Goal: Task Accomplishment & Management: Complete application form

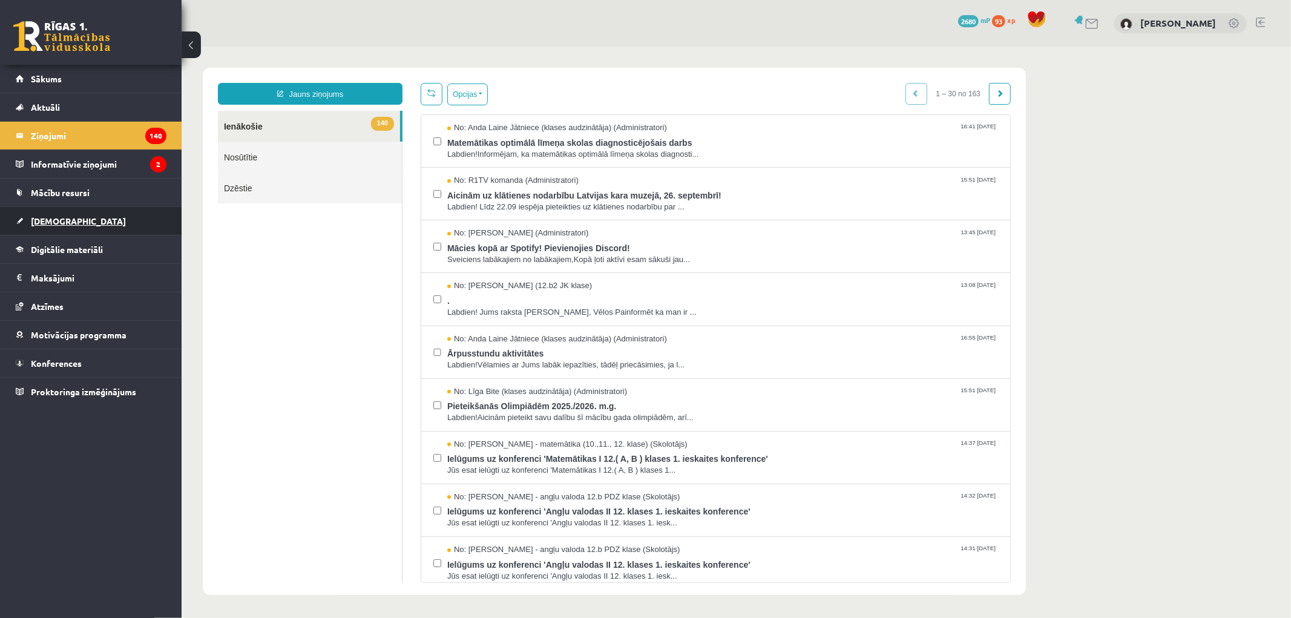
click at [45, 225] on span "[DEMOGRAPHIC_DATA]" at bounding box center [78, 220] width 95 height 11
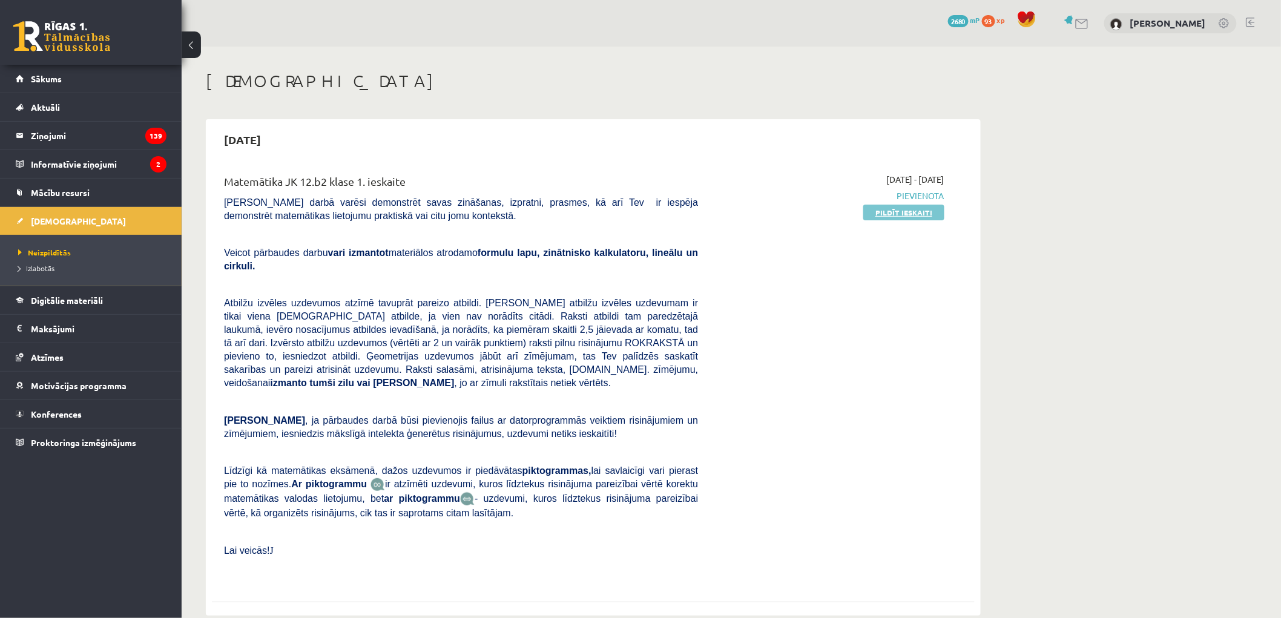
click at [892, 216] on link "Pildīt ieskaiti" at bounding box center [903, 213] width 81 height 16
click at [875, 206] on link "Pildīt ieskaiti" at bounding box center [903, 213] width 81 height 16
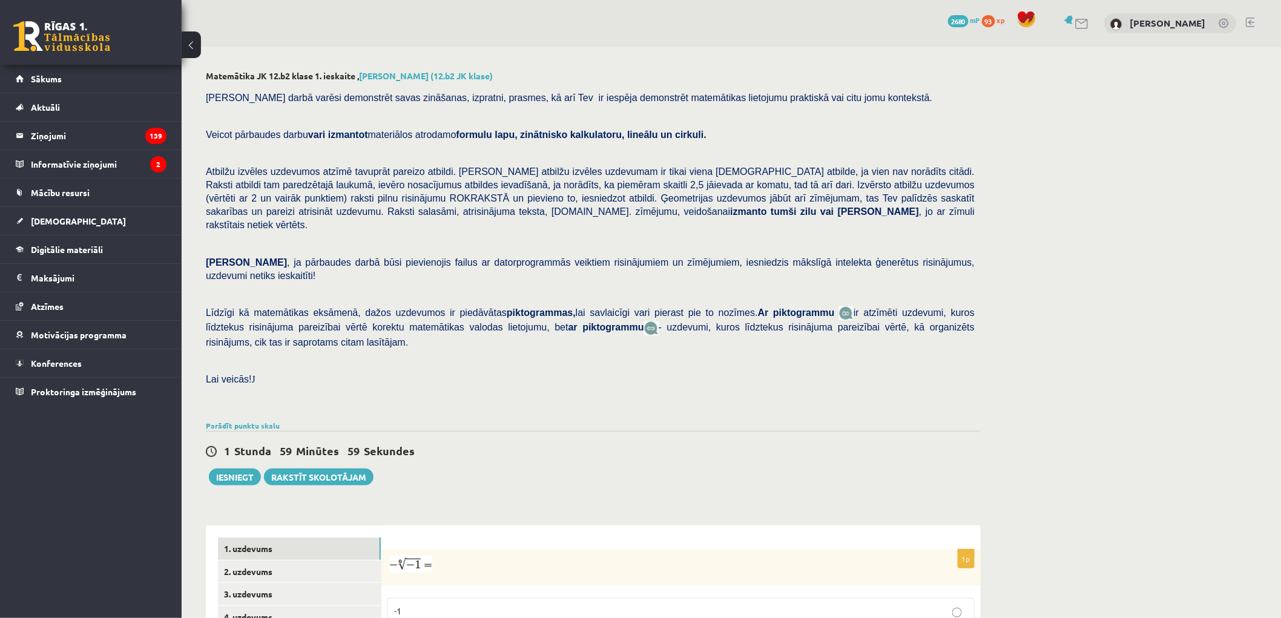
scroll to position [271, 0]
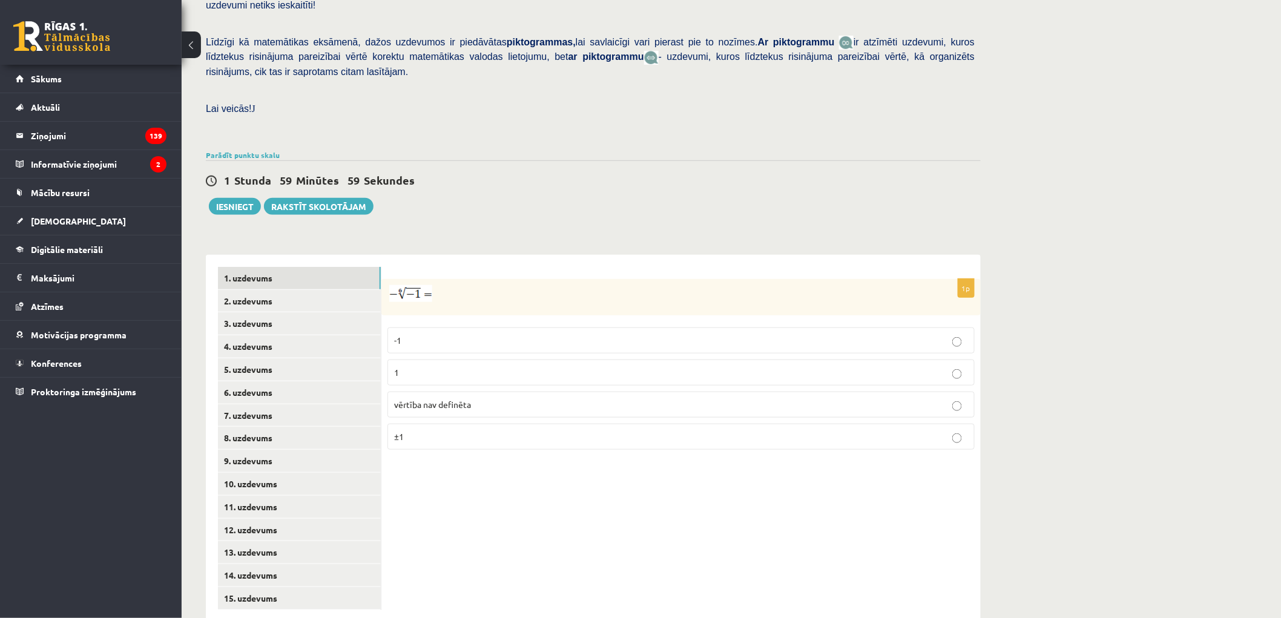
click at [416, 285] on img at bounding box center [410, 293] width 43 height 17
click at [435, 399] on span "vērtība nav definēta" at bounding box center [432, 404] width 77 height 11
click at [310, 290] on link "2. uzdevums" at bounding box center [299, 301] width 163 height 22
click at [412, 369] on p "x 5 7 x 5 7" at bounding box center [681, 376] width 574 height 15
click at [336, 312] on link "3. uzdevums" at bounding box center [299, 323] width 163 height 22
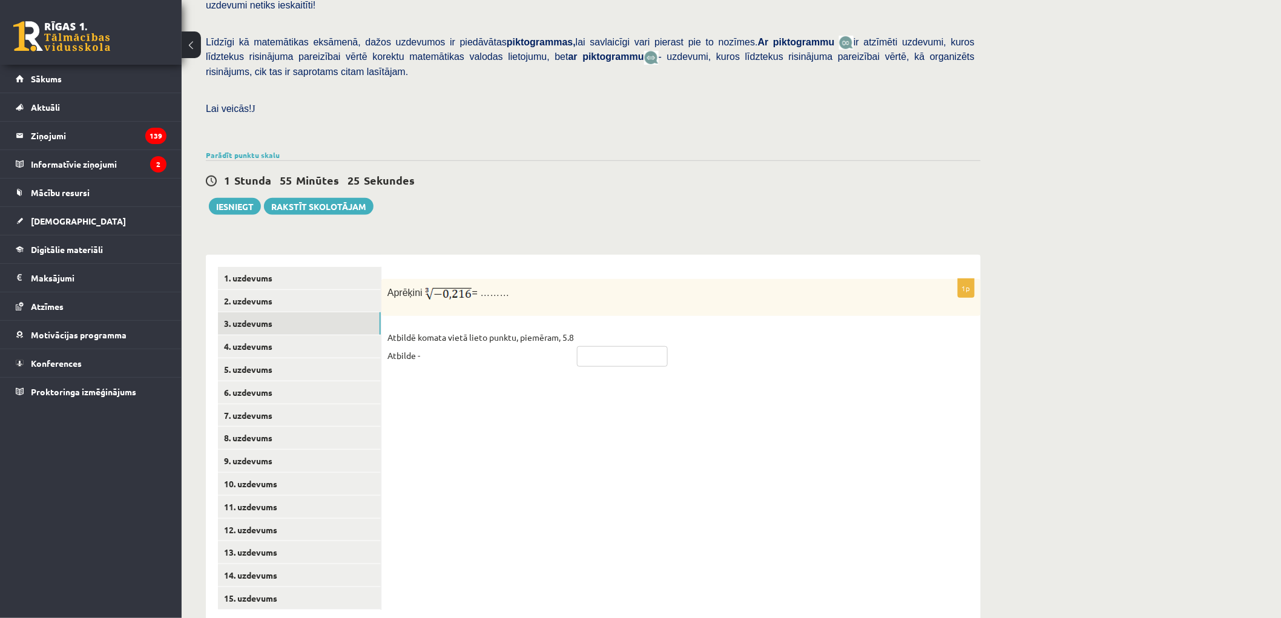
click at [590, 346] on input "text" at bounding box center [622, 356] width 91 height 21
type input "*"
type input "****"
click at [535, 360] on div "1p Aprēķini = ……… Atbildē komata vietā lieto punktu, piemēram, 5.8 Atbilde - **…" at bounding box center [680, 438] width 599 height 367
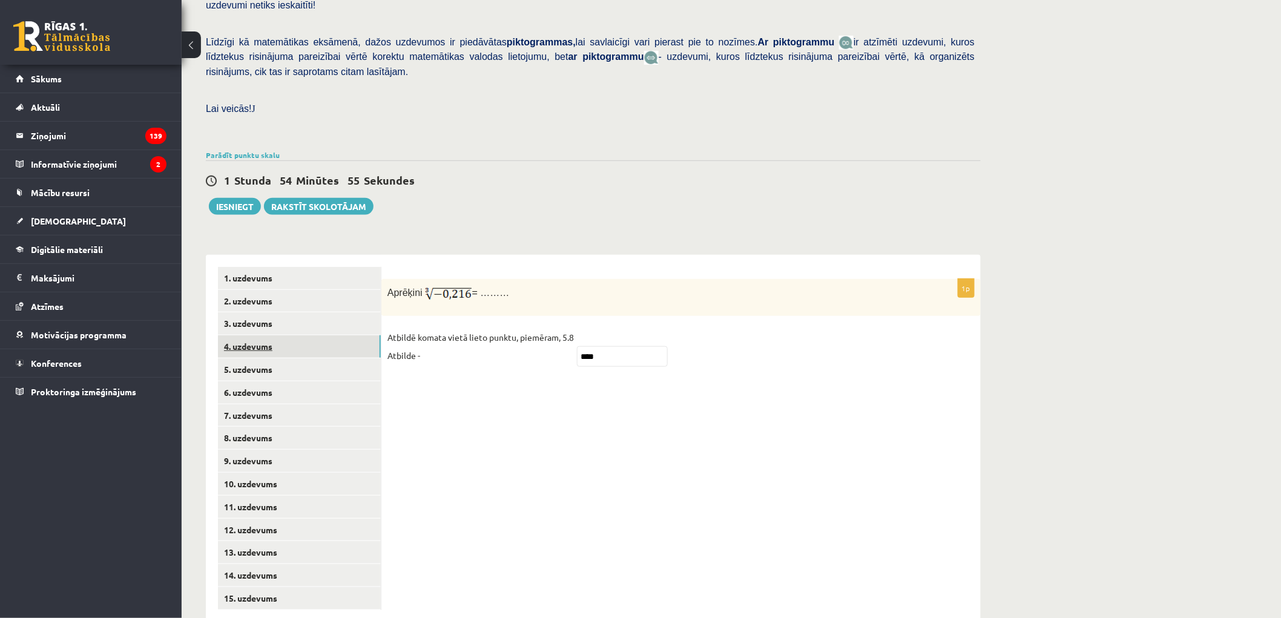
click at [295, 335] on link "4. uzdevums" at bounding box center [299, 346] width 163 height 22
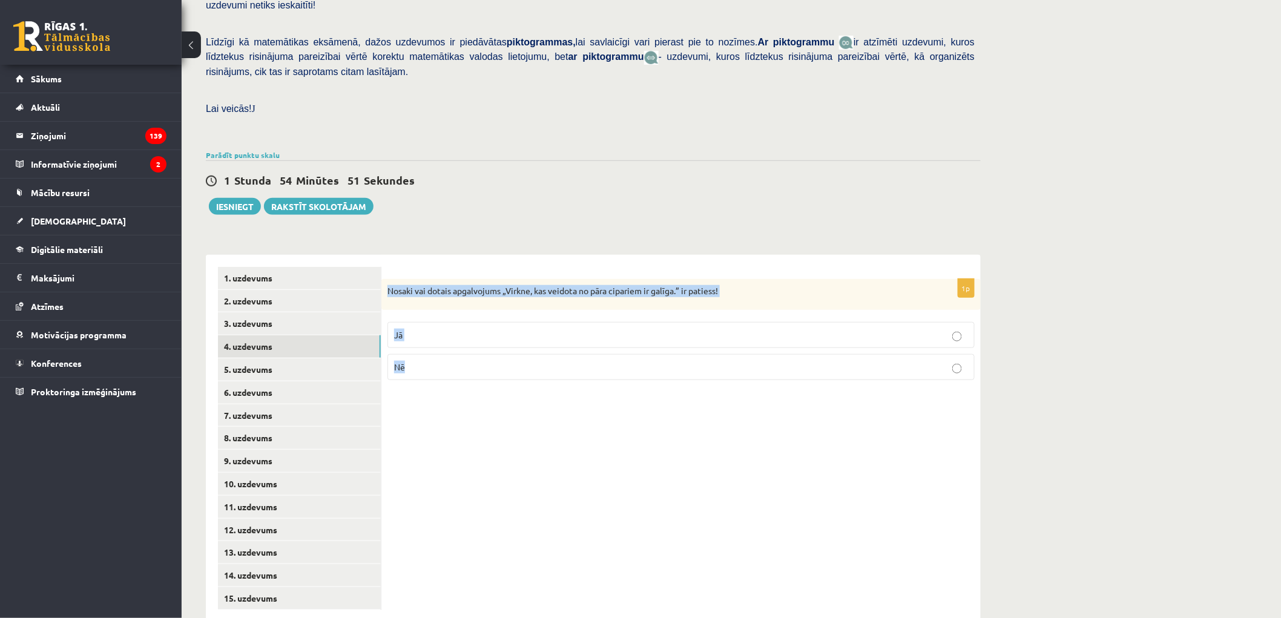
drag, startPoint x: 389, startPoint y: 262, endPoint x: 519, endPoint y: 368, distance: 167.8
click at [519, 368] on div "1p Nosaki vai dotais apgalvojums „Virkne, kas veidota no pāra cipariem ir galīg…" at bounding box center [680, 438] width 599 height 367
copy div "Nosaki vai dotais apgalvojums „Virkne, kas veidota no pāra cipariem ir galīga.”…"
click at [413, 361] on p "Nē" at bounding box center [681, 367] width 574 height 13
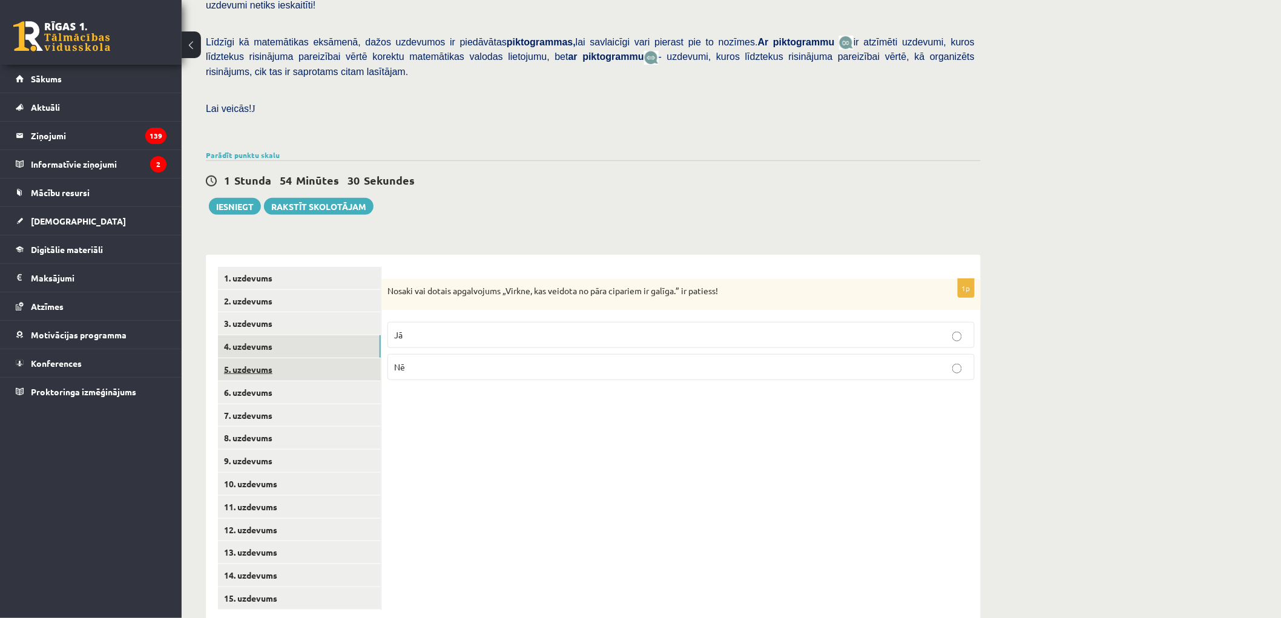
click at [258, 358] on link "5. uzdevums" at bounding box center [299, 369] width 163 height 22
click at [389, 324] on label "Jā" at bounding box center [680, 337] width 587 height 26
click at [292, 381] on link "6. uzdevums" at bounding box center [299, 392] width 163 height 22
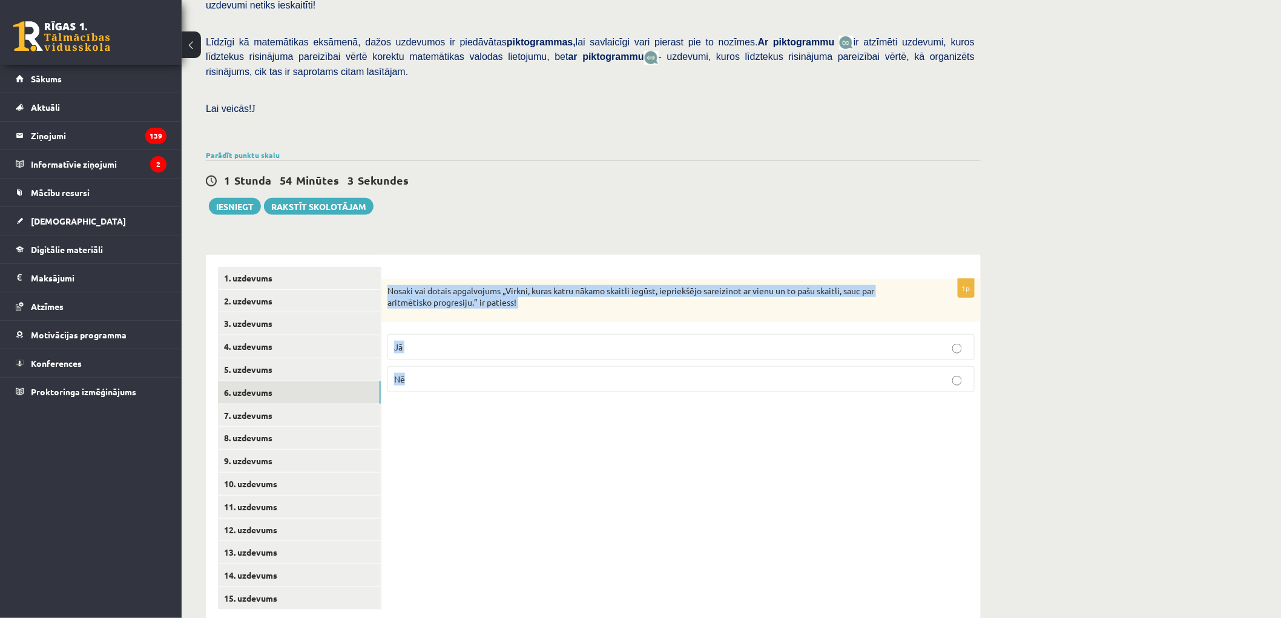
drag, startPoint x: 386, startPoint y: 259, endPoint x: 481, endPoint y: 354, distance: 134.0
click at [481, 354] on div "1p Nosaki vai dotais apgalvojums „Virkni, kuras katru nākamo skaitli iegūst, ie…" at bounding box center [680, 340] width 599 height 123
copy div "Nosaki vai dotais apgalvojums „Virkni, kuras katru nākamo skaitli iegūst, iepri…"
click at [401, 373] on span "Nē" at bounding box center [399, 378] width 11 height 11
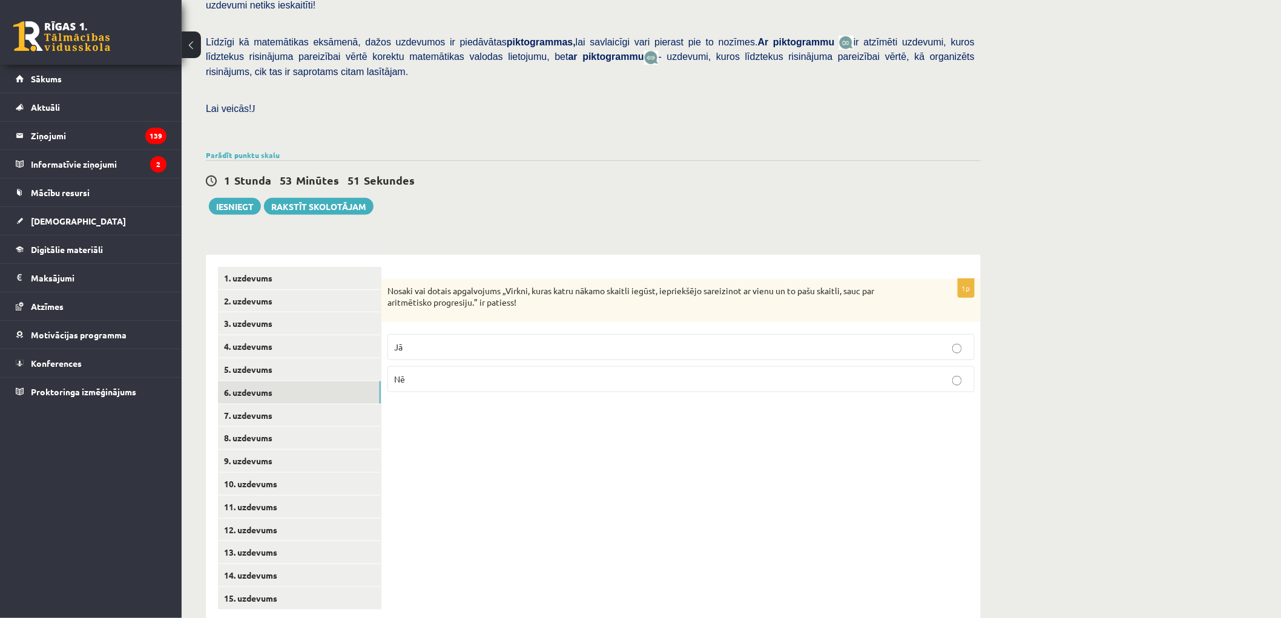
click at [475, 410] on div "1p Nosaki vai dotais apgalvojums „Virkni, kuras katru nākamo skaitli iegūst, ie…" at bounding box center [680, 438] width 599 height 367
click at [318, 404] on link "7. uzdevums" at bounding box center [299, 415] width 163 height 22
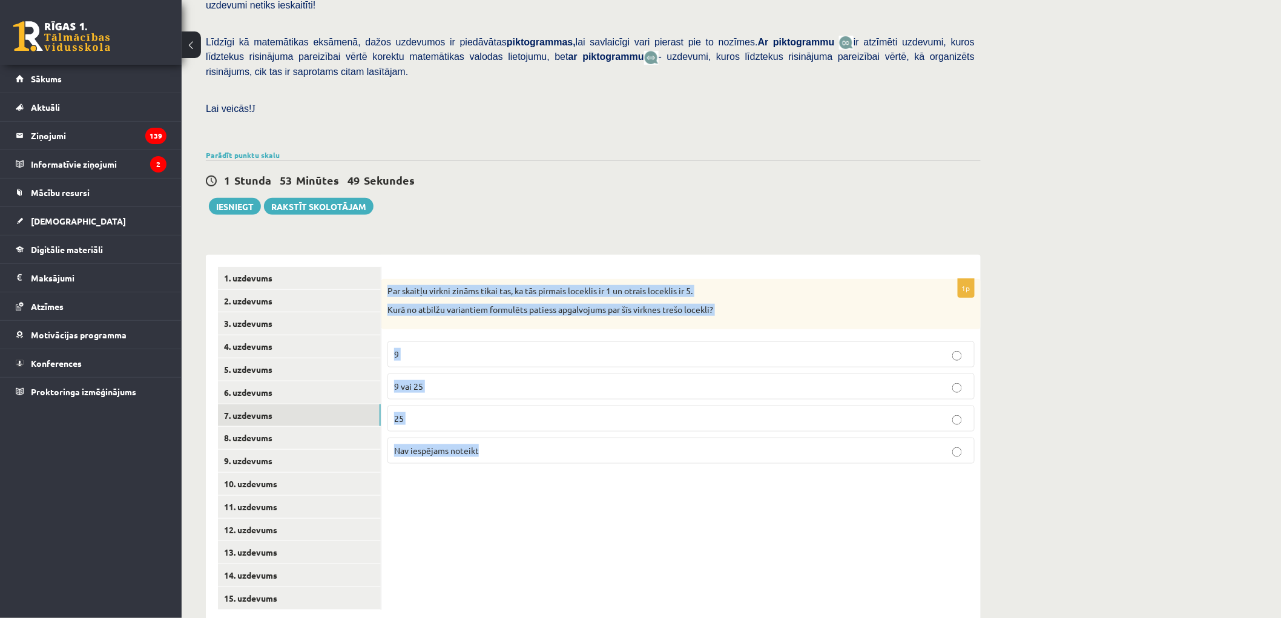
drag, startPoint x: 388, startPoint y: 259, endPoint x: 579, endPoint y: 431, distance: 257.2
click at [579, 431] on div "1p Par skaitļu virkni zināms tikai tas, ka tās pirmais loceklis ir 1 un otrais …" at bounding box center [680, 376] width 599 height 194
copy div "Par skaitļu virkni zināms tikai tas, ka tās pirmais loceklis ir 1 un otrais loc…"
click at [447, 445] on span "Nav iespējams noteikt" at bounding box center [436, 450] width 85 height 11
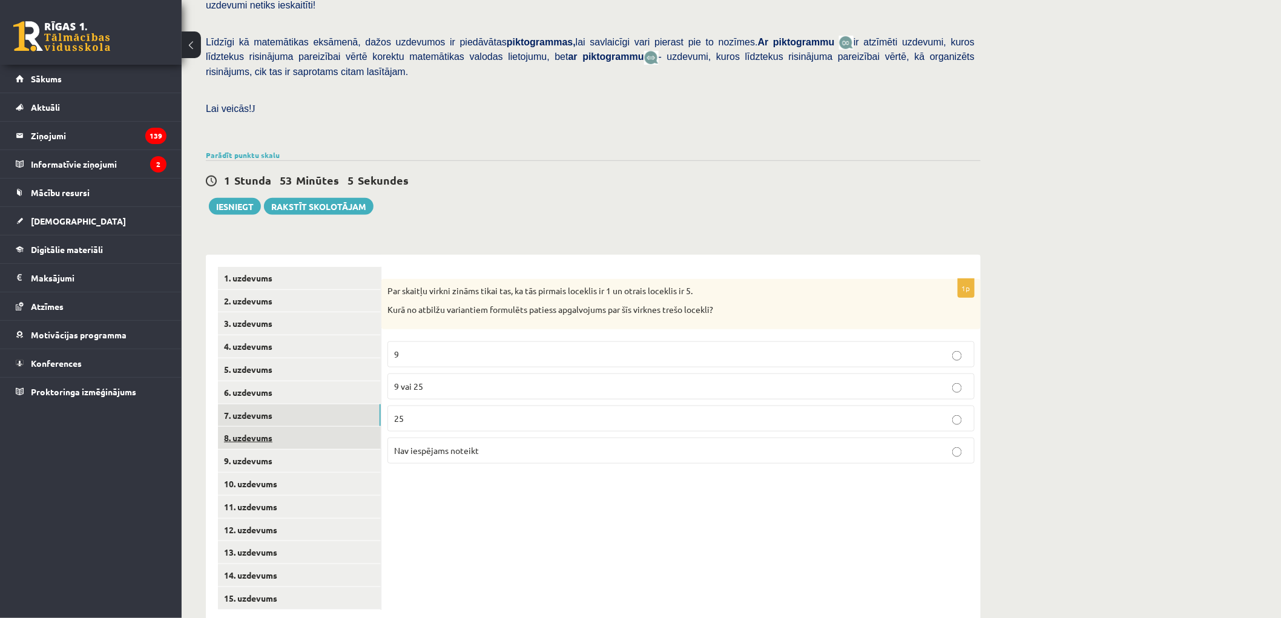
click at [293, 427] on link "8. uzdevums" at bounding box center [299, 438] width 163 height 22
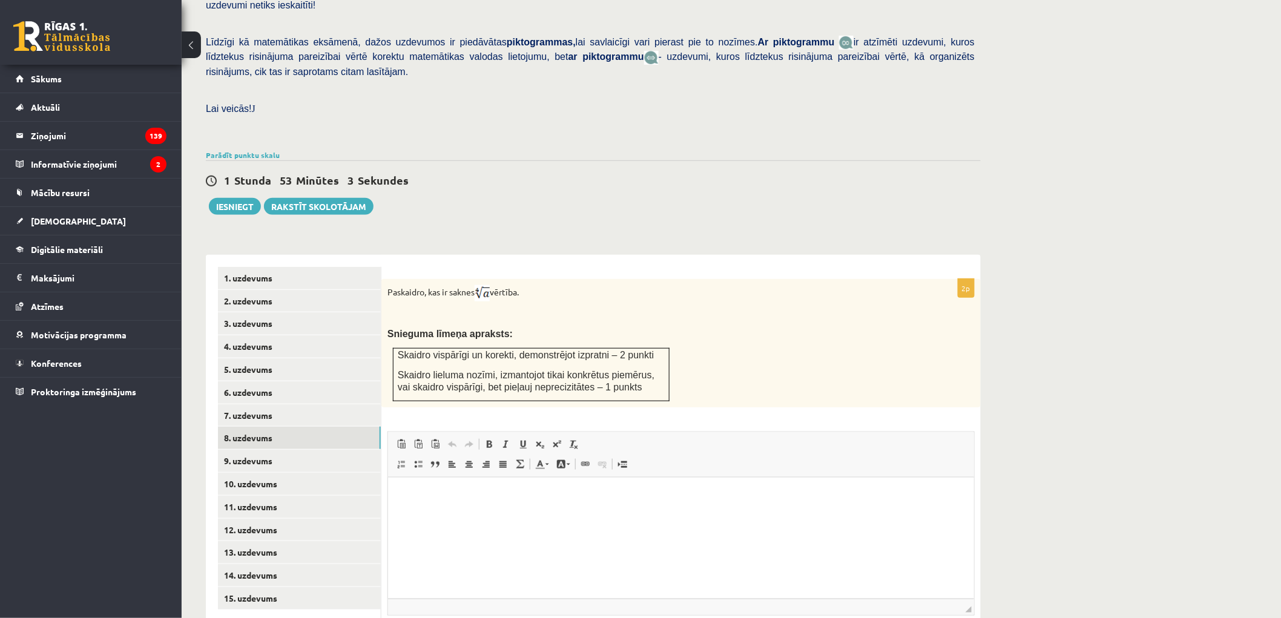
scroll to position [344, 0]
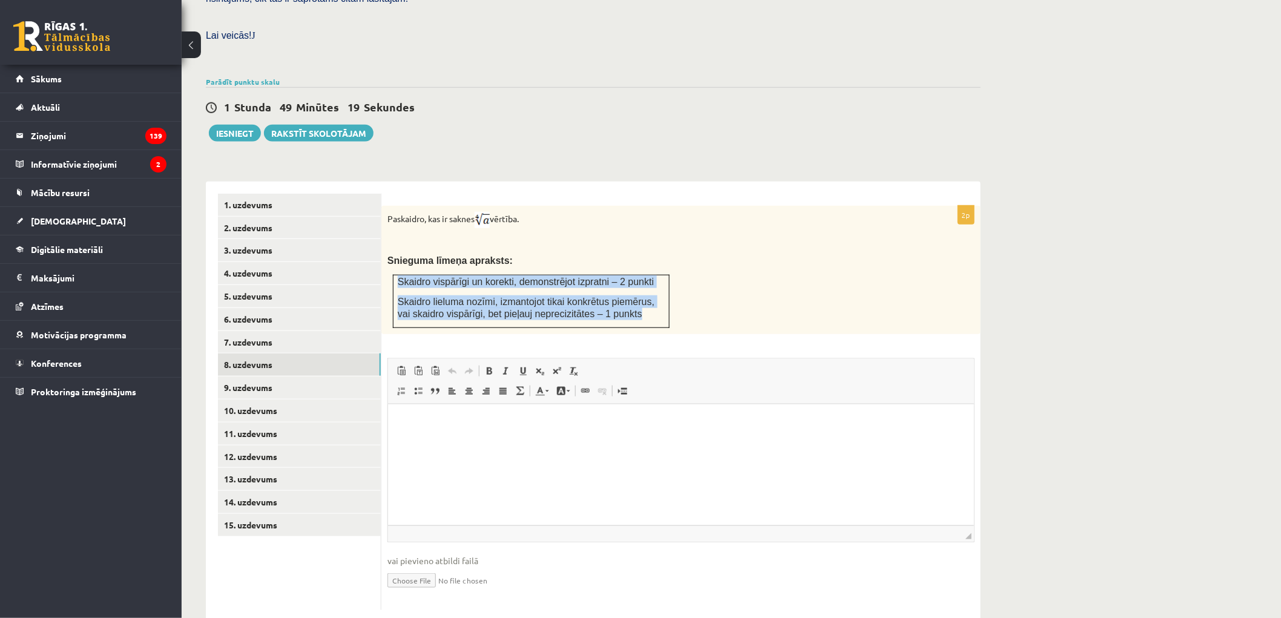
drag, startPoint x: 394, startPoint y: 250, endPoint x: 639, endPoint y: 292, distance: 248.2
click at [639, 292] on td "Skaidro vispārīgi un korekti, demonstrējot izpratni – 2 punkti Skaidro lieluma …" at bounding box center [531, 301] width 276 height 53
copy td "Skaidro vispārīgi un korekti, demonstrējot izpratni – 2 punkti Skaidro lieluma …"
click at [499, 297] on span "Skaidro lieluma nozīmi, izmantojot tikai konkrētus piemērus, vai skaidro vispār…" at bounding box center [526, 308] width 257 height 23
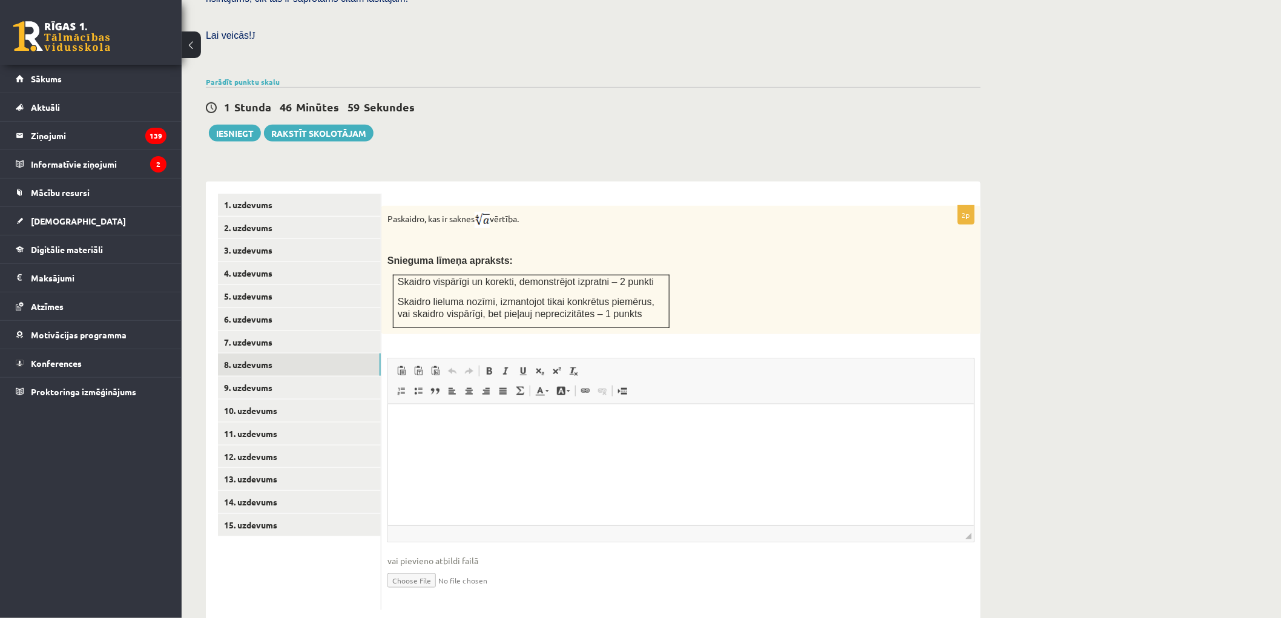
click at [482, 441] on html at bounding box center [680, 422] width 586 height 37
click at [397, 421] on html "**********" at bounding box center [680, 422] width 586 height 37
click at [397, 423] on html "**********" at bounding box center [680, 422] width 586 height 37
click at [400, 426] on p "**********" at bounding box center [681, 422] width 562 height 13
click at [552, 366] on span at bounding box center [557, 371] width 10 height 10
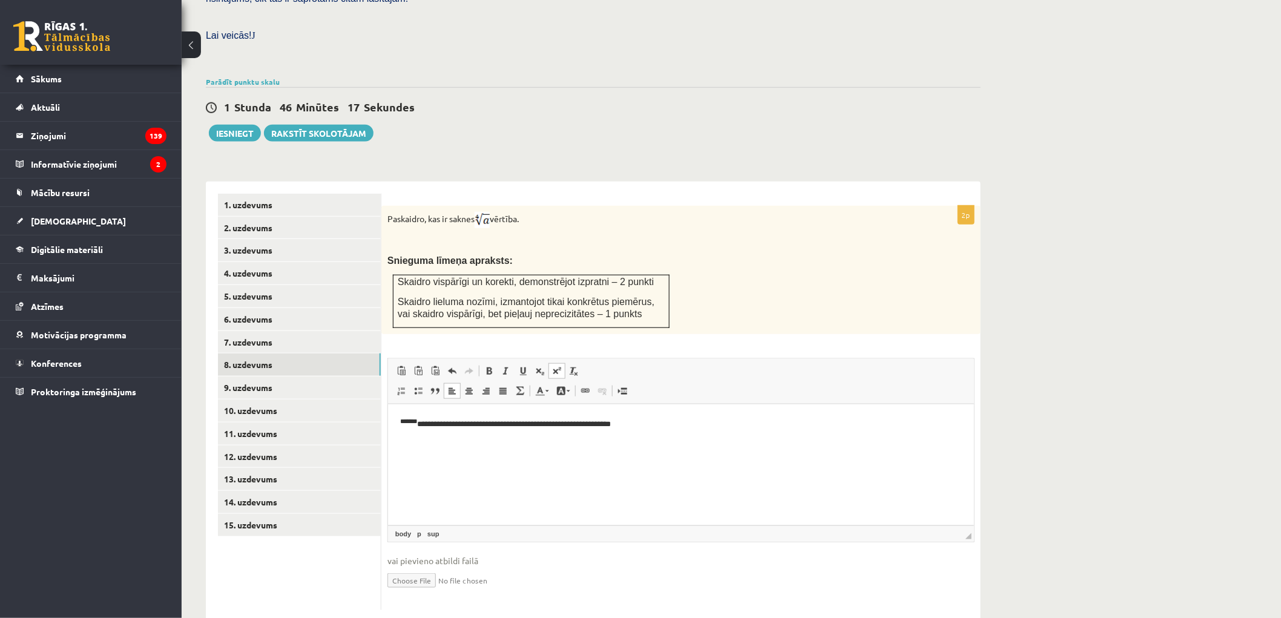
click at [552, 366] on span at bounding box center [557, 371] width 10 height 10
click at [406, 421] on p "**********" at bounding box center [681, 423] width 562 height 15
click at [740, 425] on p "**********" at bounding box center [681, 423] width 562 height 15
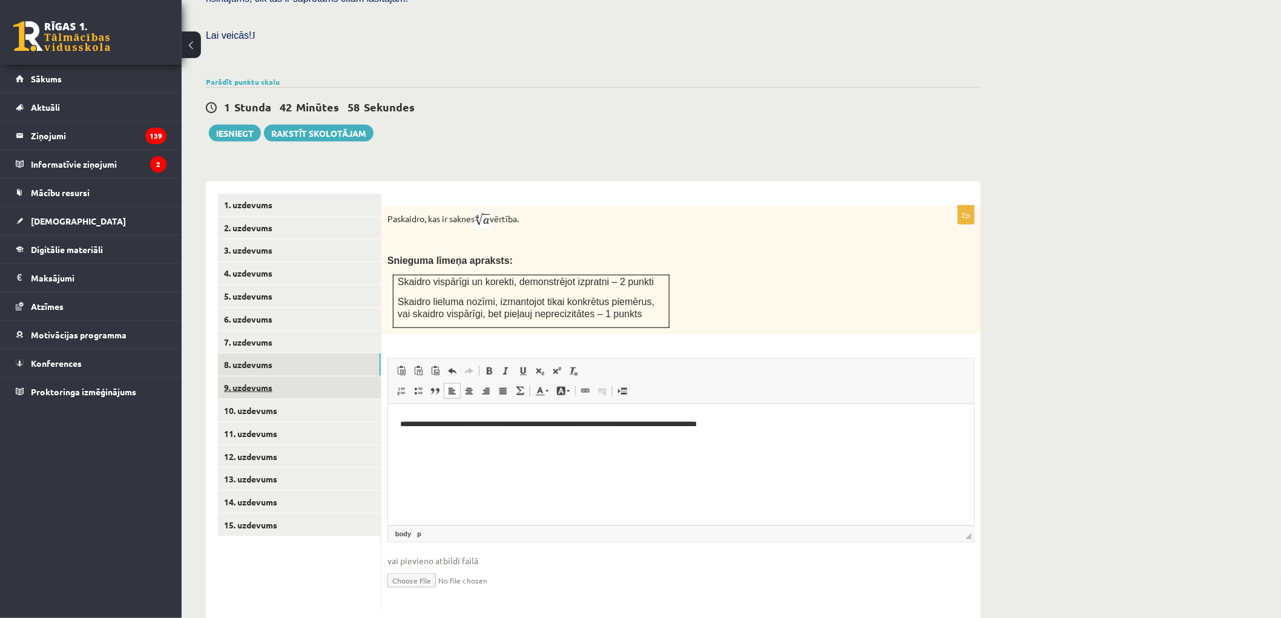
click at [276, 377] on link "9. uzdevums" at bounding box center [299, 388] width 163 height 22
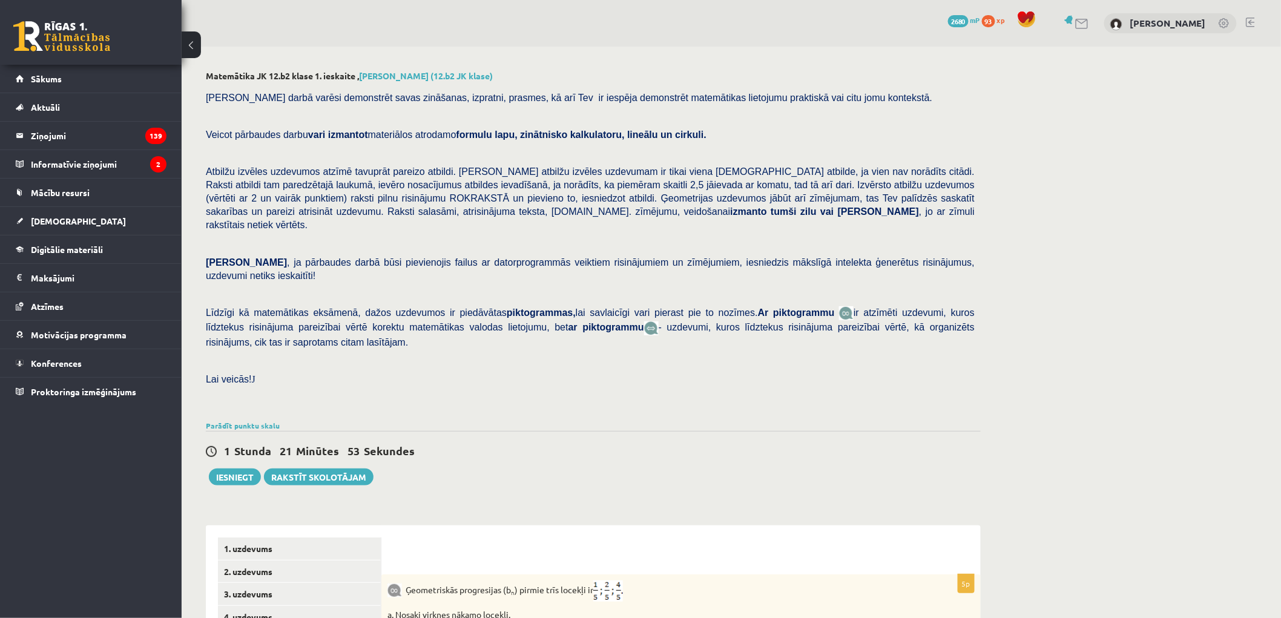
scroll to position [336, 0]
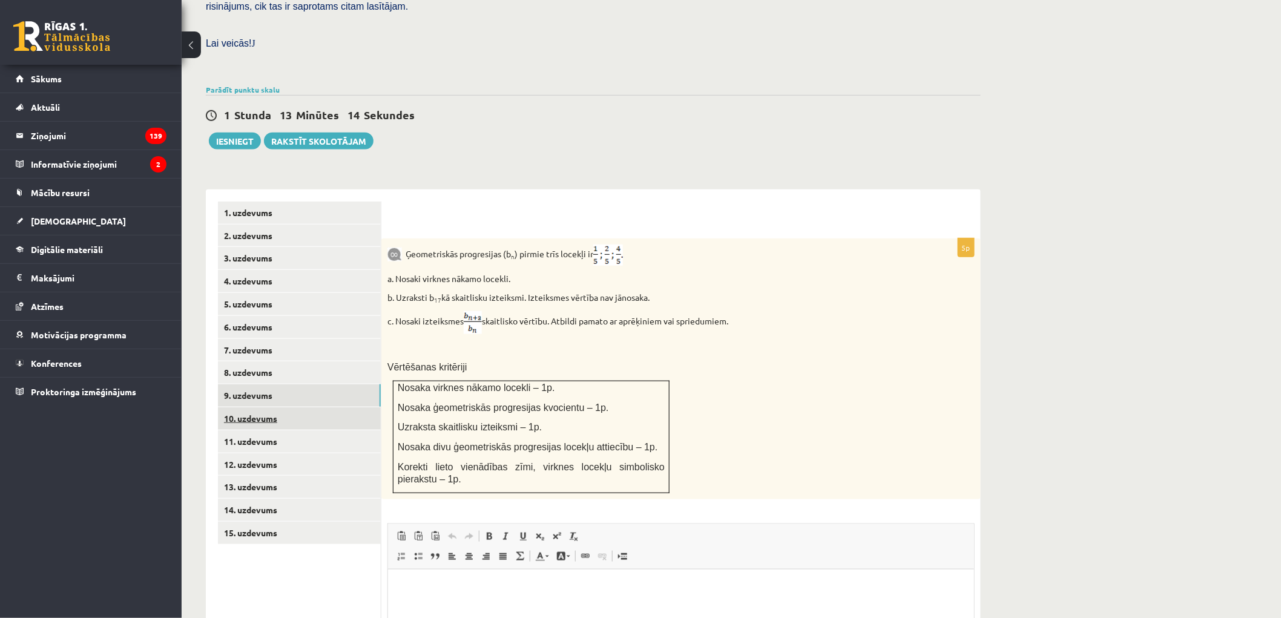
click at [275, 407] on link "10. uzdevums" at bounding box center [299, 418] width 163 height 22
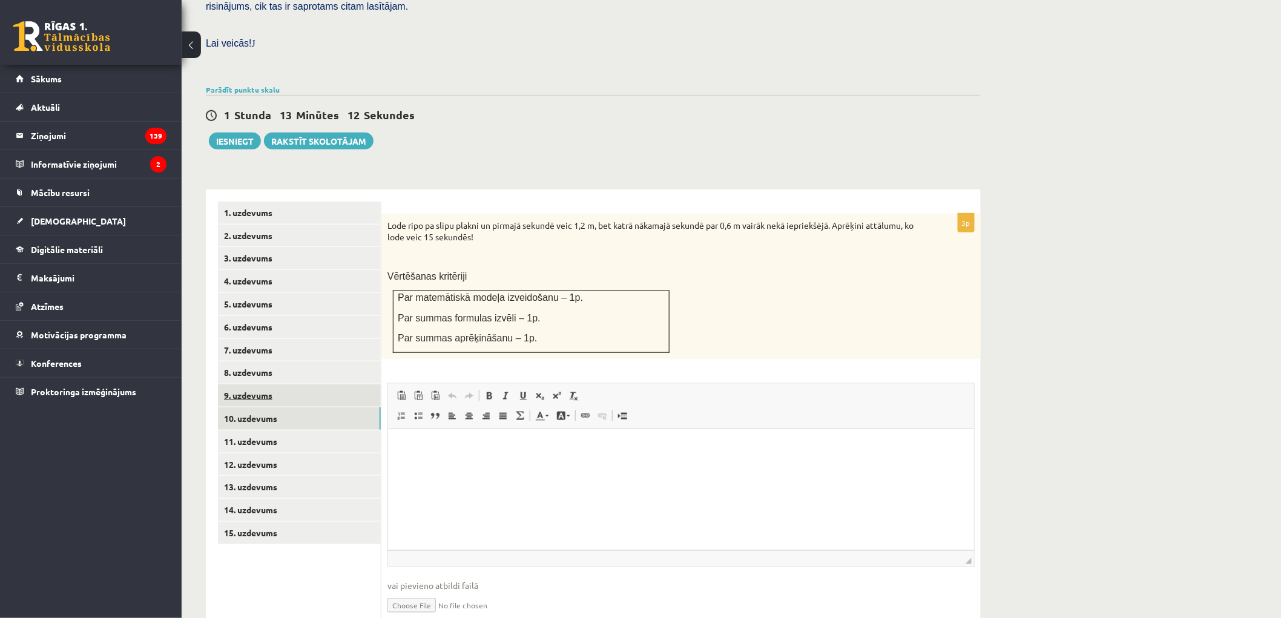
scroll to position [0, 0]
click at [246, 430] on link "11. uzdevums" at bounding box center [299, 441] width 163 height 22
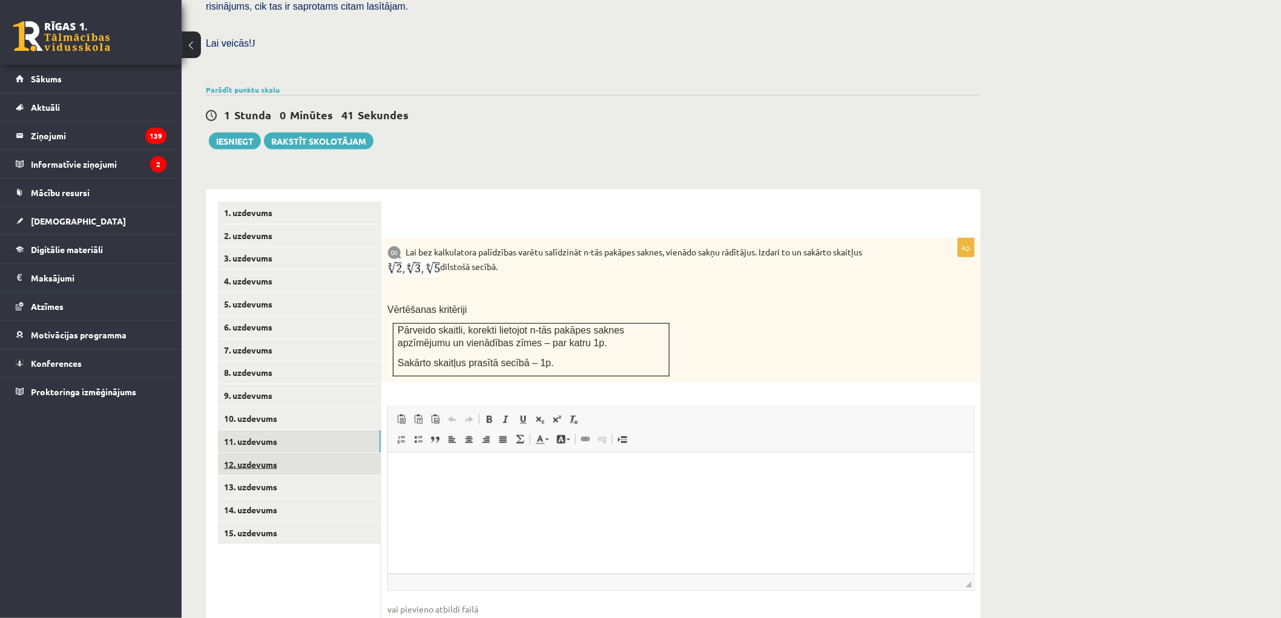
click at [303, 453] on link "12. uzdevums" at bounding box center [299, 464] width 163 height 22
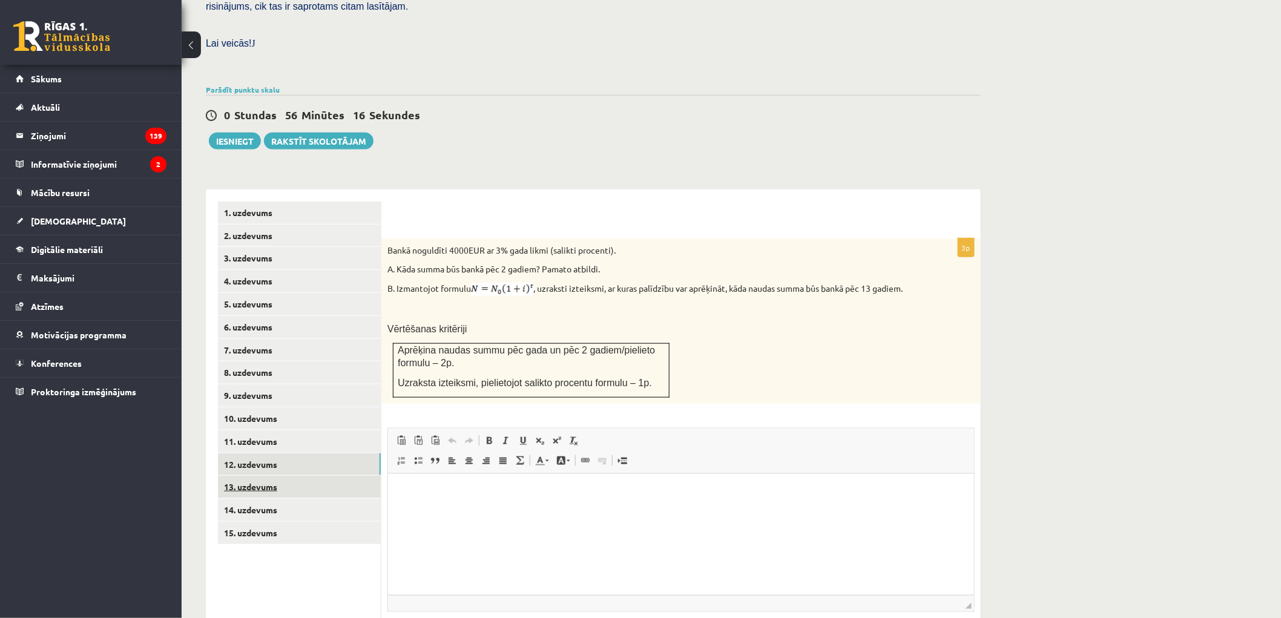
click at [260, 476] on link "13. uzdevums" at bounding box center [299, 487] width 163 height 22
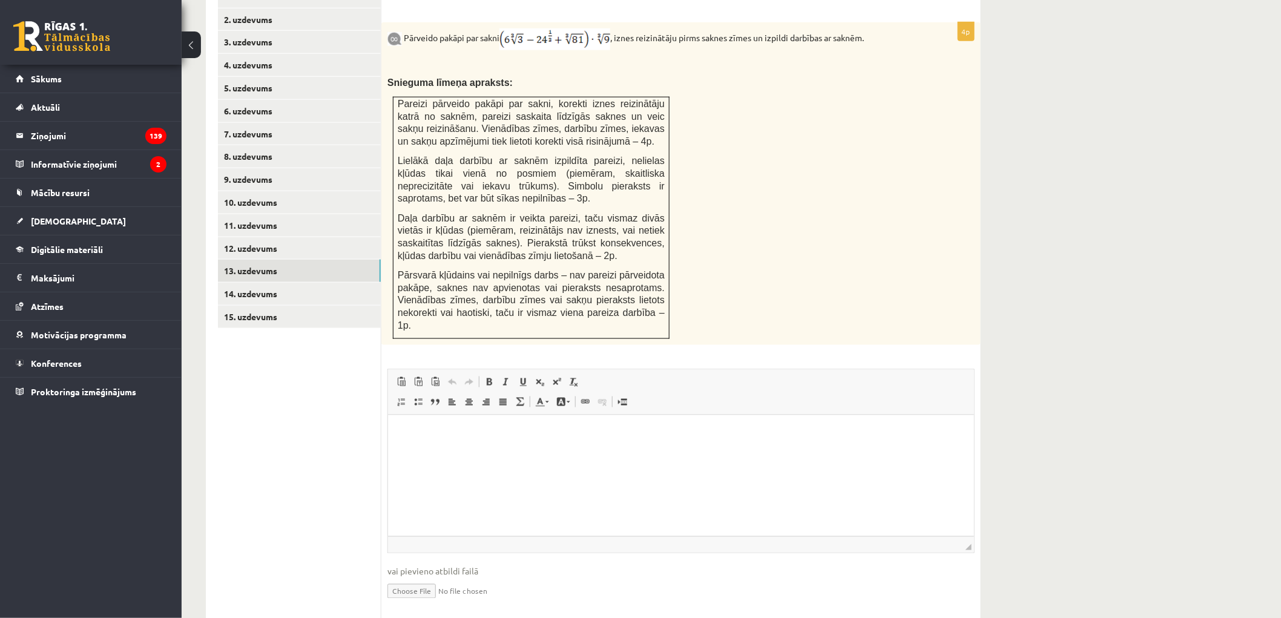
scroll to position [439, 0]
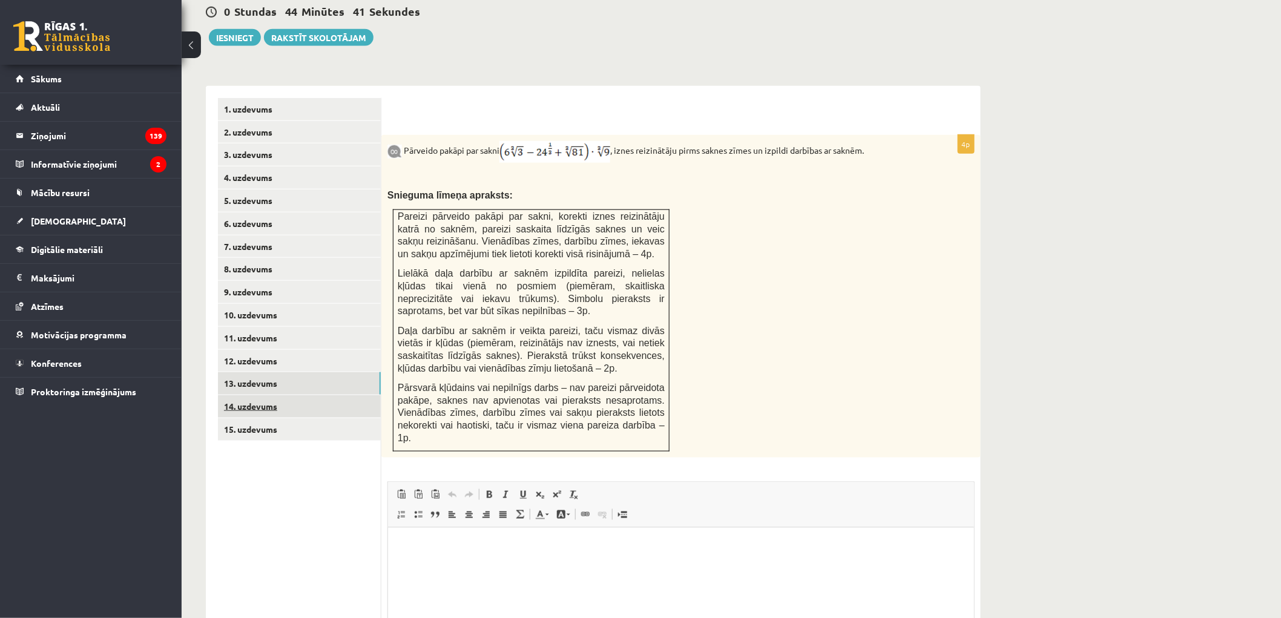
click at [270, 395] on link "14. uzdevums" at bounding box center [299, 406] width 163 height 22
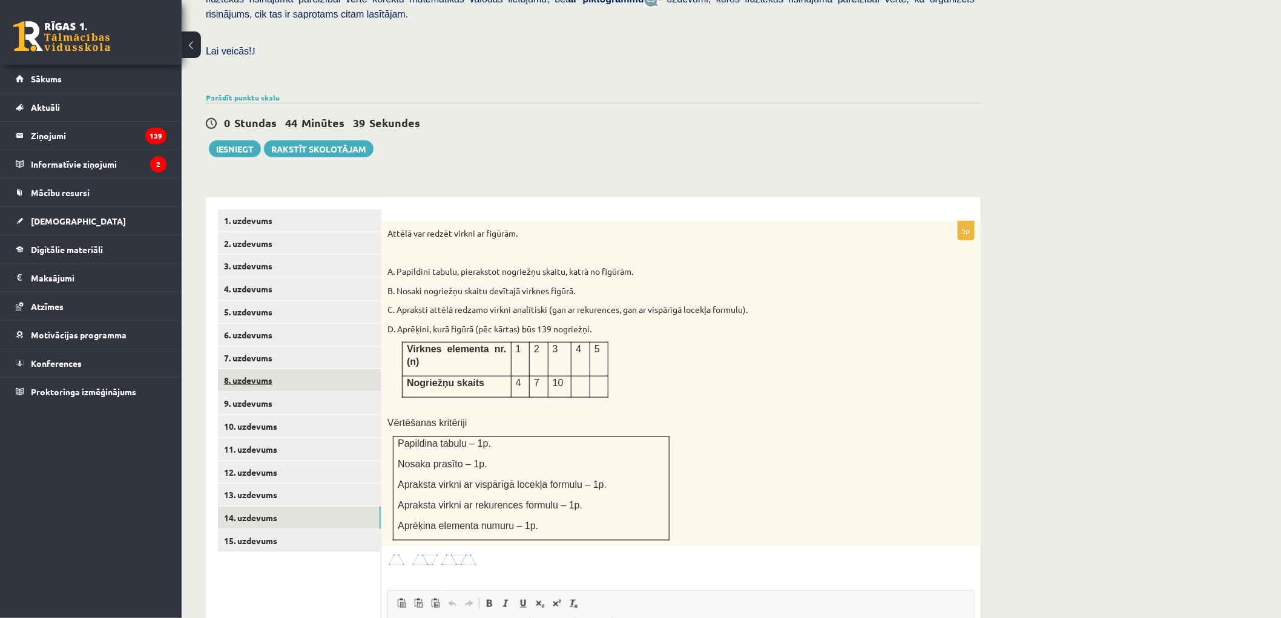
scroll to position [0, 0]
click at [418, 512] on div "5p Attēlā var redzēt virkni ar figūrām. A. Papildini tabulu, pierakstot nogriež…" at bounding box center [680, 533] width 599 height 622
click at [418, 553] on img at bounding box center [432, 560] width 91 height 14
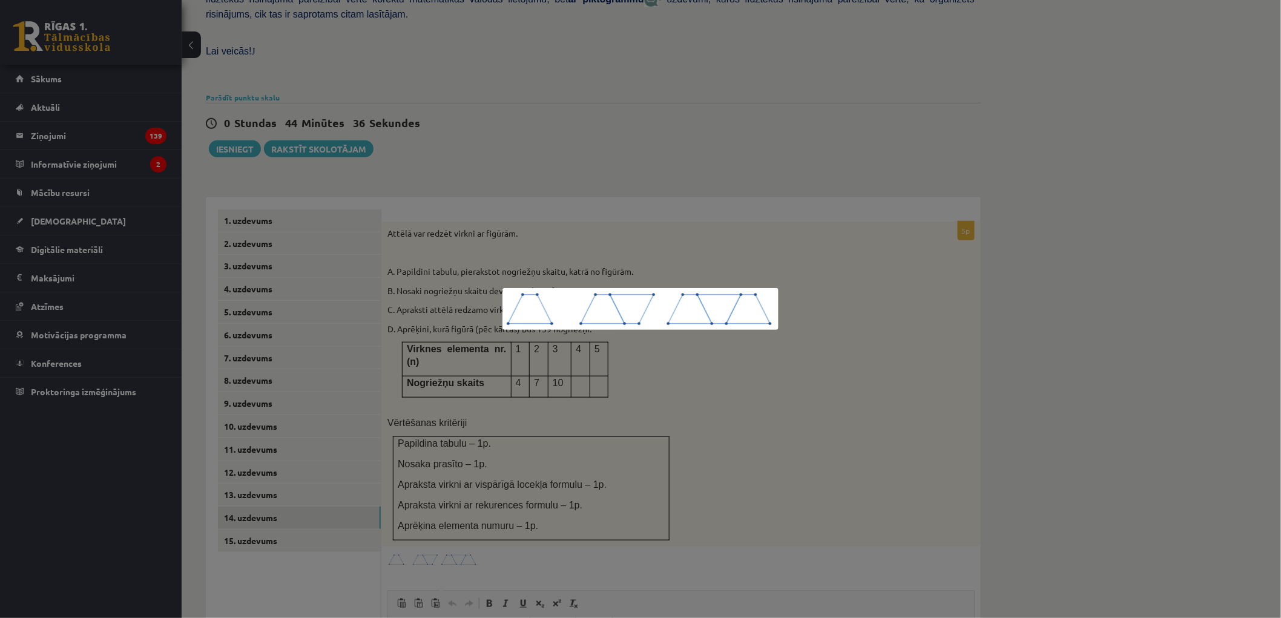
click at [435, 501] on div at bounding box center [640, 309] width 1281 height 618
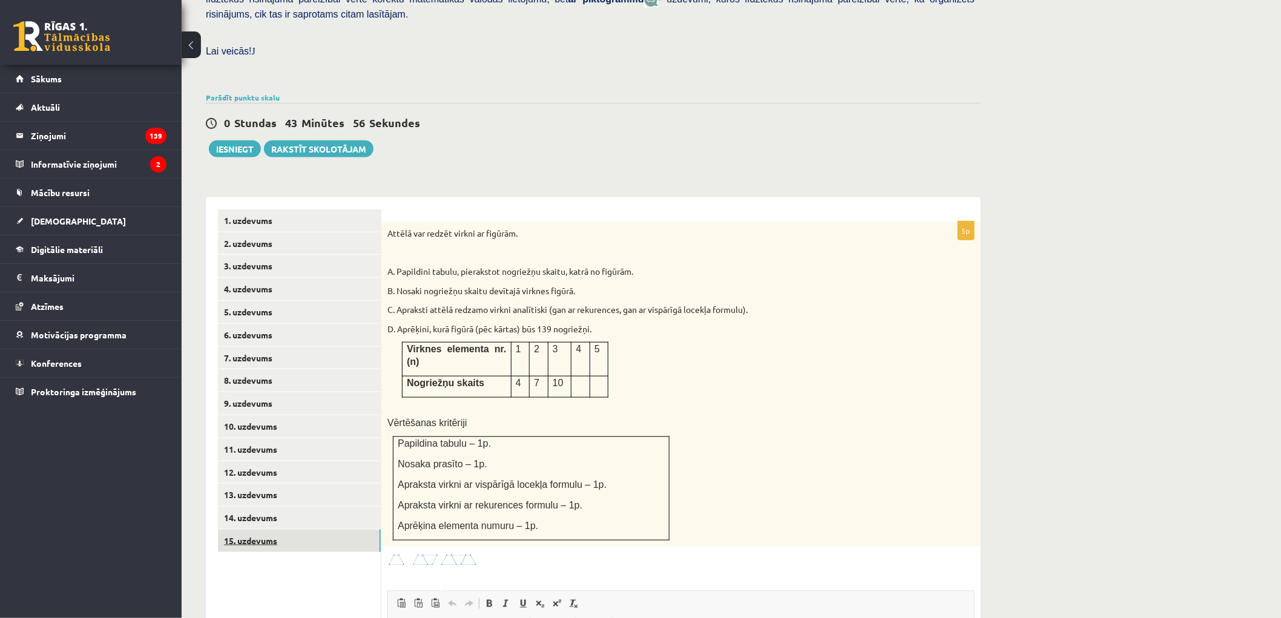
click at [269, 530] on link "15. uzdevums" at bounding box center [299, 541] width 163 height 22
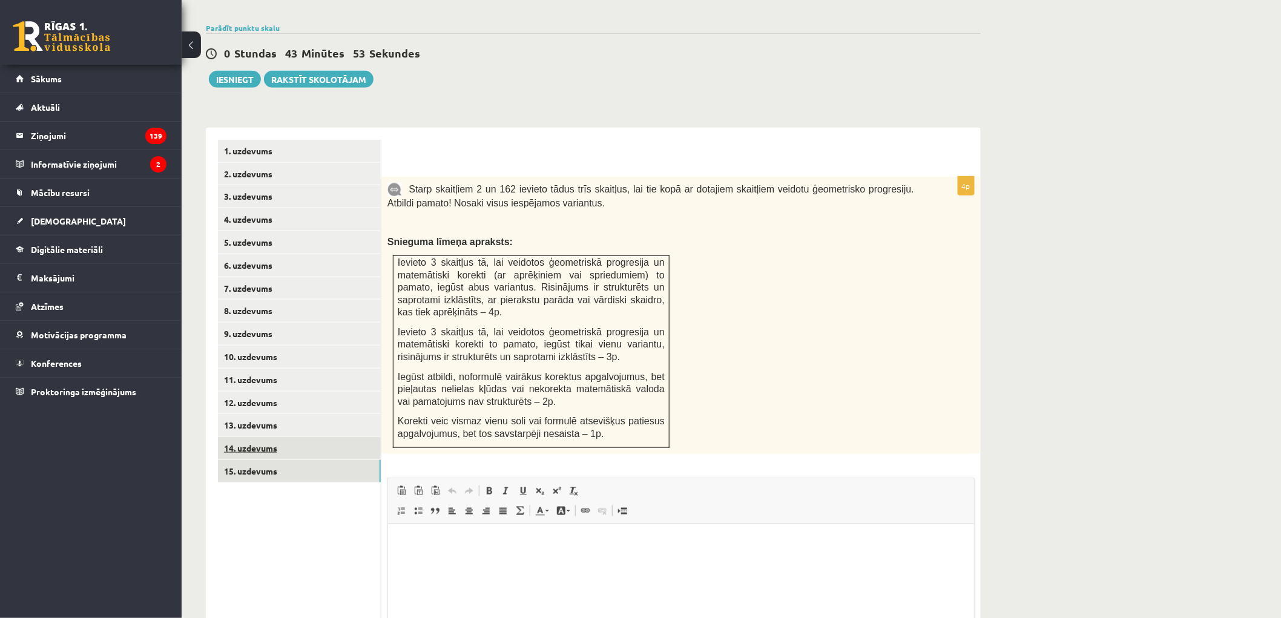
click at [303, 437] on link "14. uzdevums" at bounding box center [299, 448] width 163 height 22
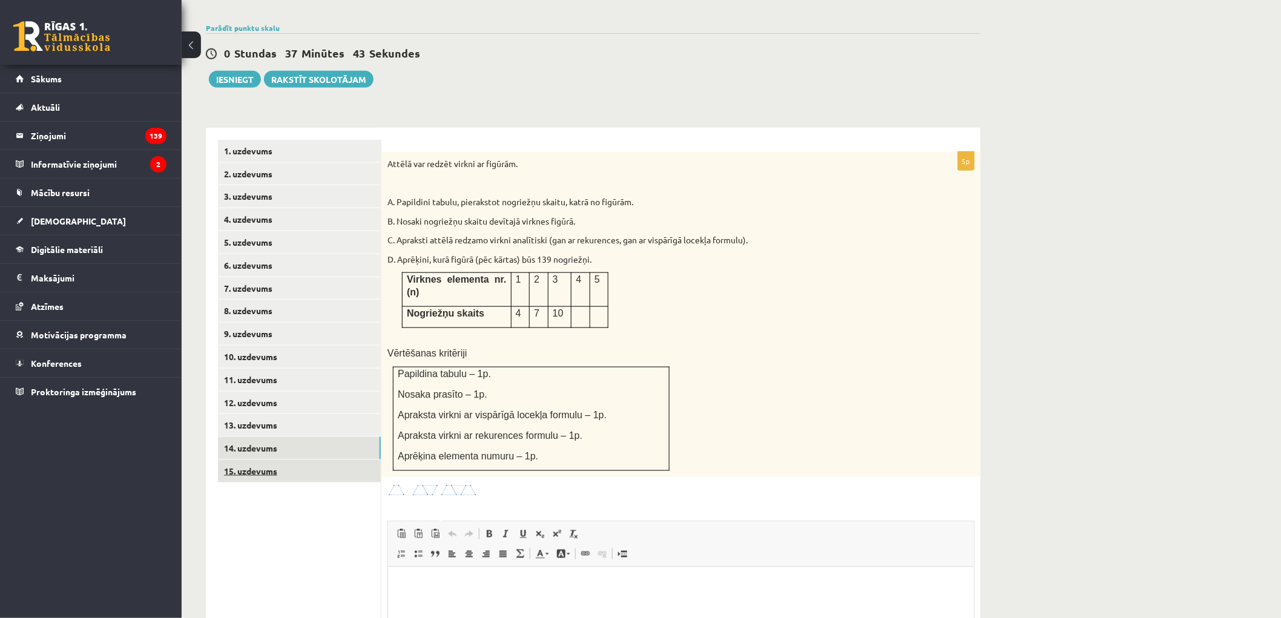
click at [265, 460] on link "15. uzdevums" at bounding box center [299, 471] width 163 height 22
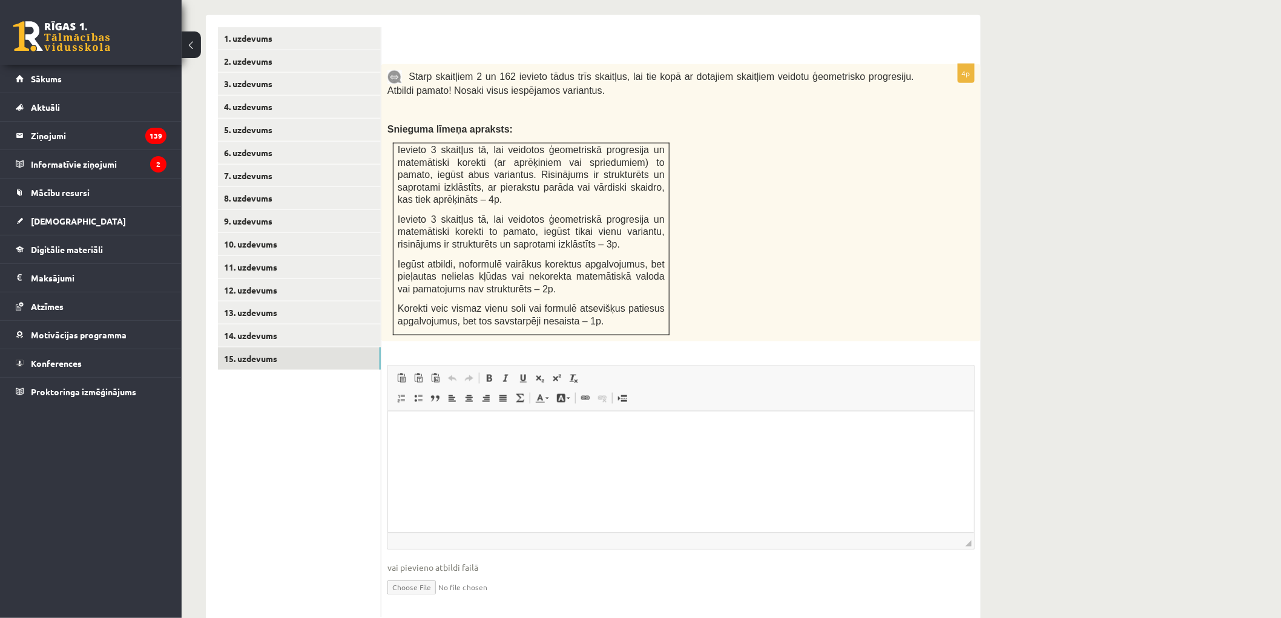
scroll to position [398, 0]
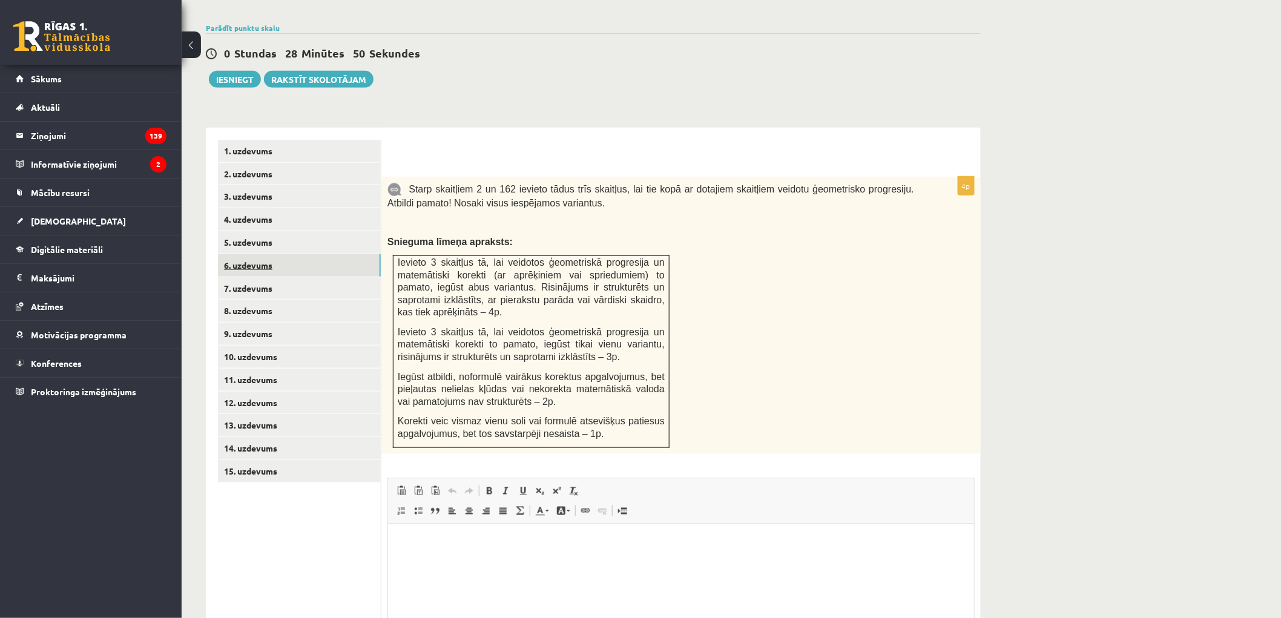
click at [278, 254] on link "6. uzdevums" at bounding box center [299, 265] width 163 height 22
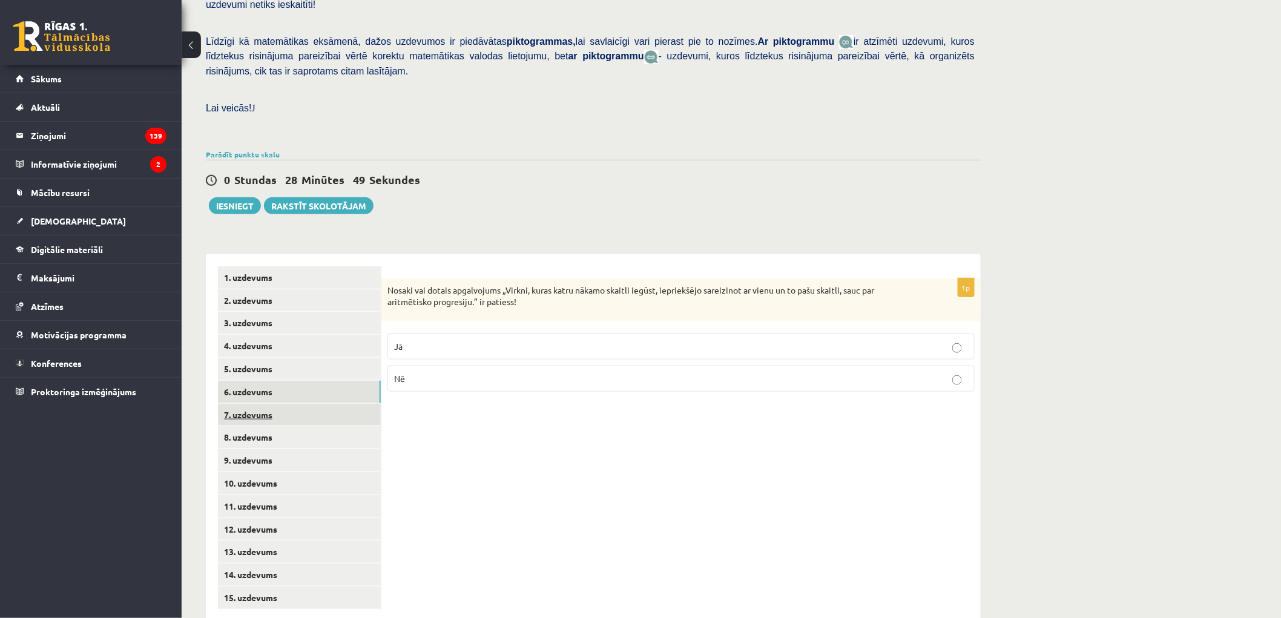
click at [272, 404] on link "7. uzdevums" at bounding box center [299, 415] width 163 height 22
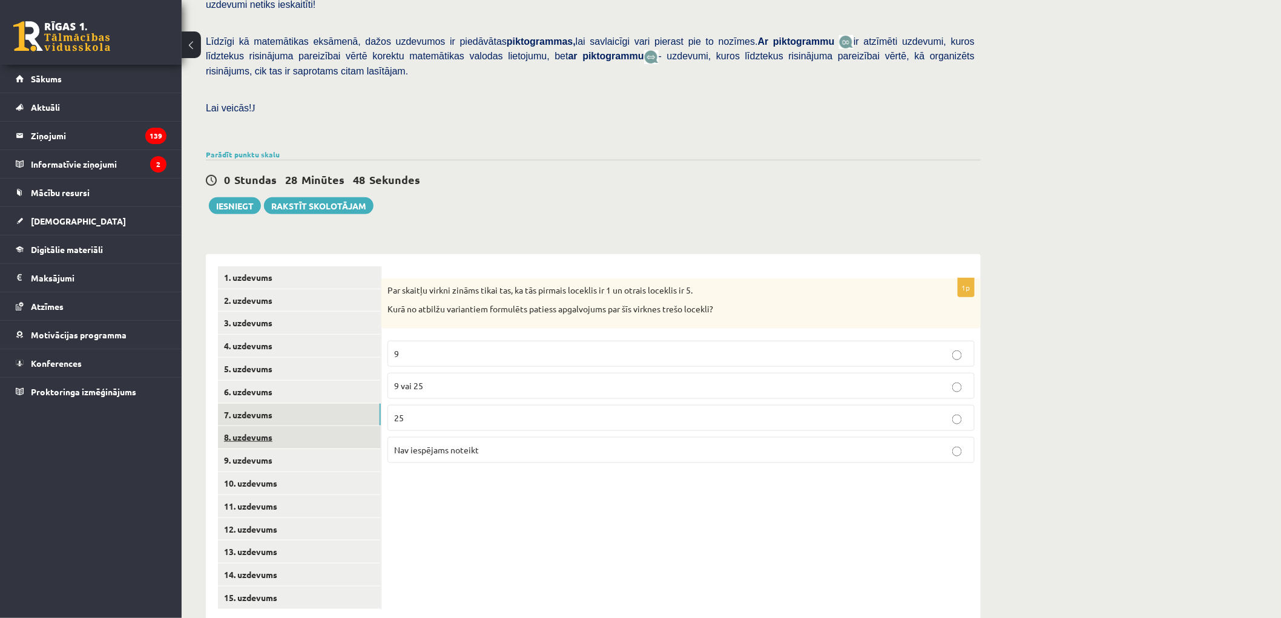
click at [271, 426] on link "8. uzdevums" at bounding box center [299, 437] width 163 height 22
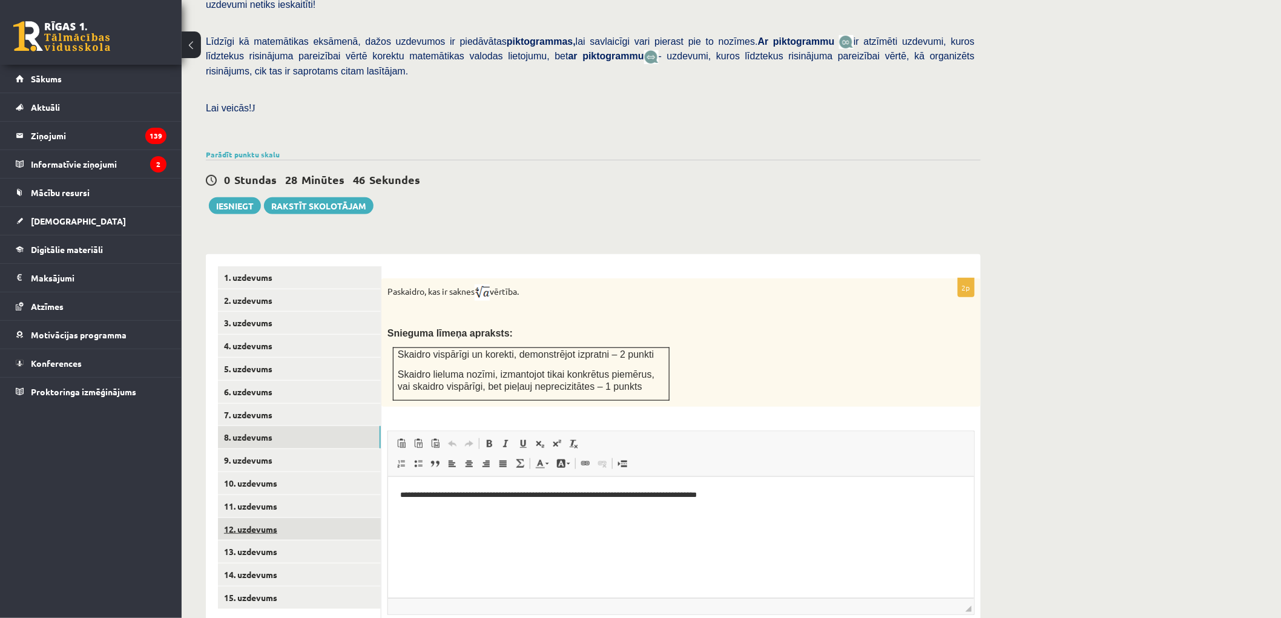
scroll to position [344, 0]
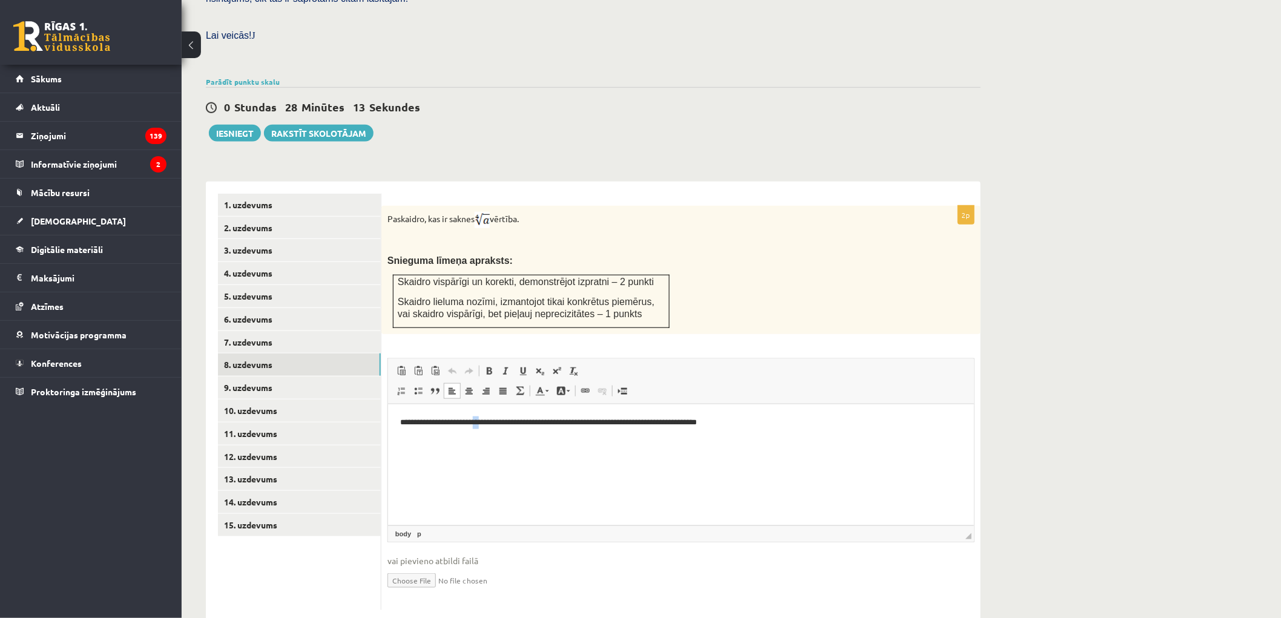
click at [477, 423] on p "**********" at bounding box center [681, 422] width 562 height 13
paste body "Визуальный текстовый редактор, wiswyg-editor-user-answer-47434049700360"
click at [540, 441] on html "**********" at bounding box center [680, 422] width 586 height 37
click at [589, 432] on html "**********" at bounding box center [680, 422] width 586 height 37
click at [596, 422] on p "**********" at bounding box center [681, 422] width 562 height 13
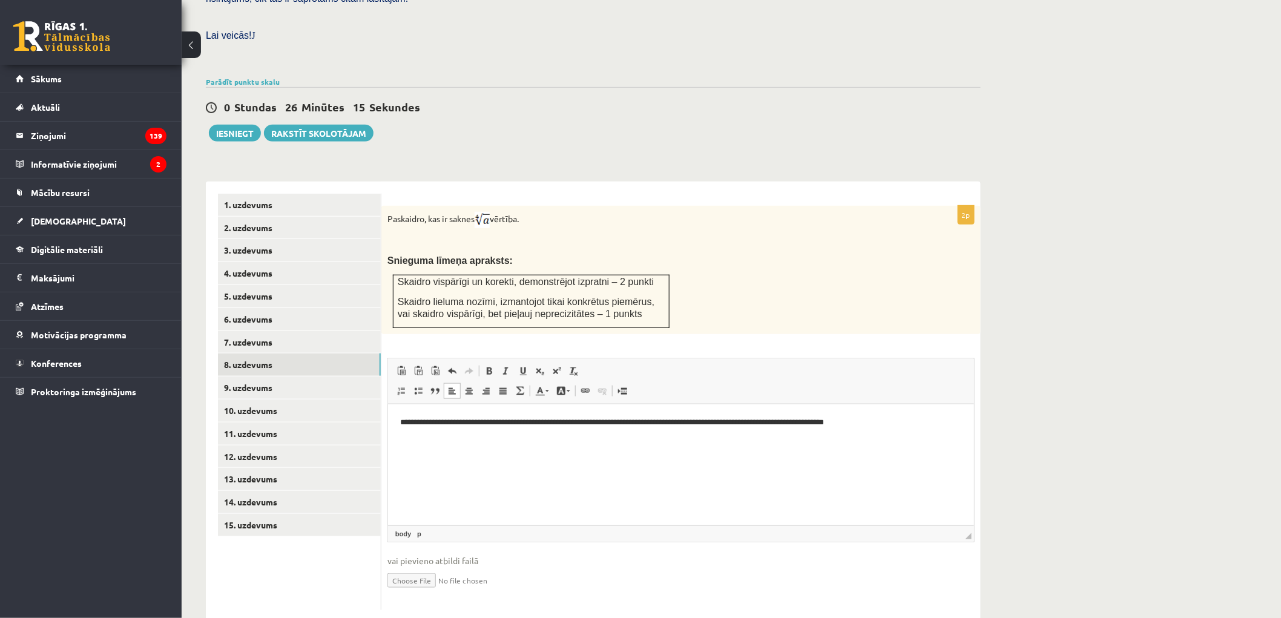
click at [890, 433] on html "**********" at bounding box center [680, 422] width 586 height 37
click at [256, 285] on link "5. uzdevums" at bounding box center [299, 296] width 163 height 22
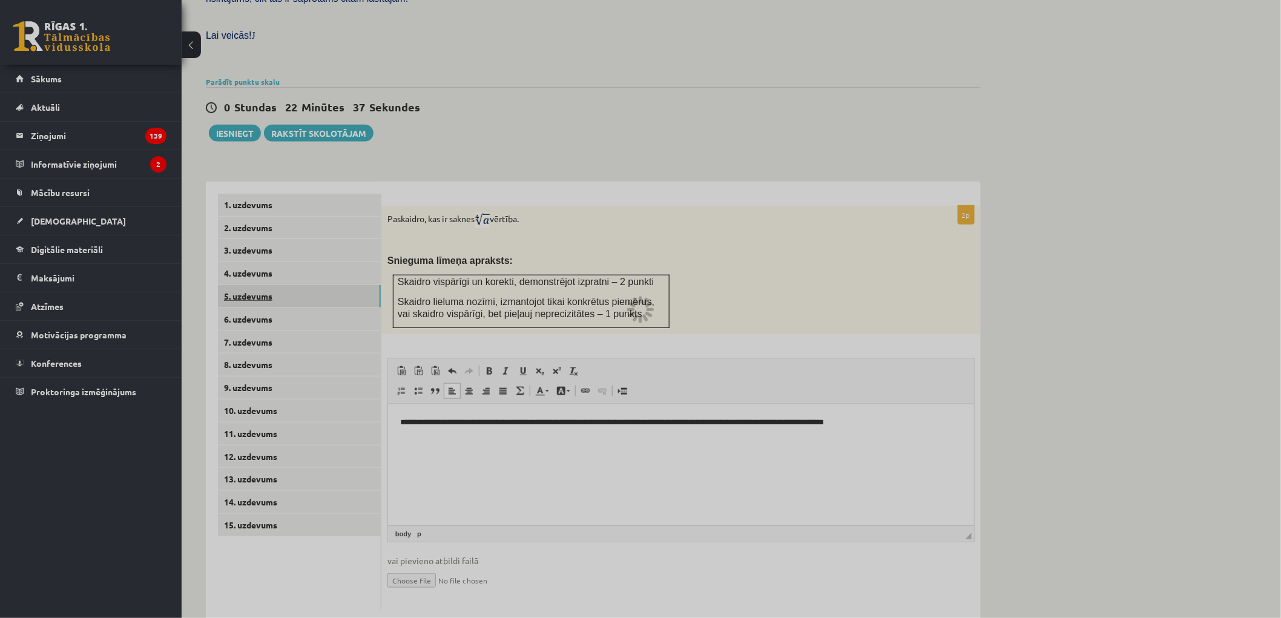
scroll to position [271, 0]
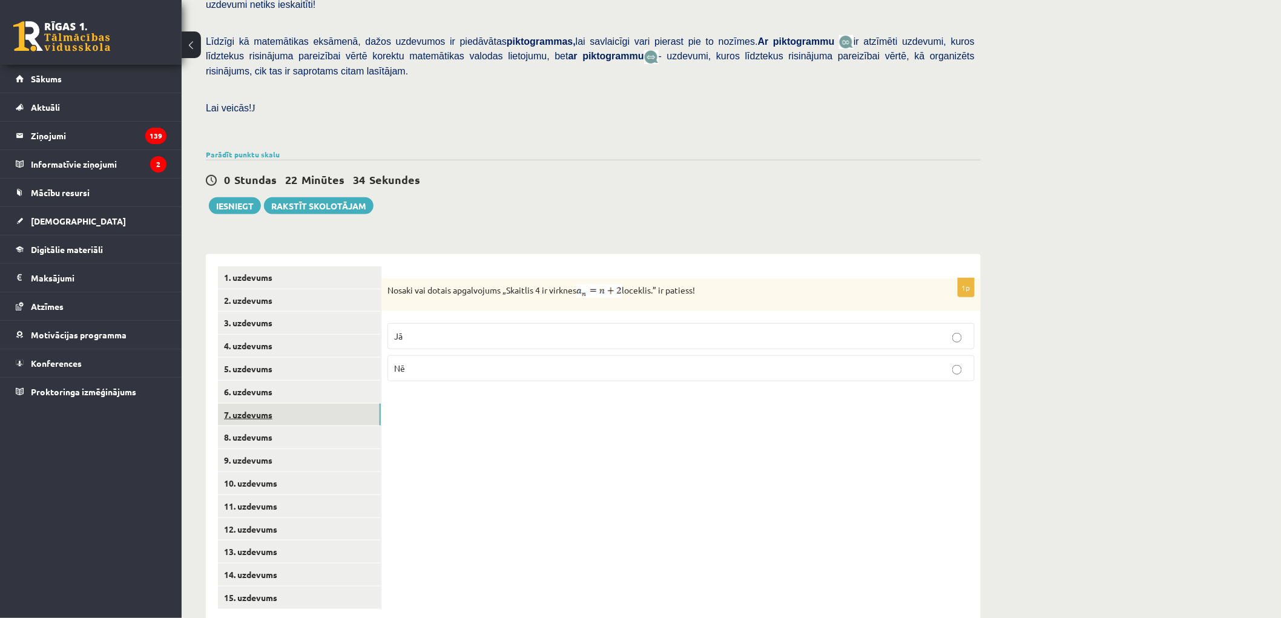
click at [258, 404] on link "7. uzdevums" at bounding box center [299, 415] width 163 height 22
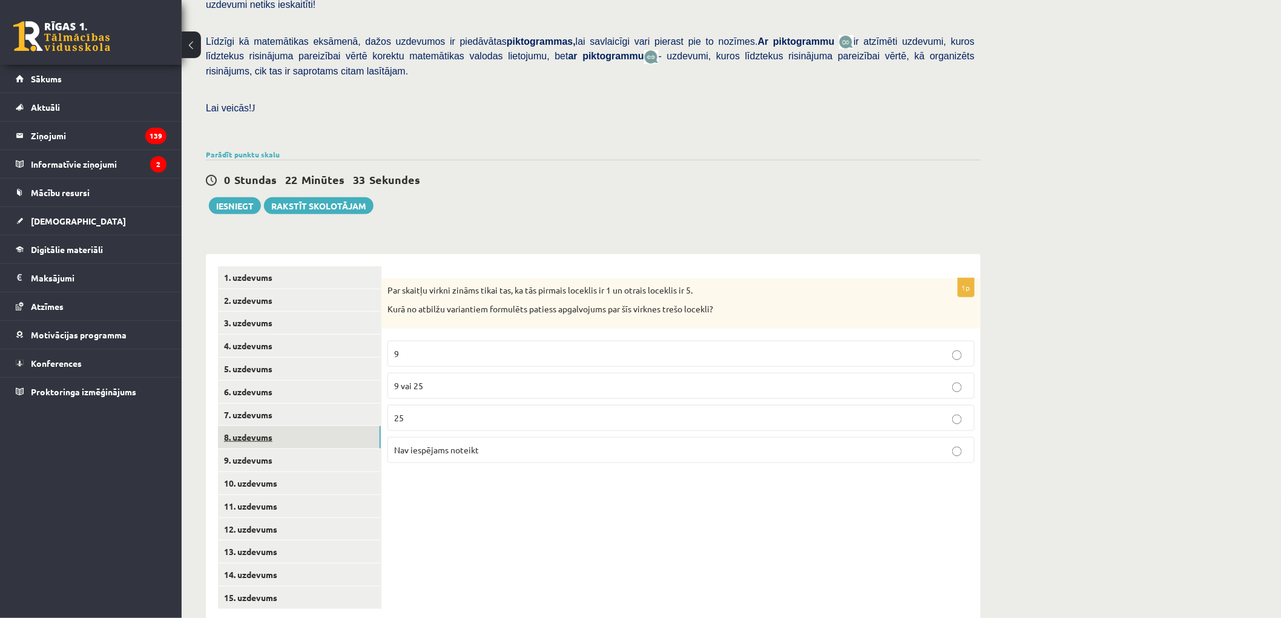
click at [261, 426] on link "8. uzdevums" at bounding box center [299, 437] width 163 height 22
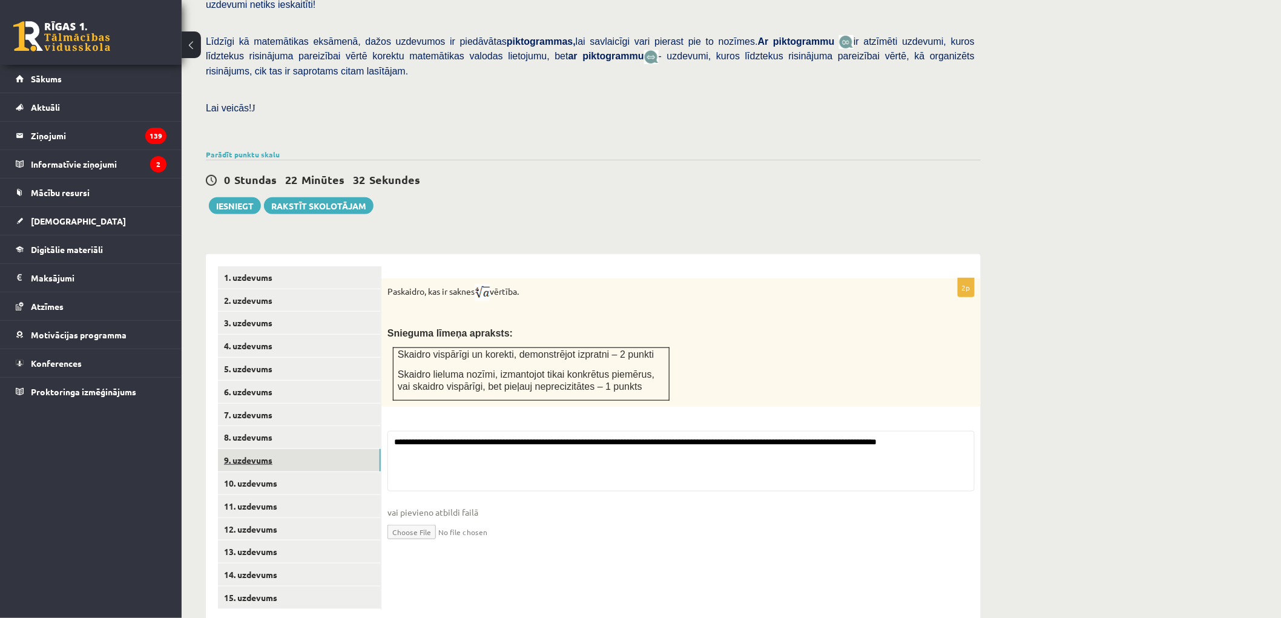
click at [261, 449] on link "9. uzdevums" at bounding box center [299, 460] width 163 height 22
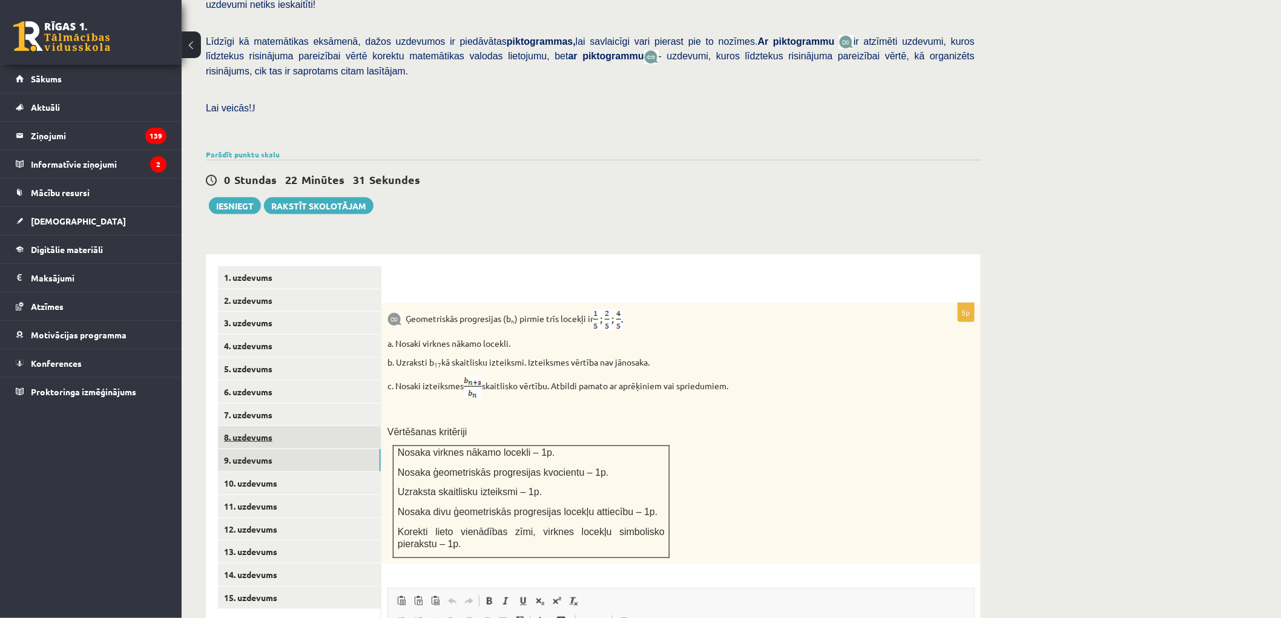
scroll to position [0, 0]
click at [258, 426] on link "8. uzdevums" at bounding box center [299, 437] width 163 height 22
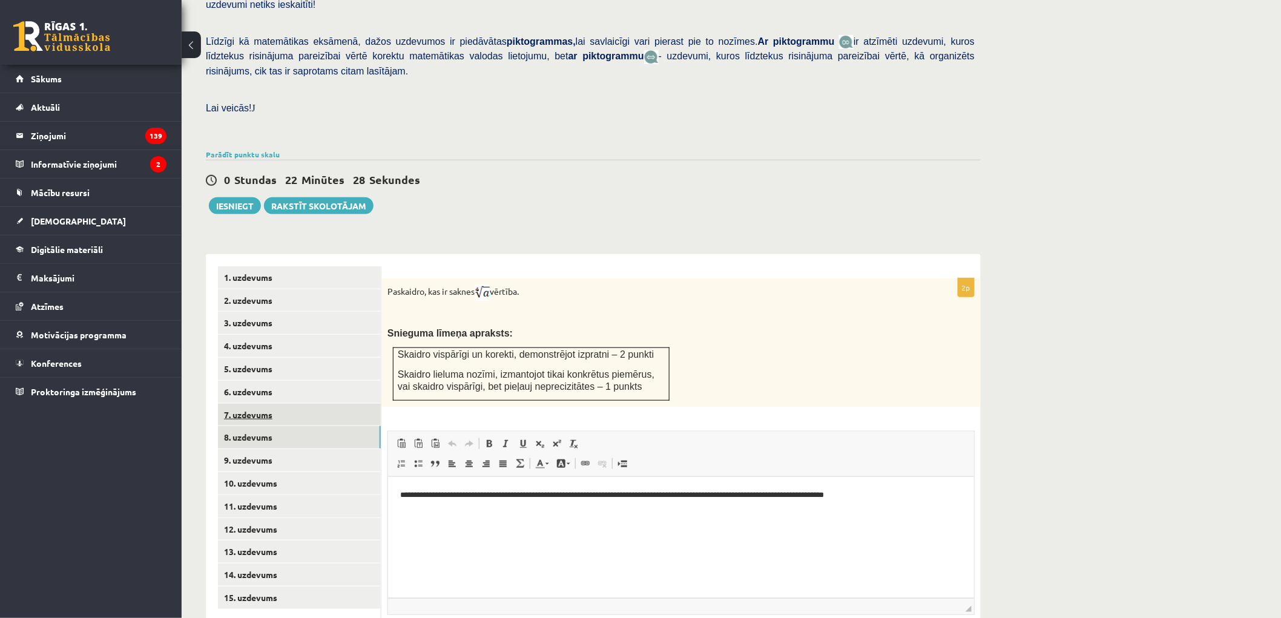
click at [262, 404] on link "7. uzdevums" at bounding box center [299, 415] width 163 height 22
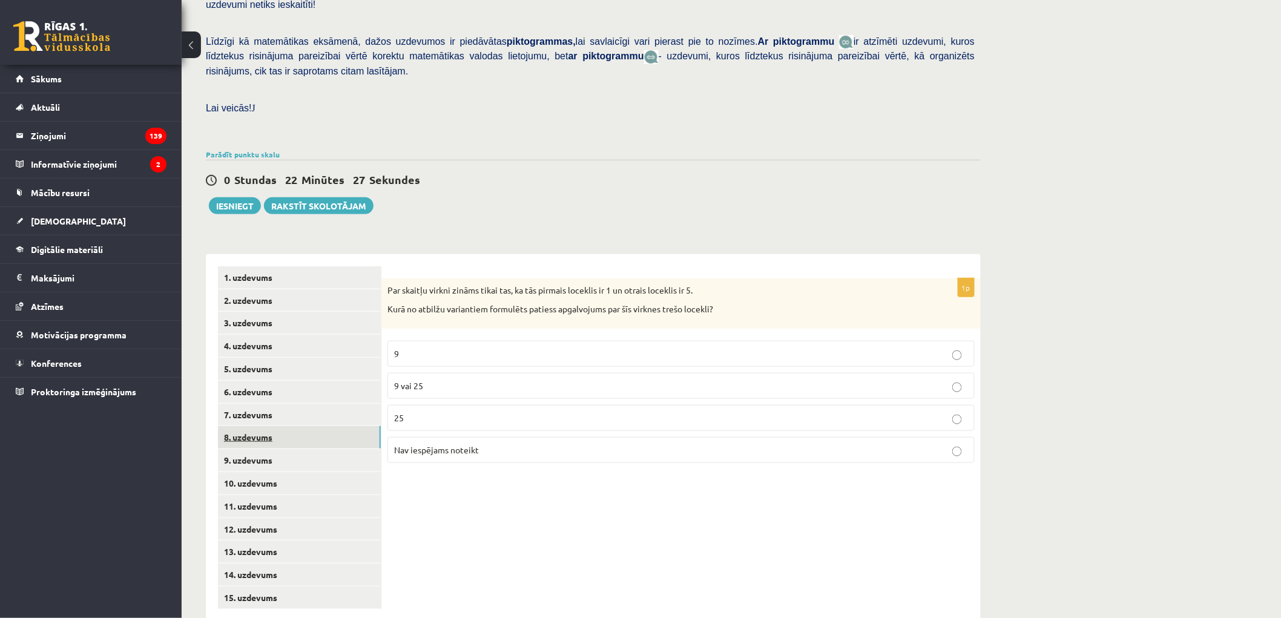
click at [263, 426] on link "8. uzdevums" at bounding box center [299, 437] width 163 height 22
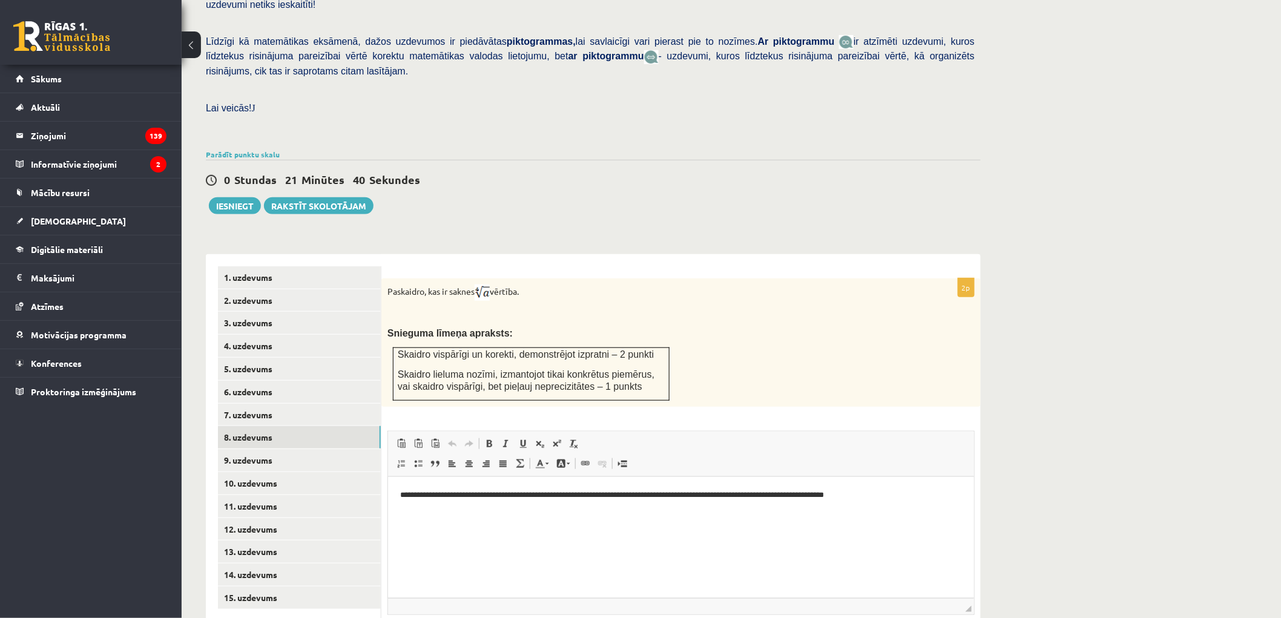
scroll to position [344, 0]
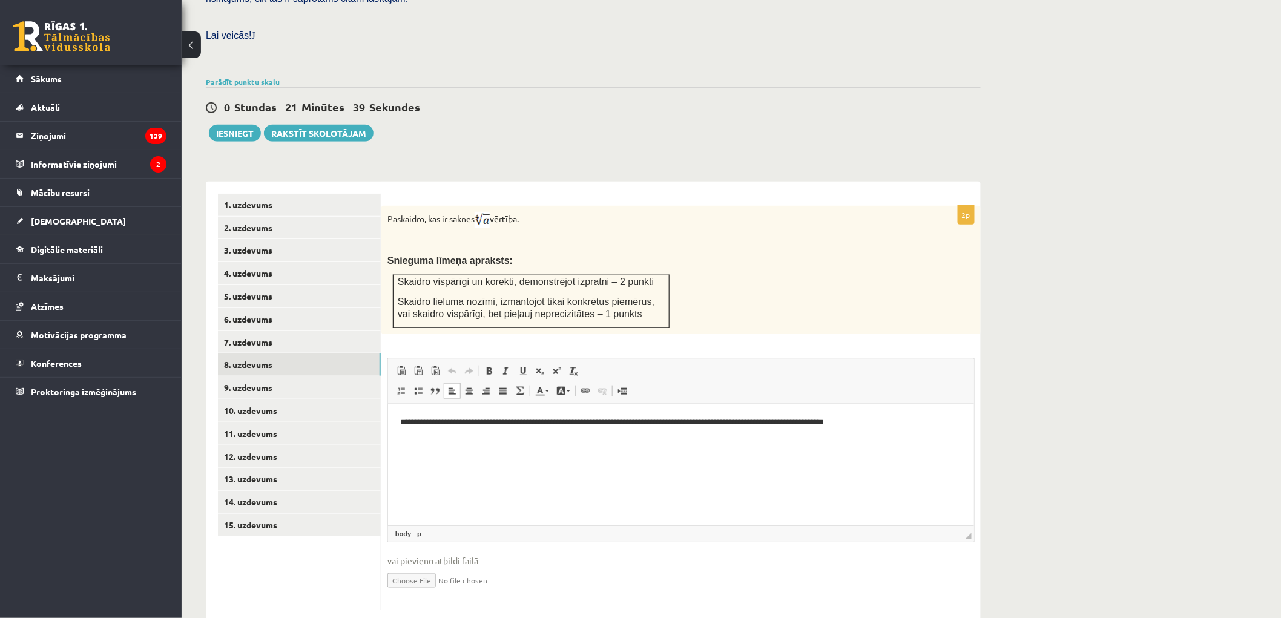
drag, startPoint x: 877, startPoint y: 412, endPoint x: 874, endPoint y: 424, distance: 12.9
click at [877, 412] on html "**********" at bounding box center [680, 422] width 586 height 37
copy p "**********"
click at [438, 423] on p "**********" at bounding box center [681, 422] width 562 height 13
drag, startPoint x: 462, startPoint y: 425, endPoint x: 440, endPoint y: 426, distance: 22.4
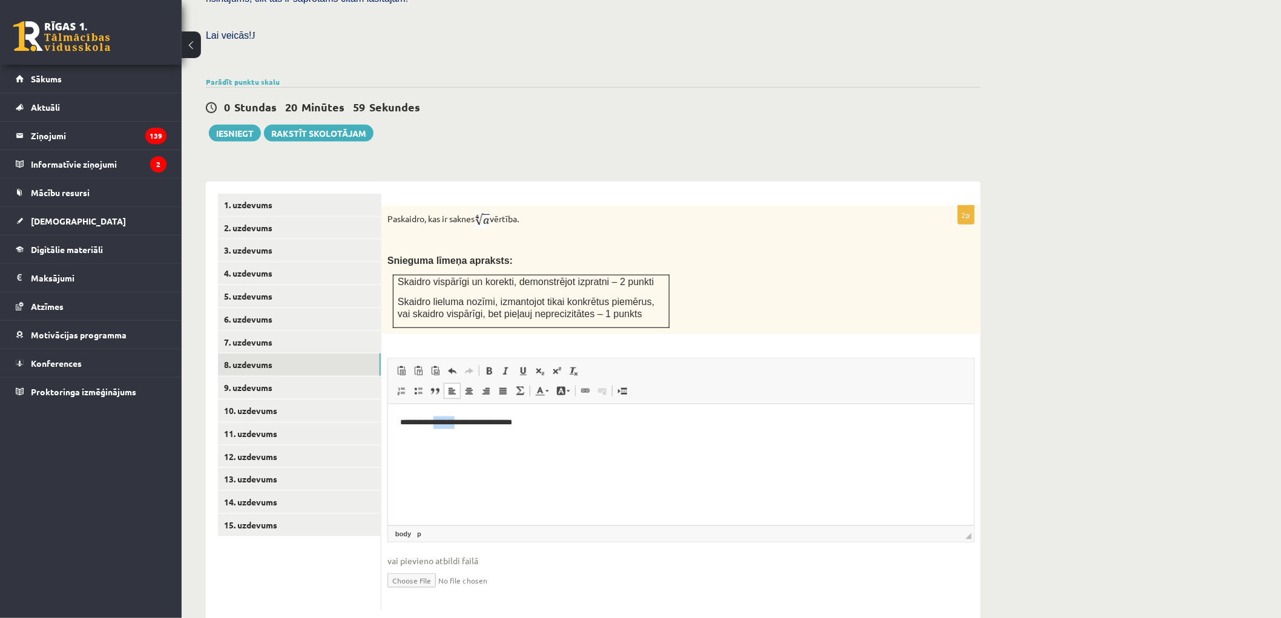
click at [442, 427] on p "**********" at bounding box center [681, 422] width 562 height 13
click at [439, 426] on p "**********" at bounding box center [681, 422] width 562 height 13
click at [436, 425] on p "**********" at bounding box center [681, 422] width 562 height 13
click at [579, 421] on p "**********" at bounding box center [681, 422] width 562 height 13
copy p "**********"
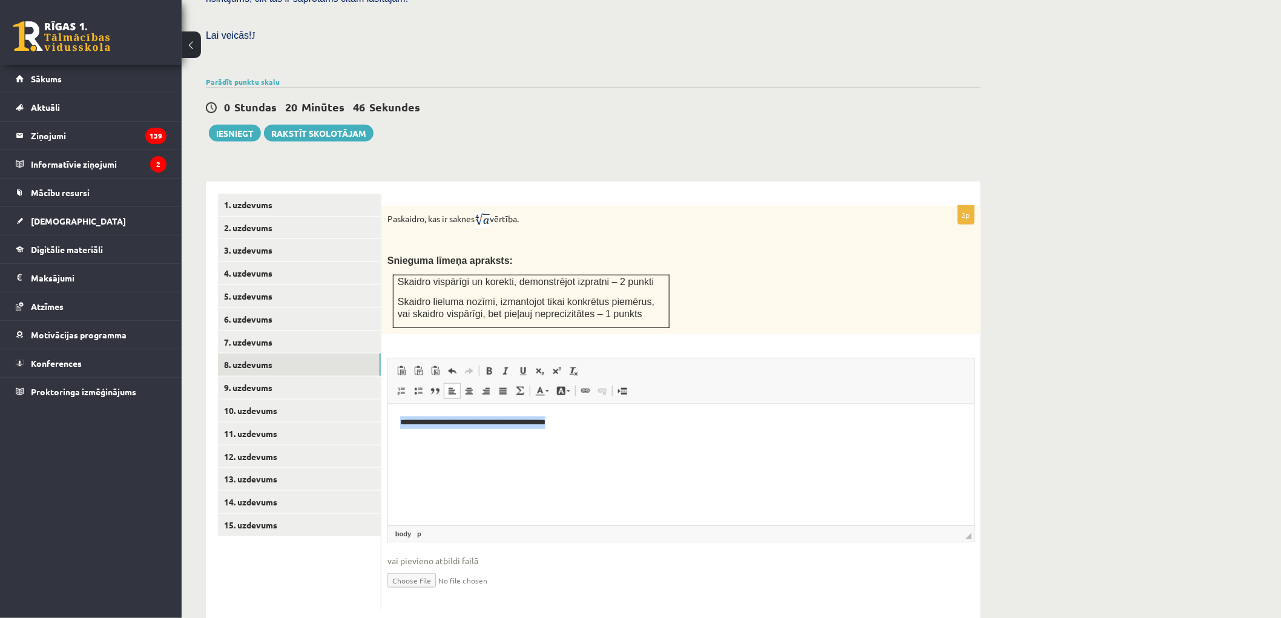
click at [572, 429] on html "**********" at bounding box center [680, 422] width 586 height 37
click at [475, 421] on p "**********" at bounding box center [681, 422] width 562 height 13
click at [493, 421] on p "**********" at bounding box center [681, 422] width 562 height 13
click at [497, 424] on p "**********" at bounding box center [681, 422] width 562 height 13
copy p "**********"
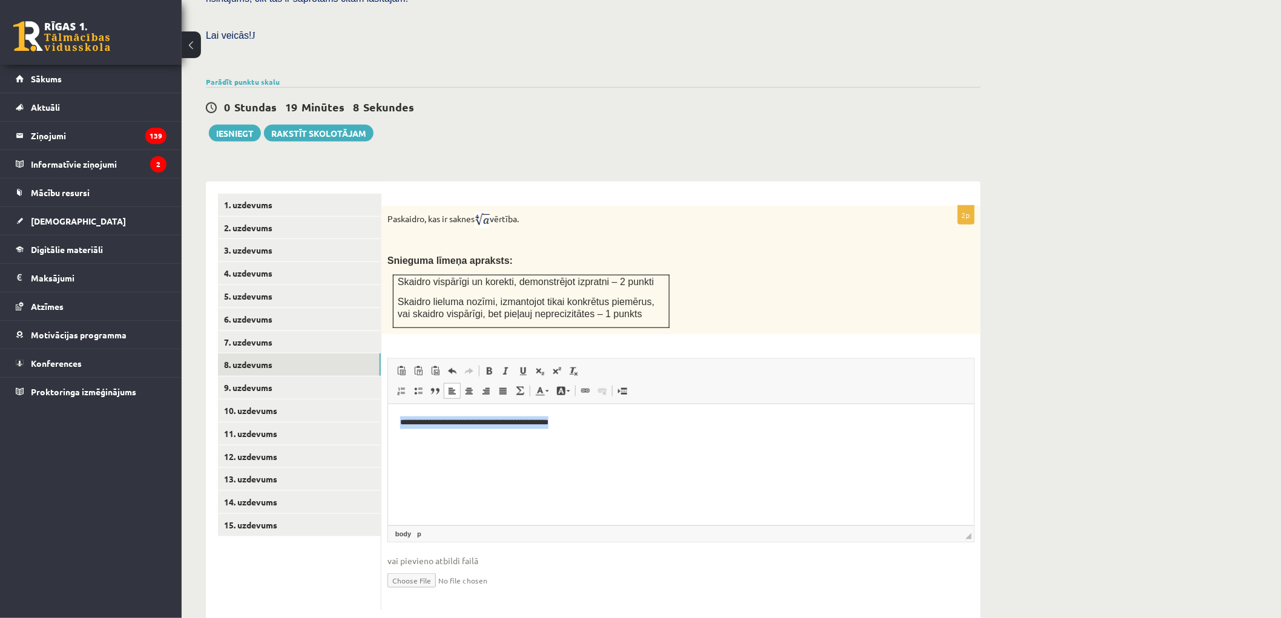
click at [574, 404] on html "**********" at bounding box center [680, 422] width 586 height 37
click at [586, 424] on p "**********" at bounding box center [681, 422] width 562 height 13
drag, startPoint x: 586, startPoint y: 424, endPoint x: 409, endPoint y: 426, distance: 177.4
click at [409, 426] on p "**********" at bounding box center [681, 422] width 562 height 13
click at [292, 377] on link "9. uzdevums" at bounding box center [299, 388] width 163 height 22
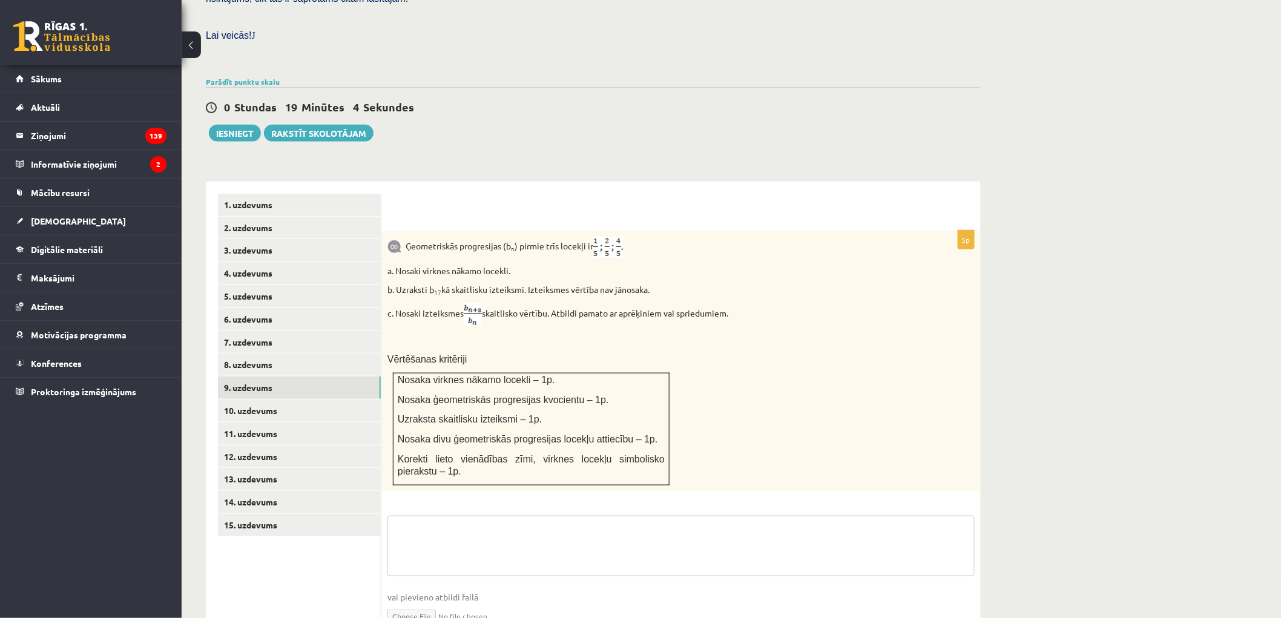
click at [450, 516] on textarea at bounding box center [680, 546] width 587 height 61
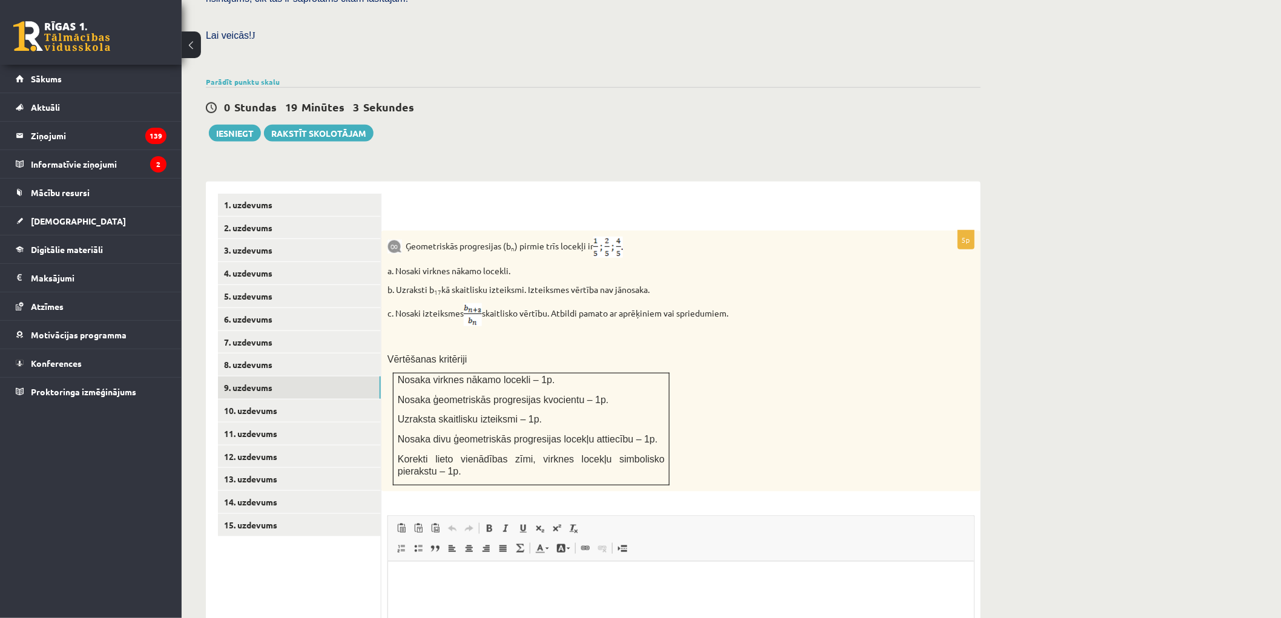
scroll to position [502, 0]
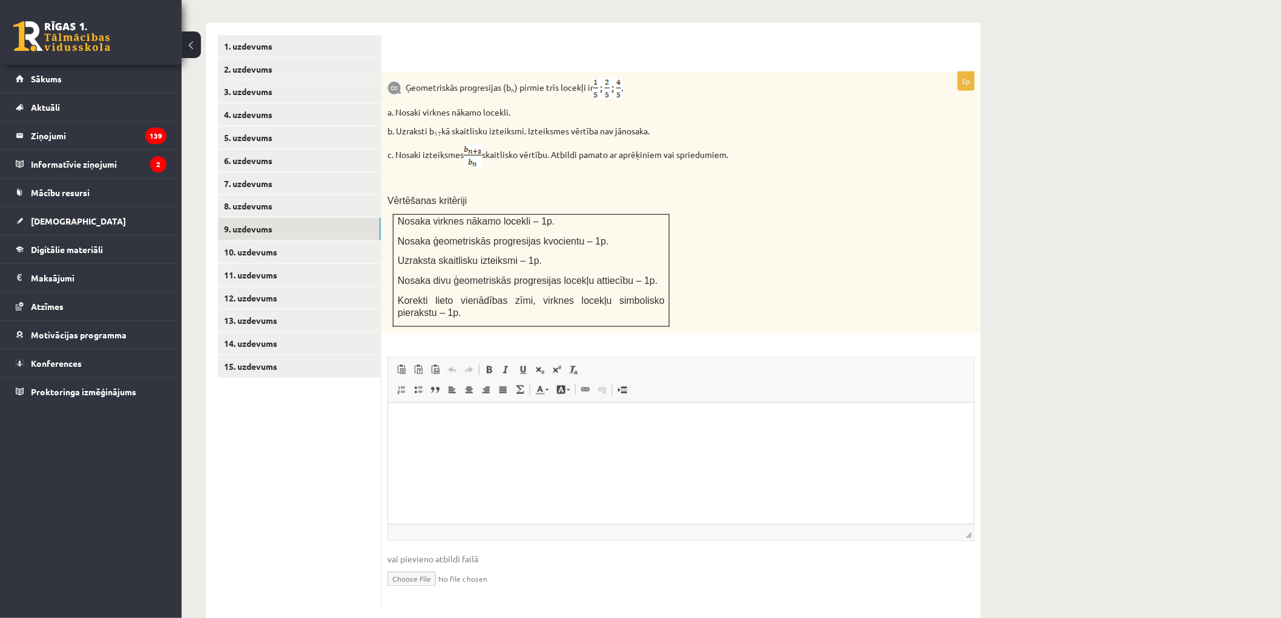
click at [438, 426] on p "Визуальный текстовый редактор, wiswyg-editor-user-answer-47433980317080" at bounding box center [681, 421] width 562 height 13
click at [284, 241] on link "10. uzdevums" at bounding box center [299, 252] width 163 height 22
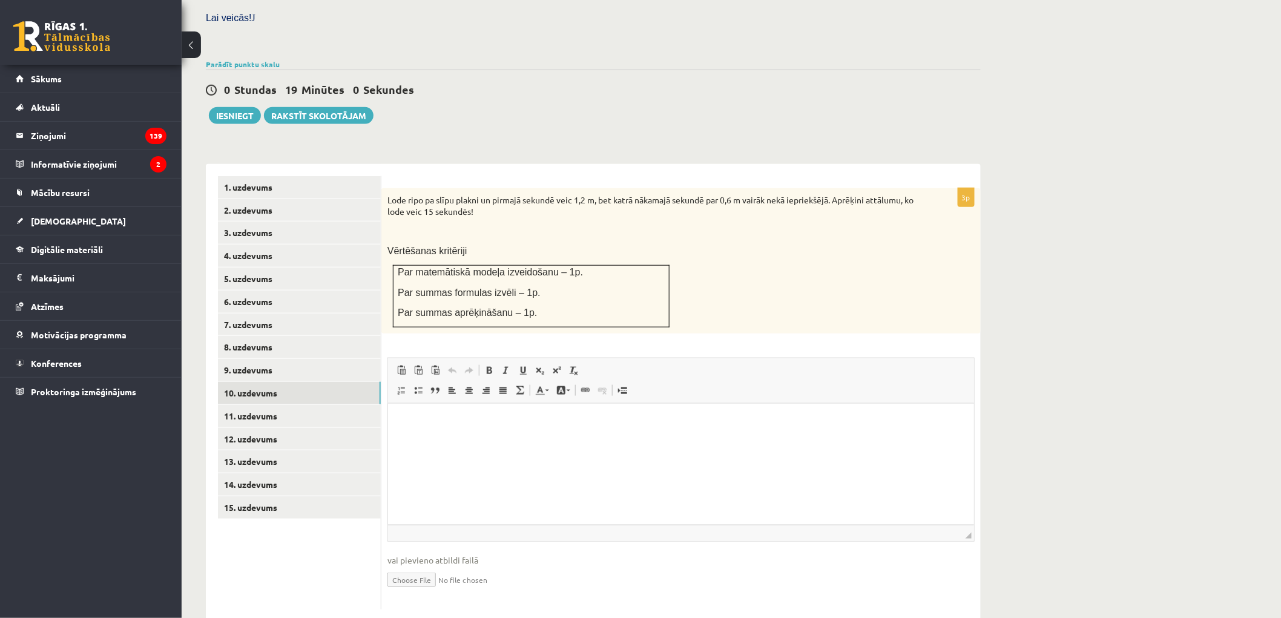
scroll to position [0, 0]
click at [431, 430] on html at bounding box center [680, 422] width 586 height 37
click at [312, 405] on link "11. uzdevums" at bounding box center [299, 416] width 163 height 22
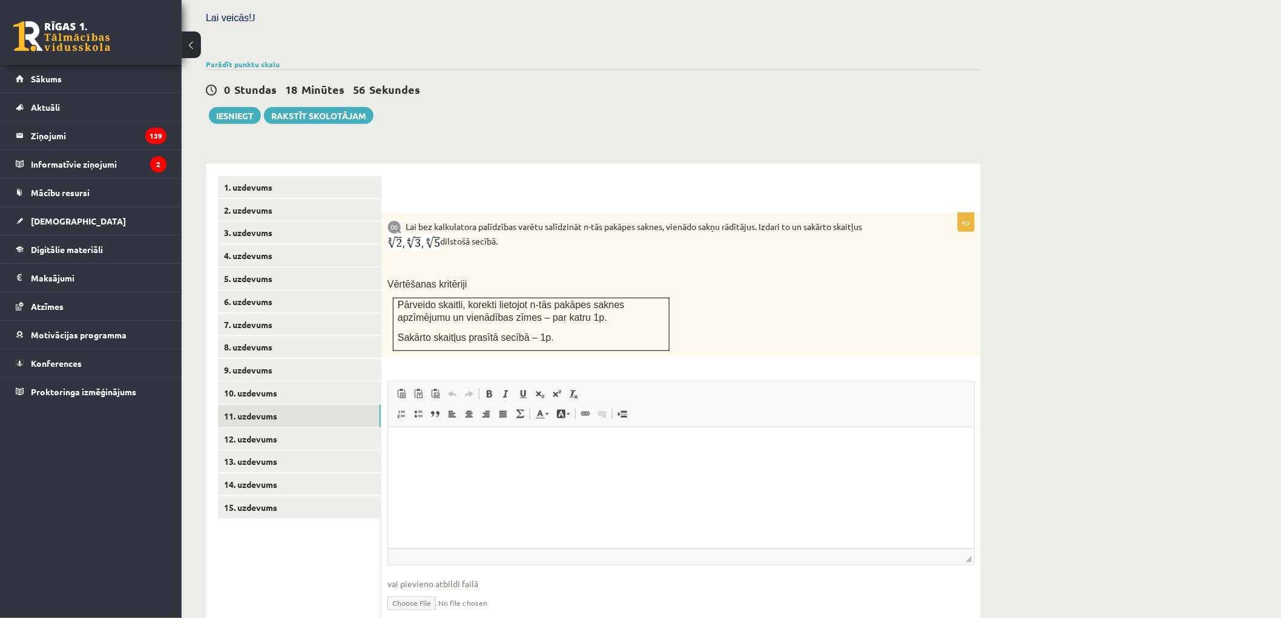
scroll to position [384, 0]
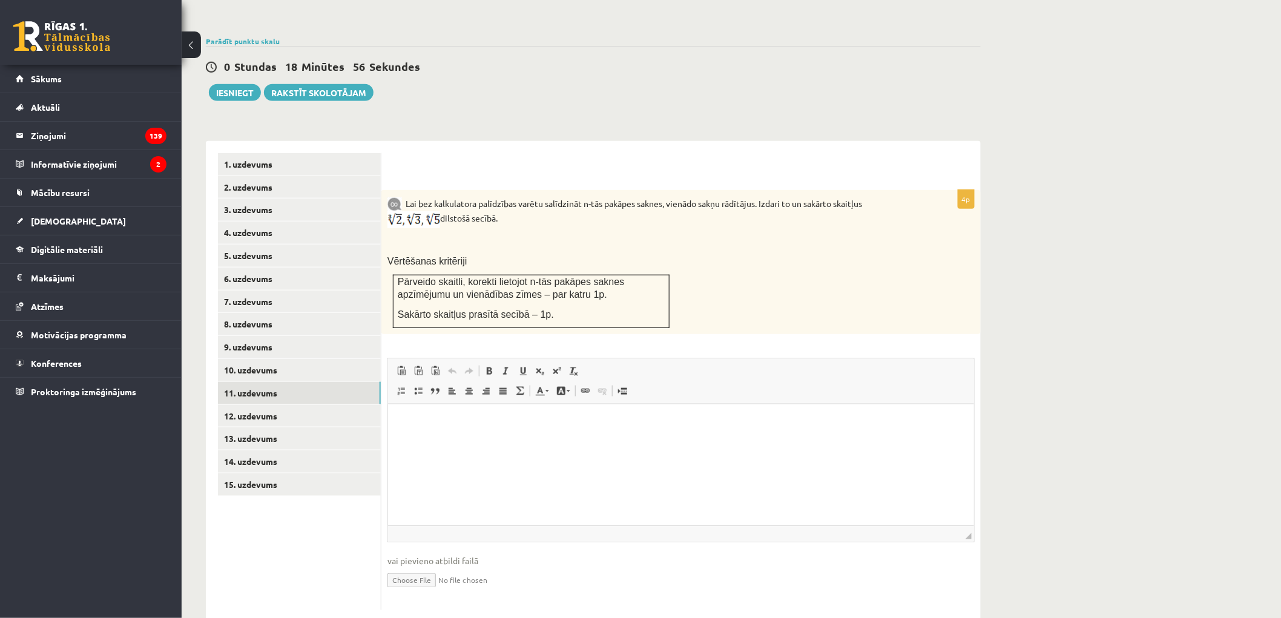
click at [438, 441] on html at bounding box center [680, 422] width 586 height 37
click at [279, 405] on link "12. uzdevums" at bounding box center [299, 416] width 163 height 22
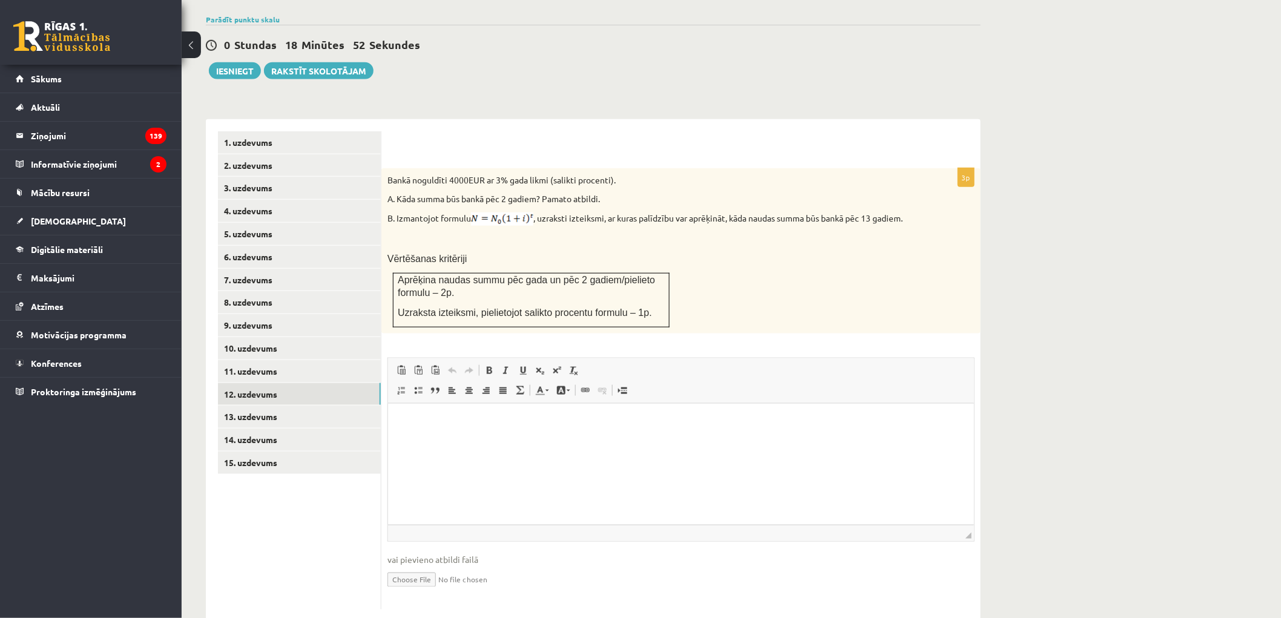
scroll to position [0, 0]
click at [433, 431] on html at bounding box center [680, 422] width 586 height 37
click at [310, 406] on link "13. uzdevums" at bounding box center [299, 417] width 163 height 22
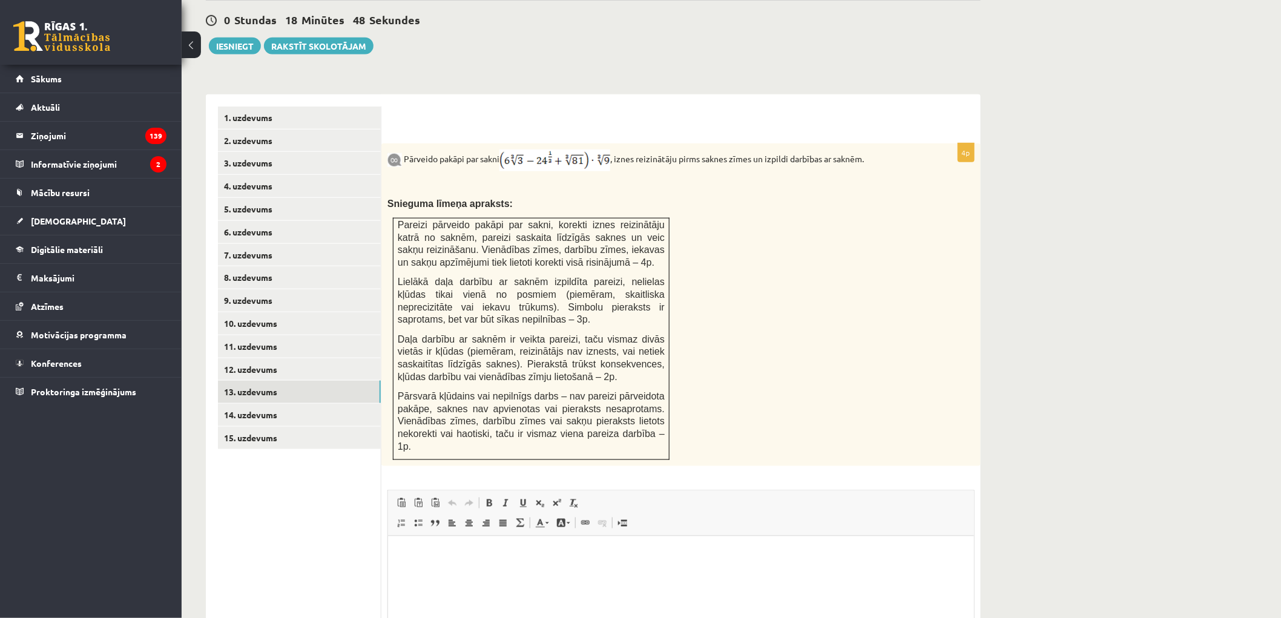
scroll to position [552, 0]
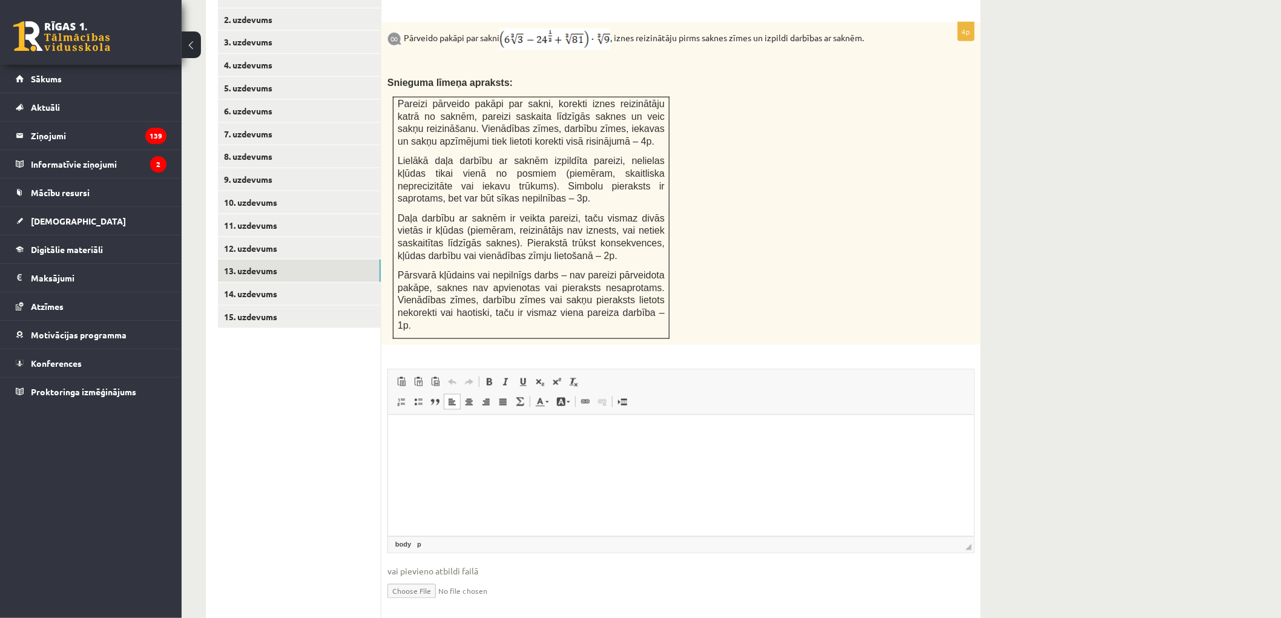
click at [447, 452] on html at bounding box center [680, 433] width 586 height 37
click at [295, 283] on link "14. uzdevums" at bounding box center [299, 294] width 163 height 22
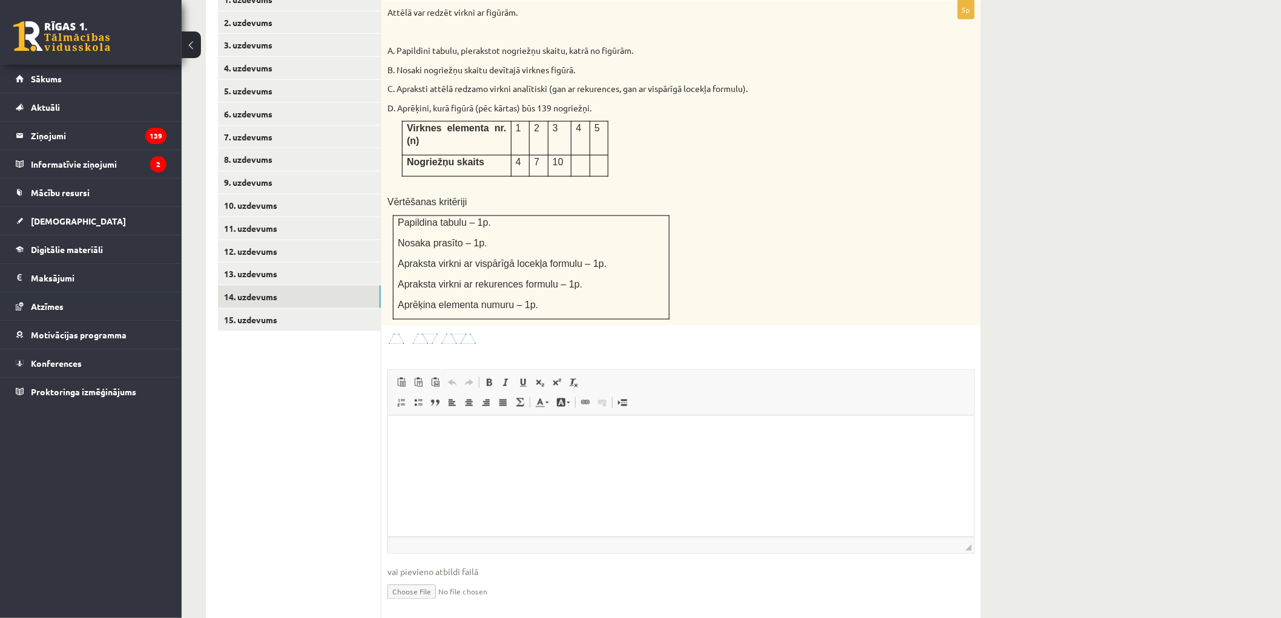
scroll to position [0, 0]
click at [449, 453] on html at bounding box center [680, 434] width 586 height 37
click at [286, 309] on link "15. uzdevums" at bounding box center [299, 320] width 163 height 22
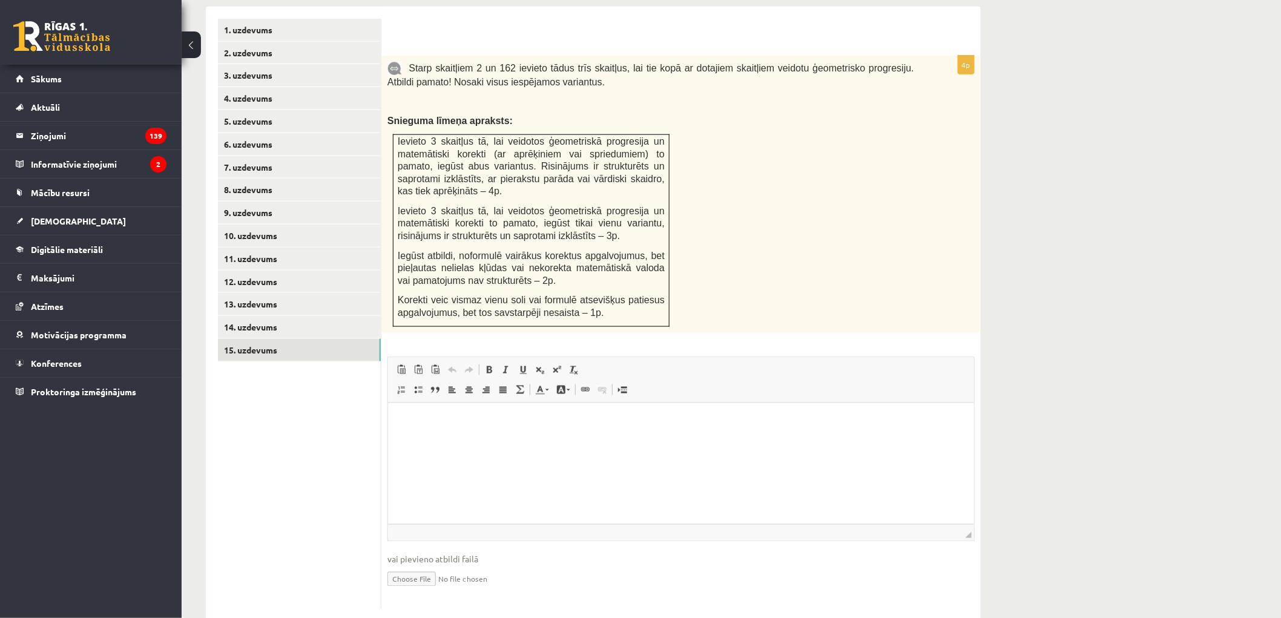
click at [441, 439] on html at bounding box center [680, 421] width 586 height 37
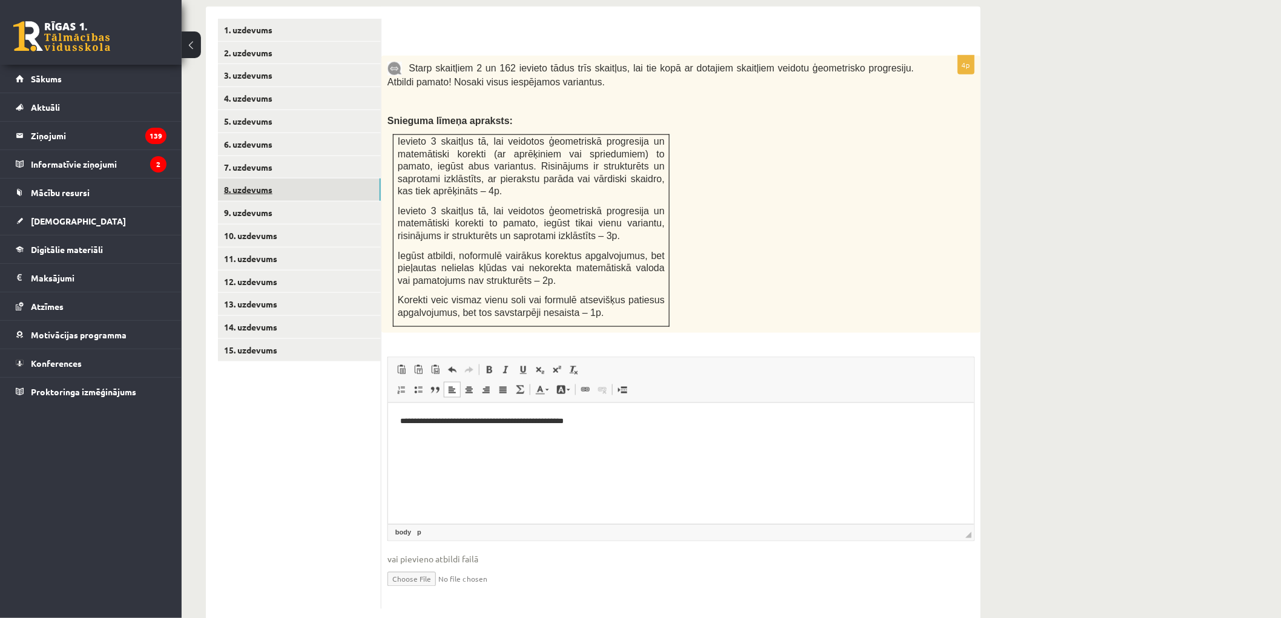
click at [276, 179] on link "8. uzdevums" at bounding box center [299, 190] width 163 height 22
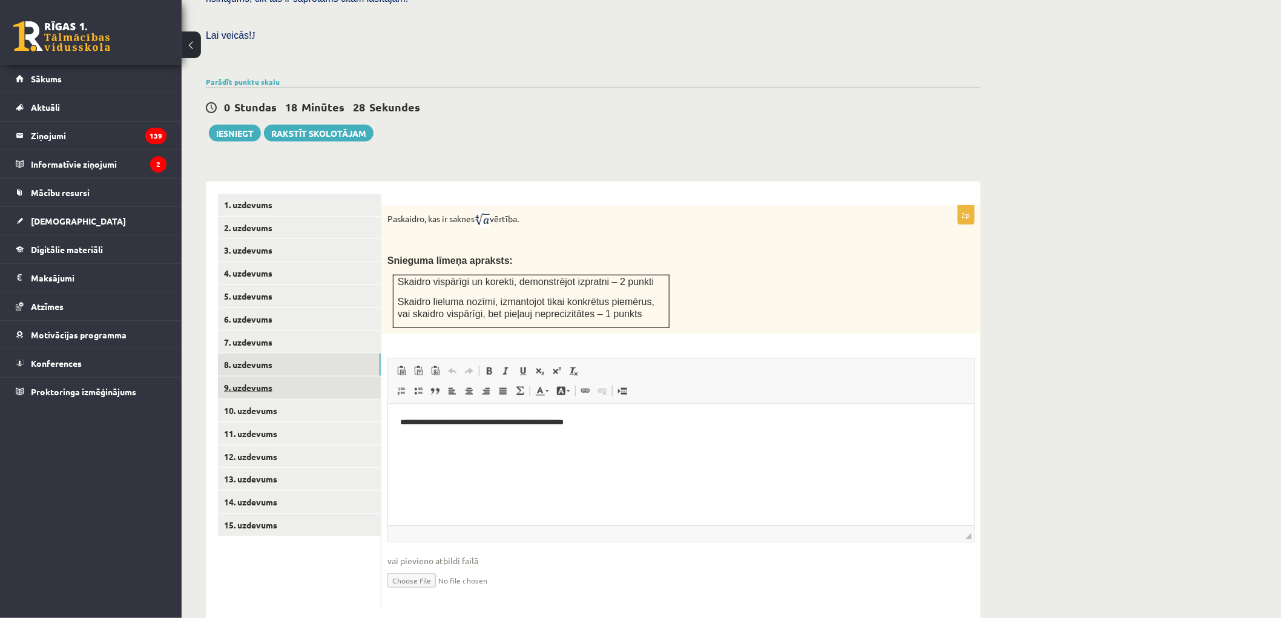
click at [317, 377] on link "9. uzdevums" at bounding box center [299, 388] width 163 height 22
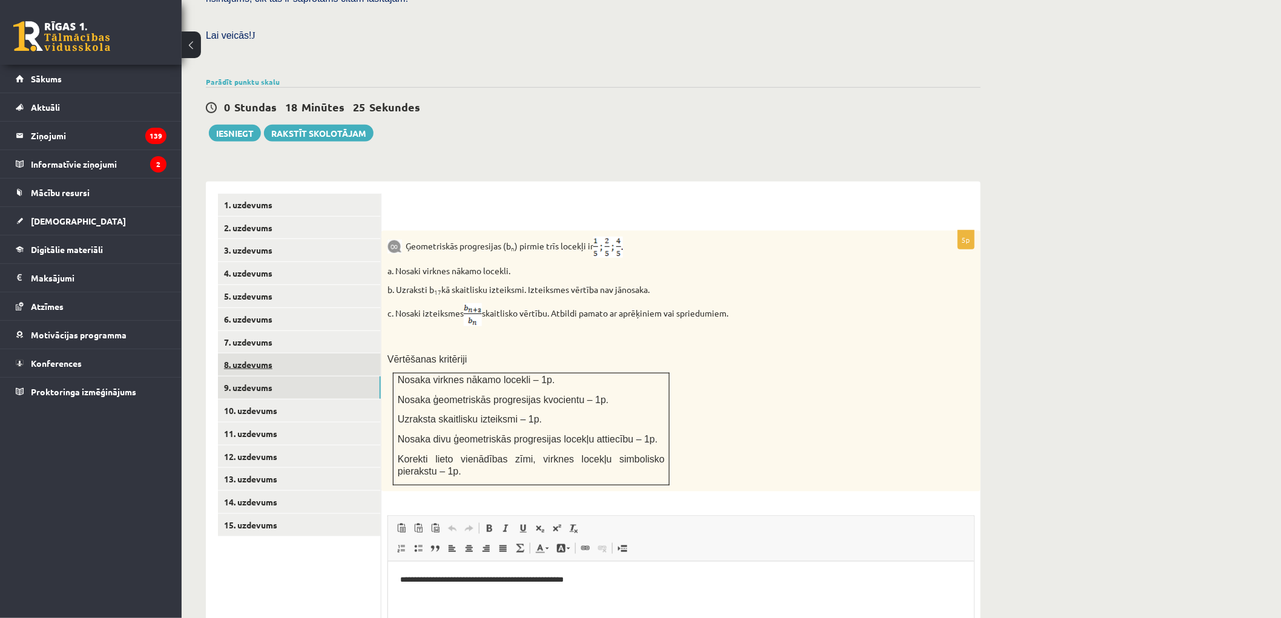
click at [263, 354] on link "8. uzdevums" at bounding box center [299, 365] width 163 height 22
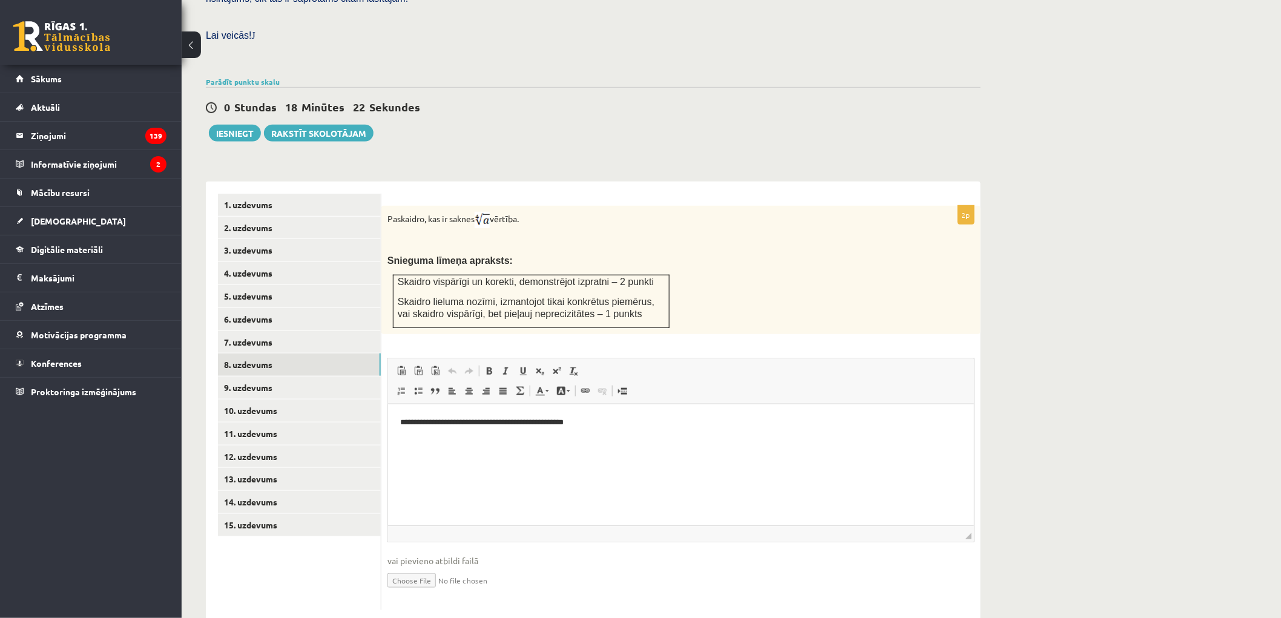
click at [400, 422] on p "**********" at bounding box center [681, 422] width 562 height 13
click at [590, 297] on span "Skaidro lieluma nozīmi, izmantojot tikai konkrētus piemērus, vai skaidro vispār…" at bounding box center [526, 308] width 257 height 23
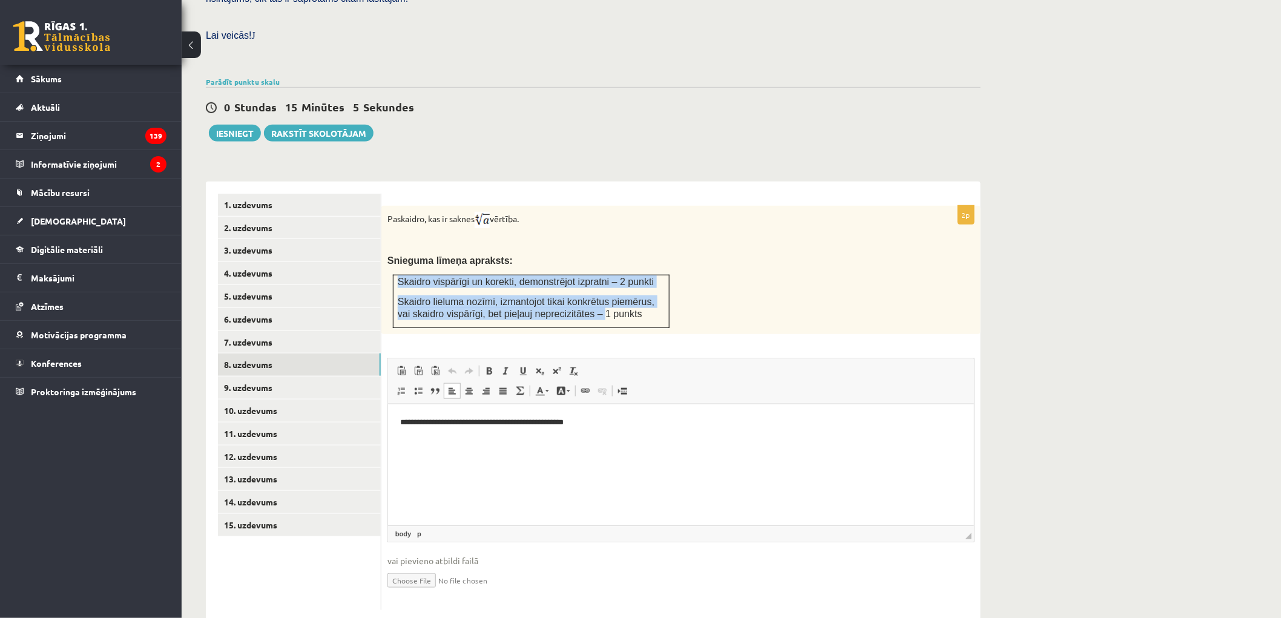
drag, startPoint x: 574, startPoint y: 300, endPoint x: 469, endPoint y: 502, distance: 228.5
click at [566, 310] on div "**********" at bounding box center [680, 408] width 599 height 404
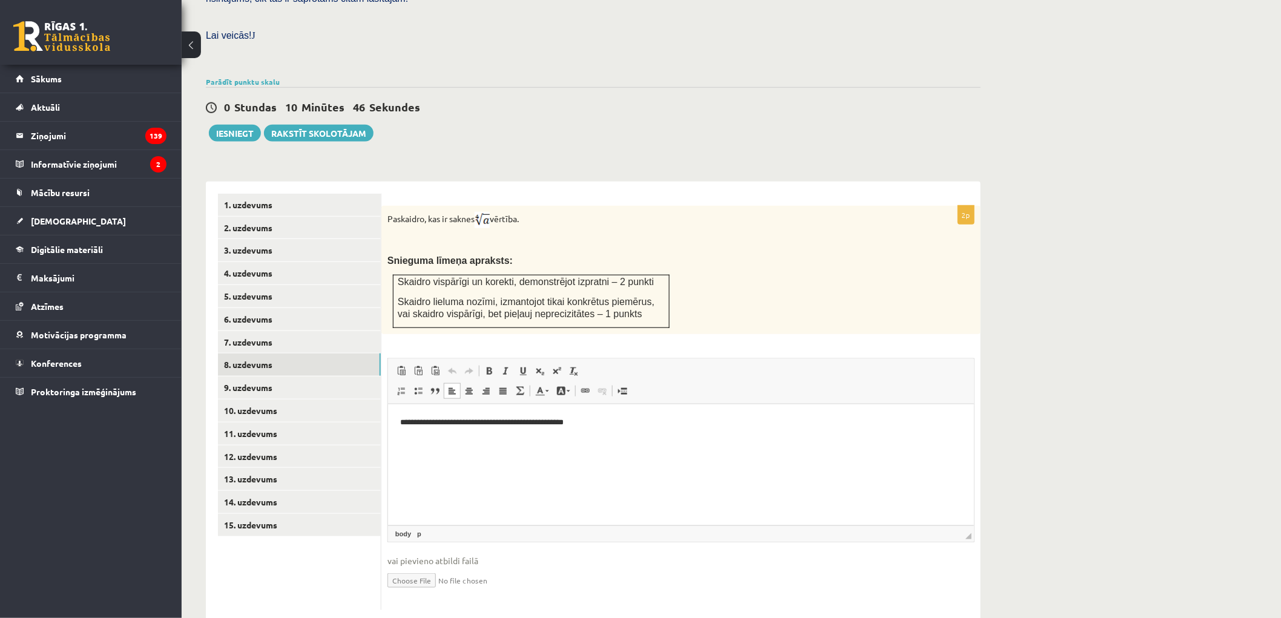
click at [401, 416] on p "**********" at bounding box center [681, 422] width 562 height 13
click at [281, 331] on link "7. uzdevums" at bounding box center [299, 342] width 163 height 22
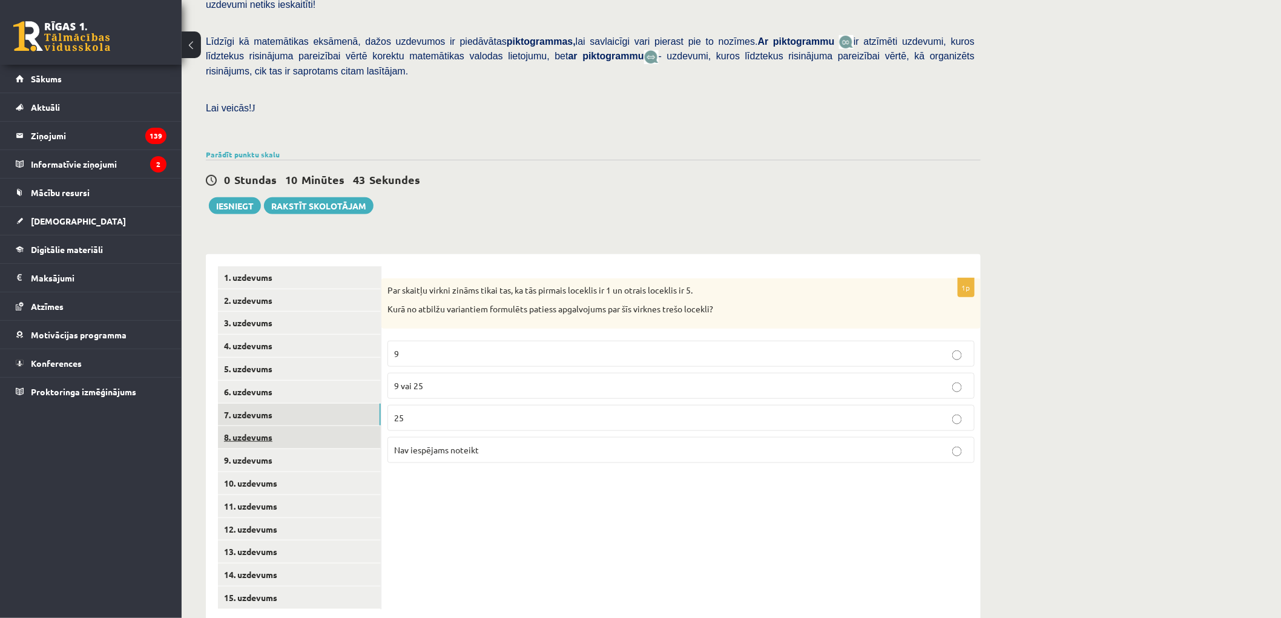
click at [249, 426] on link "8. uzdevums" at bounding box center [299, 437] width 163 height 22
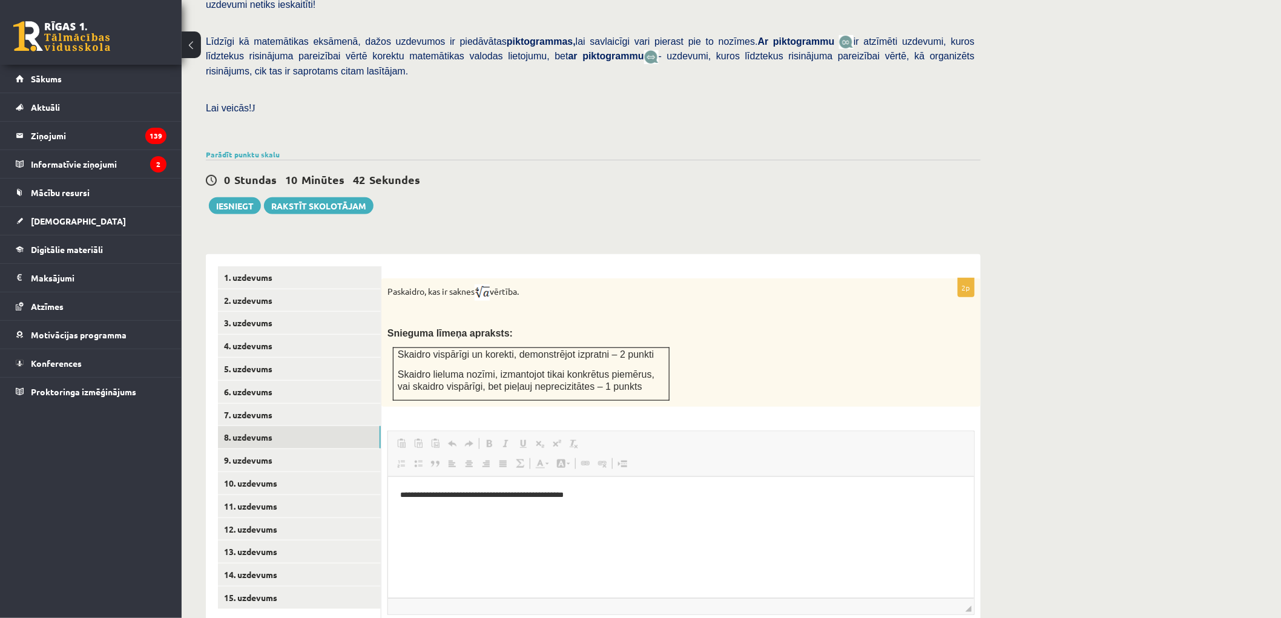
scroll to position [0, 0]
click at [610, 497] on p "**********" at bounding box center [681, 494] width 562 height 13
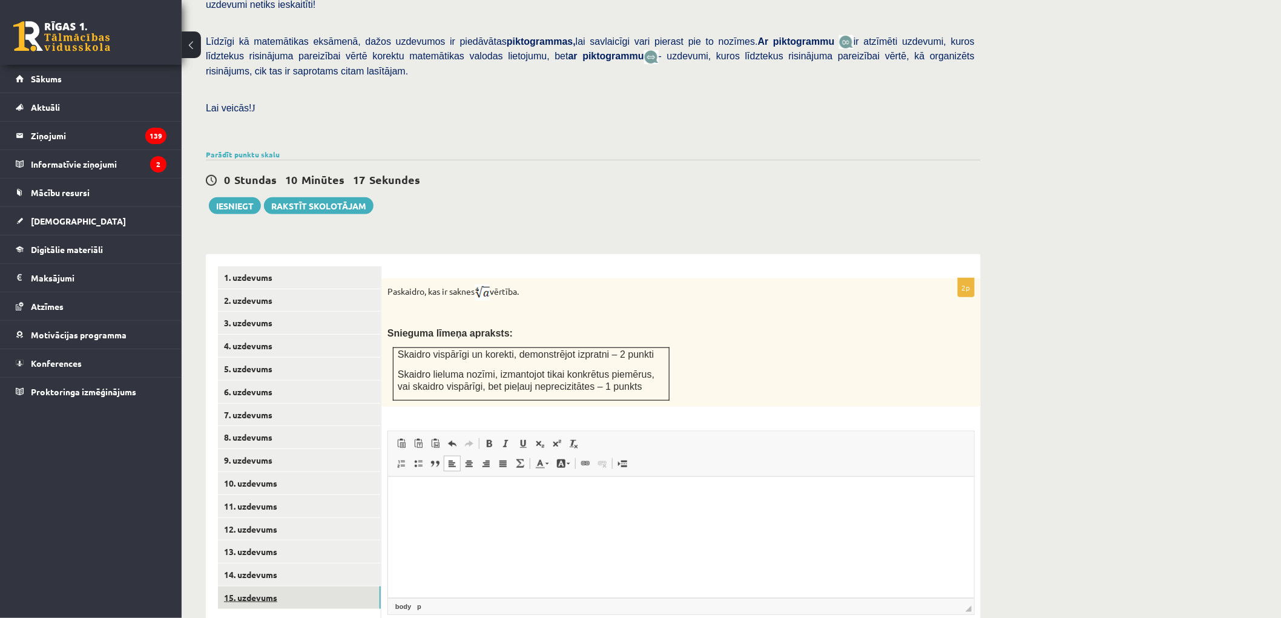
click at [329, 587] on link "15. uzdevums" at bounding box center [299, 598] width 163 height 22
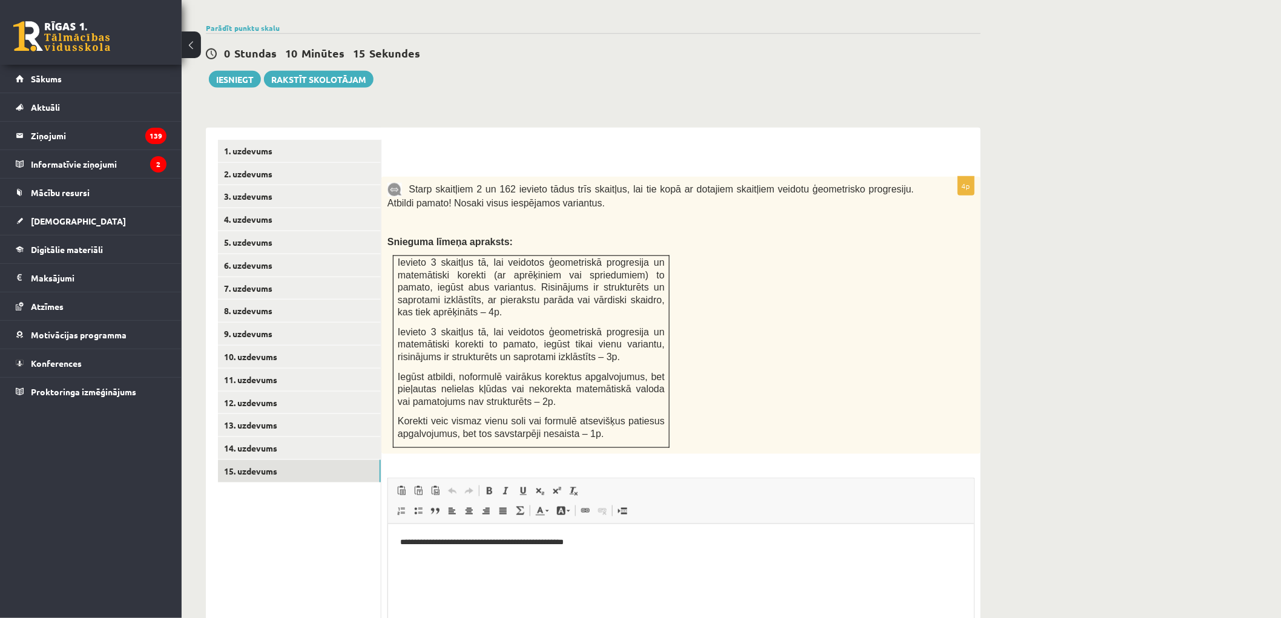
click at [607, 551] on html "**********" at bounding box center [680, 542] width 586 height 37
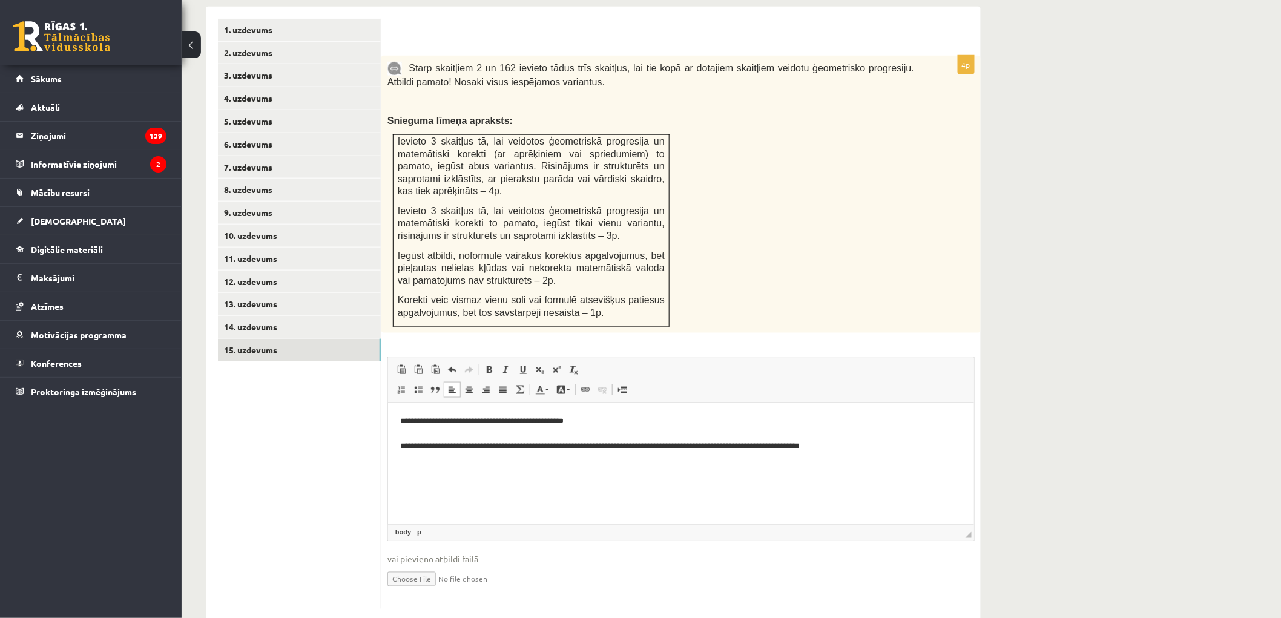
click at [1070, 363] on div "Matemātika JK 12.b2 klase 1. ieskaite , [PERSON_NAME] (12.b2 JK klase) [PERSON_…" at bounding box center [731, 86] width 1099 height 1117
click at [648, 447] on p "**********" at bounding box center [681, 434] width 562 height 38
click at [881, 455] on html "**********" at bounding box center [680, 434] width 586 height 62
click at [1008, 420] on div "Matemātika JK 12.b2 klase 1. ieskaite , [PERSON_NAME] (12.b2 JK klase) [PERSON_…" at bounding box center [731, 86] width 1099 height 1117
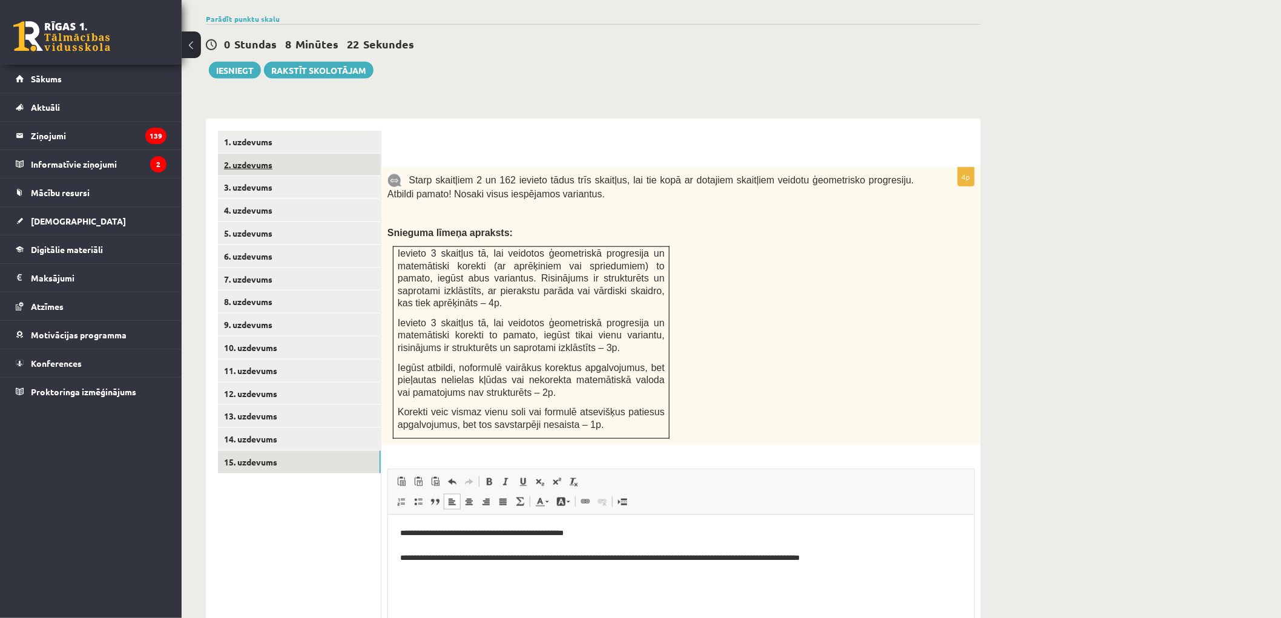
scroll to position [295, 0]
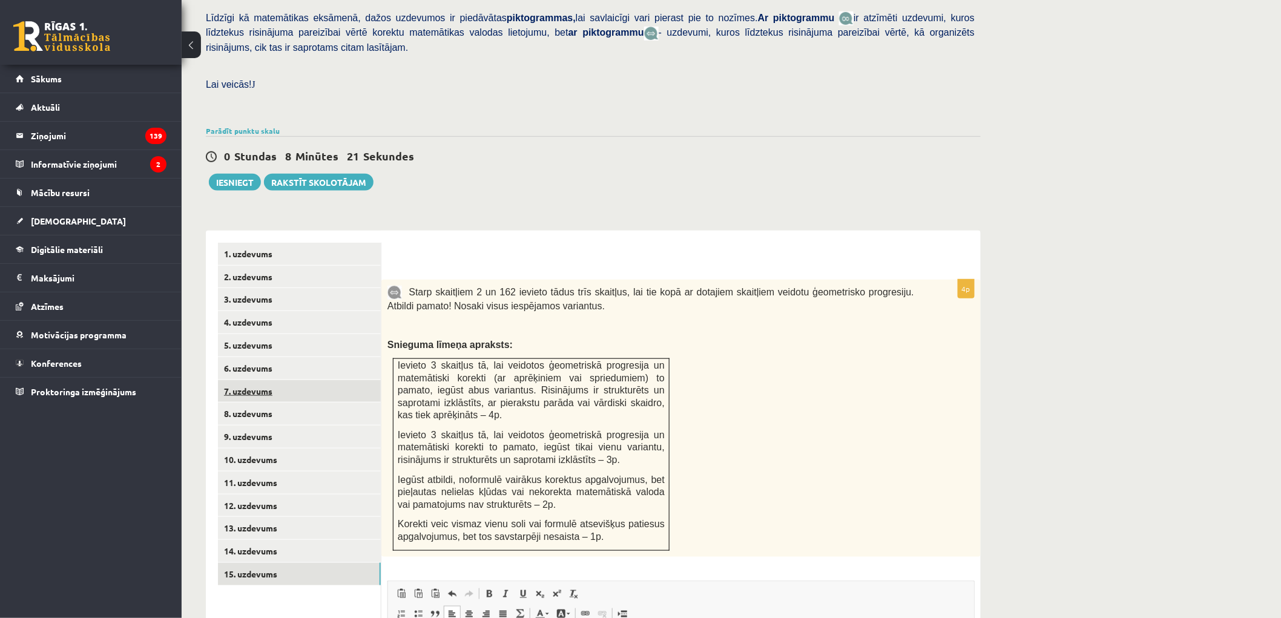
click at [255, 380] on link "7. uzdevums" at bounding box center [299, 391] width 163 height 22
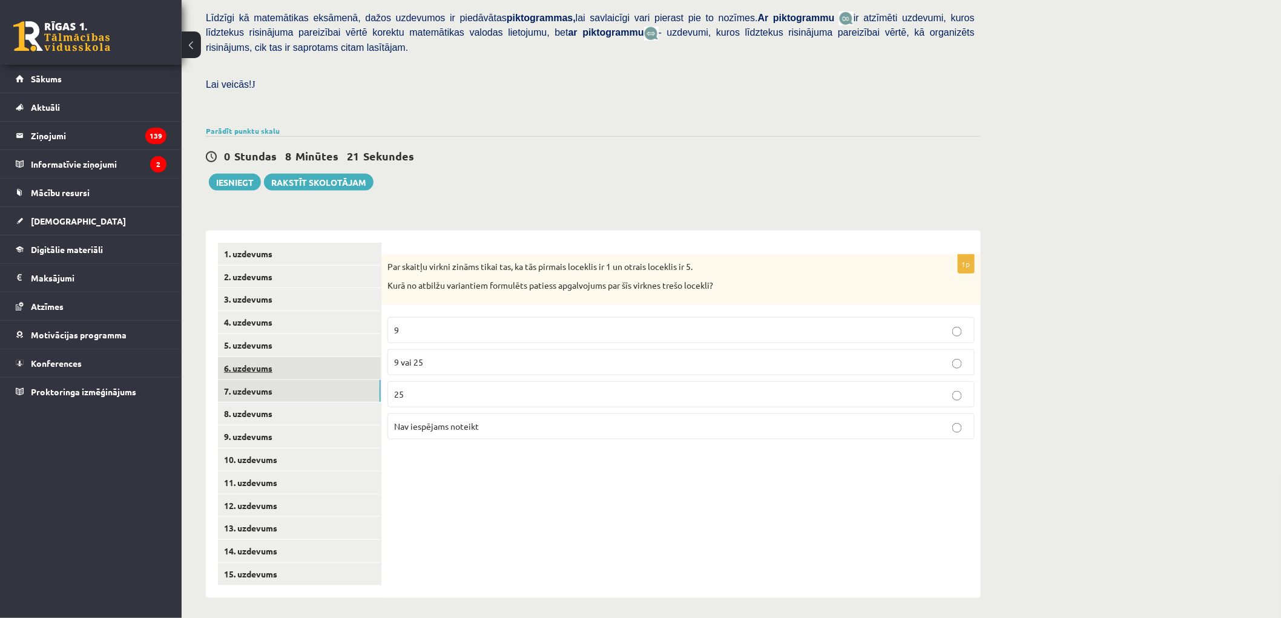
scroll to position [271, 0]
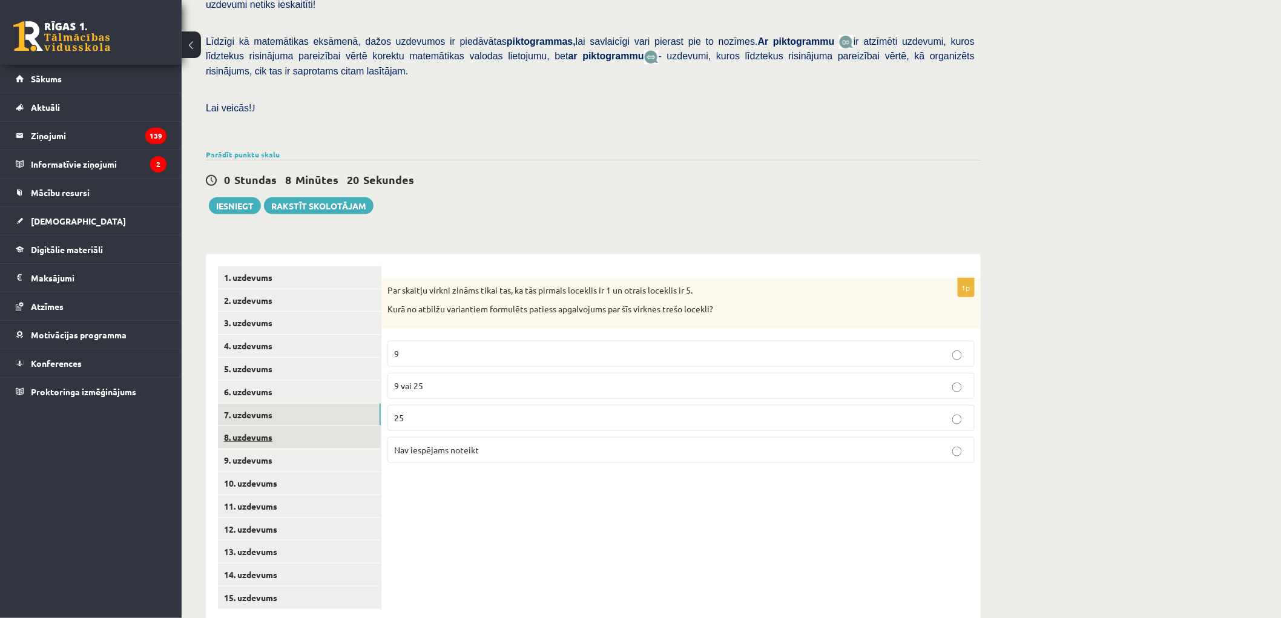
click at [259, 426] on link "8. uzdevums" at bounding box center [299, 437] width 163 height 22
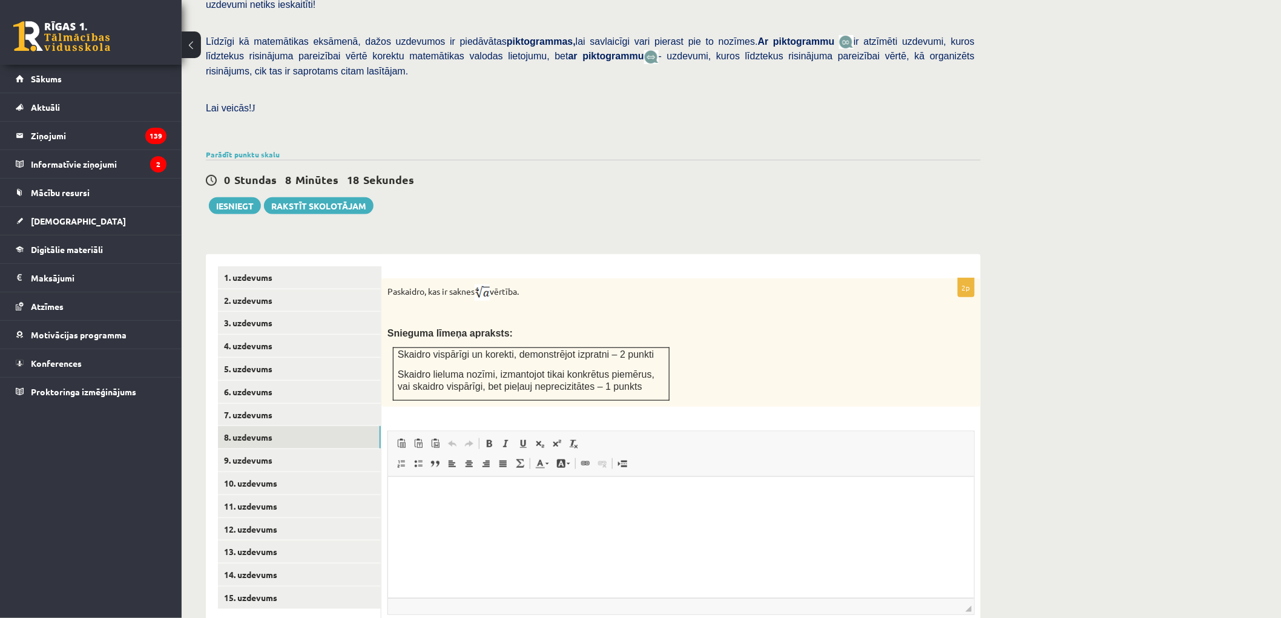
scroll to position [344, 0]
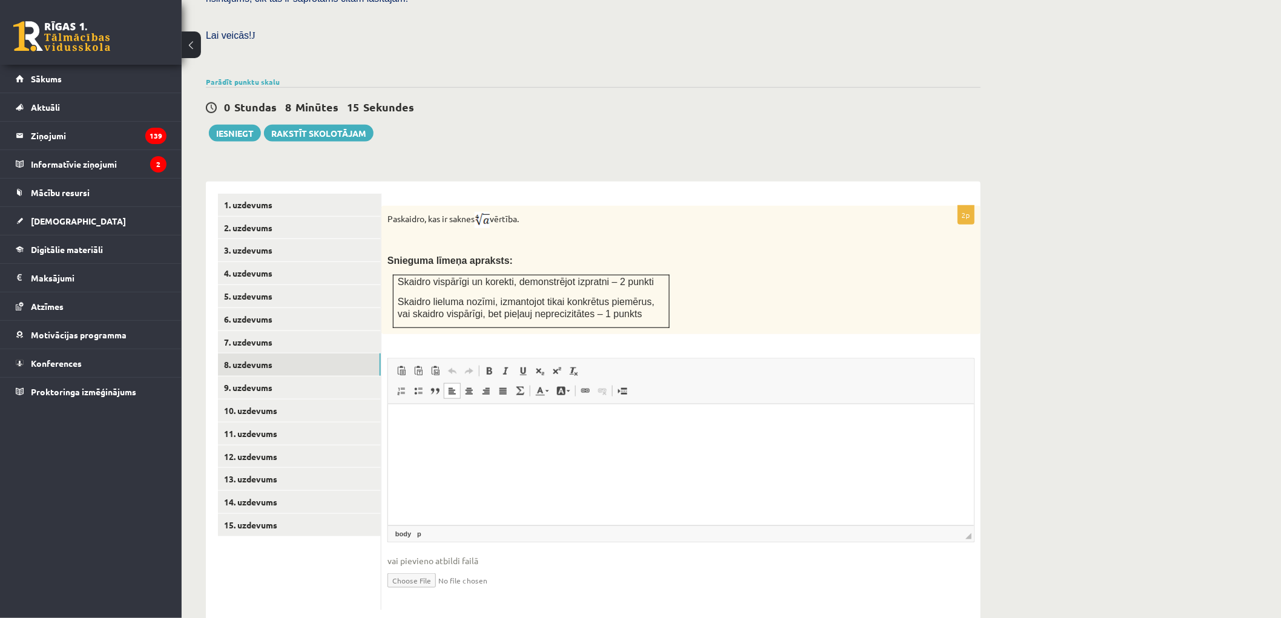
click at [429, 431] on html at bounding box center [680, 422] width 586 height 37
click at [286, 377] on link "9. uzdevums" at bounding box center [299, 388] width 163 height 22
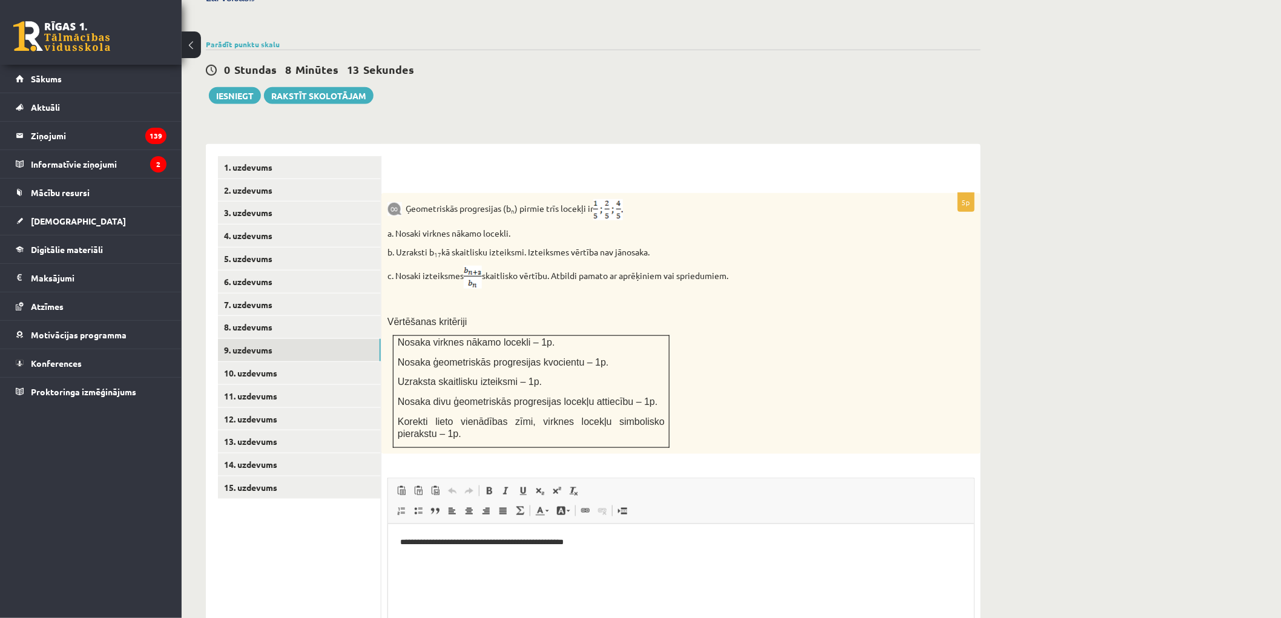
scroll to position [0, 0]
click at [544, 545] on p "**********" at bounding box center [681, 542] width 562 height 13
copy p "**********"
click at [276, 316] on link "8. uzdevums" at bounding box center [299, 327] width 163 height 22
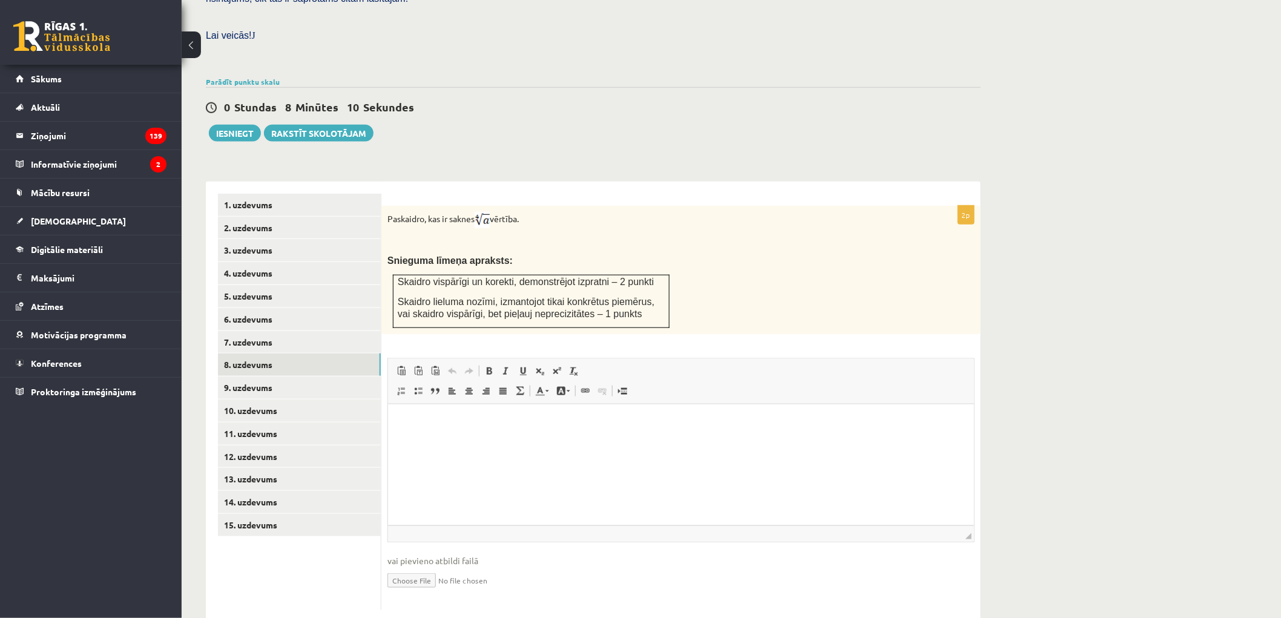
click at [409, 436] on html at bounding box center [680, 422] width 586 height 37
click at [634, 307] on div "2p Paskaidro, kas ir saknes vērtība. Snieguma līmeņa apraksts: Skaidro vispārīg…" at bounding box center [680, 408] width 599 height 404
click at [416, 567] on input "file" at bounding box center [680, 579] width 587 height 25
type input "**********"
click at [261, 377] on link "9. uzdevums" at bounding box center [299, 388] width 163 height 22
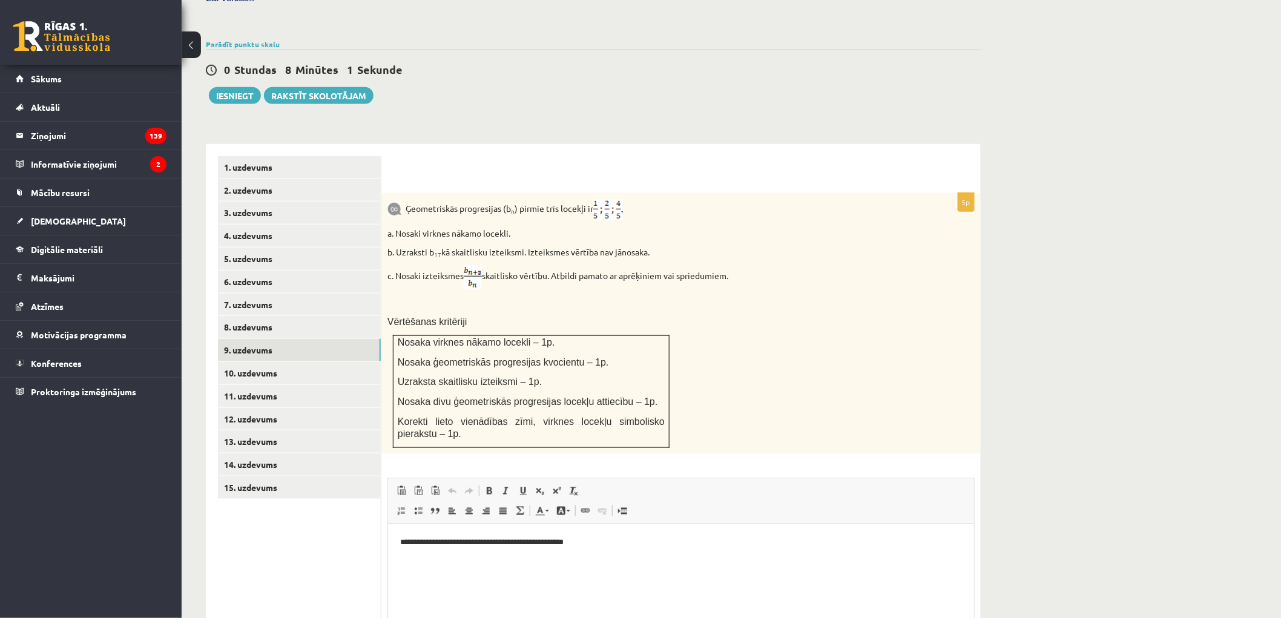
scroll to position [502, 0]
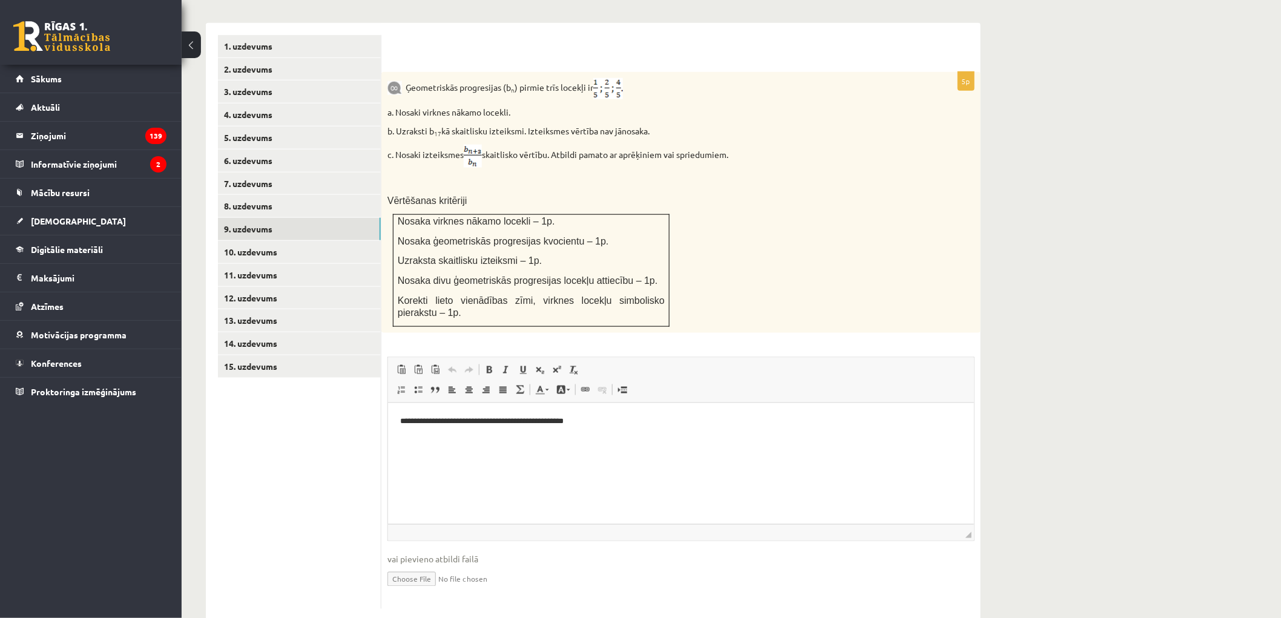
click at [409, 566] on input "file" at bounding box center [680, 578] width 587 height 25
click at [421, 566] on input "file" at bounding box center [680, 578] width 587 height 25
click at [434, 591] on link "Iesniegtā atbilde" at bounding box center [419, 597] width 65 height 13
click at [412, 566] on input "file" at bounding box center [680, 578] width 587 height 25
type input "**********"
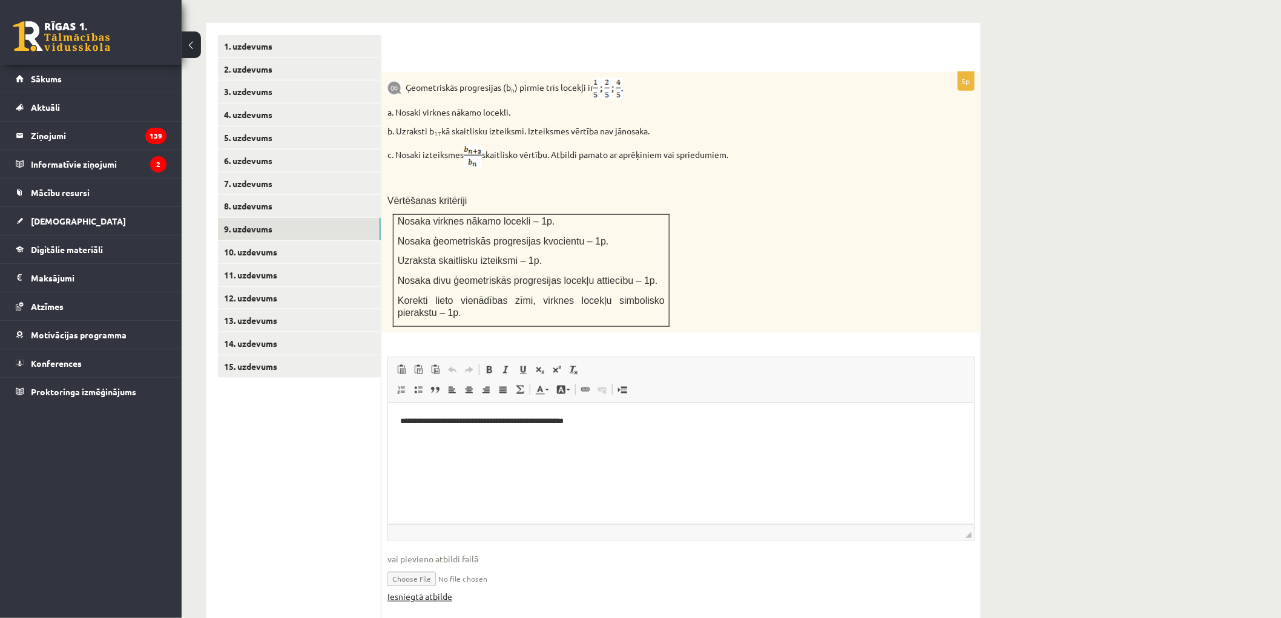
click at [424, 591] on link "Iesniegtā atbilde" at bounding box center [419, 597] width 65 height 13
click at [265, 241] on link "10. uzdevums" at bounding box center [299, 252] width 163 height 22
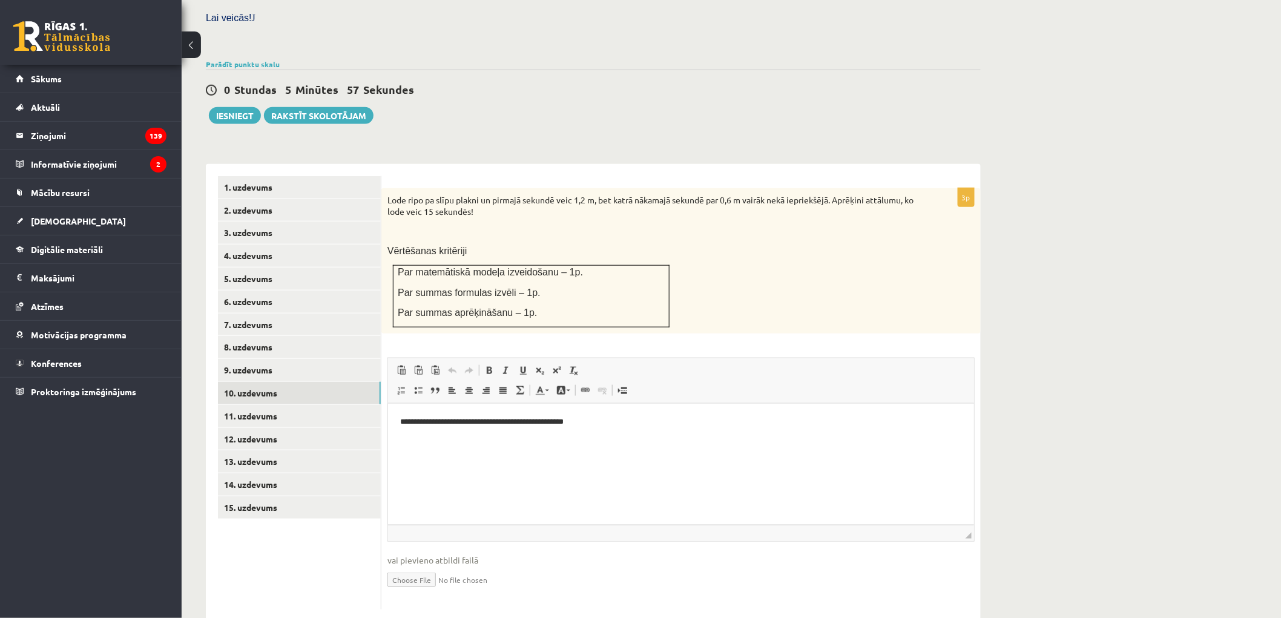
scroll to position [0, 0]
click at [426, 567] on input "file" at bounding box center [680, 579] width 587 height 25
type input "**********"
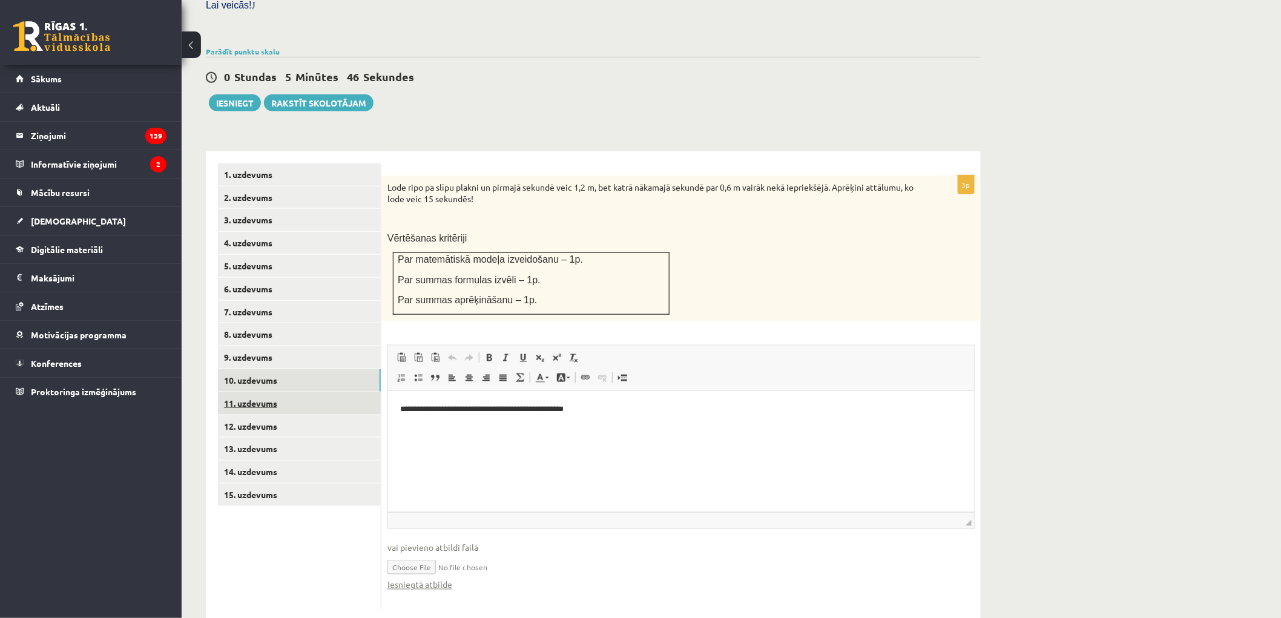
click at [263, 392] on link "11. uzdevums" at bounding box center [299, 403] width 163 height 22
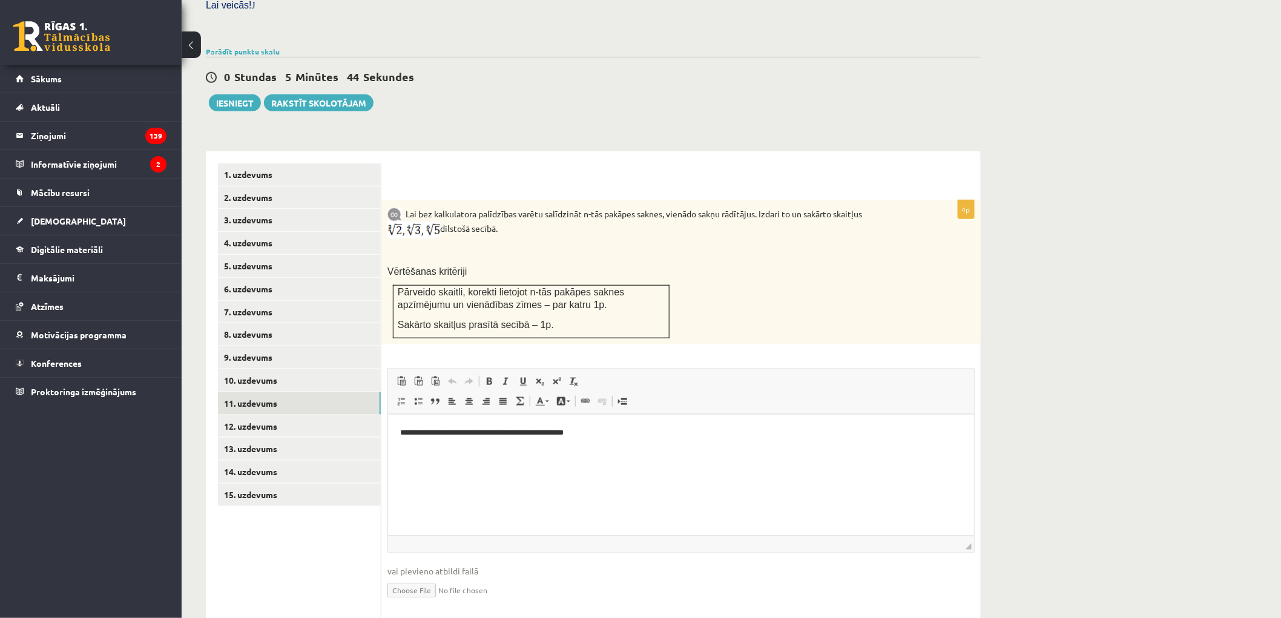
scroll to position [384, 0]
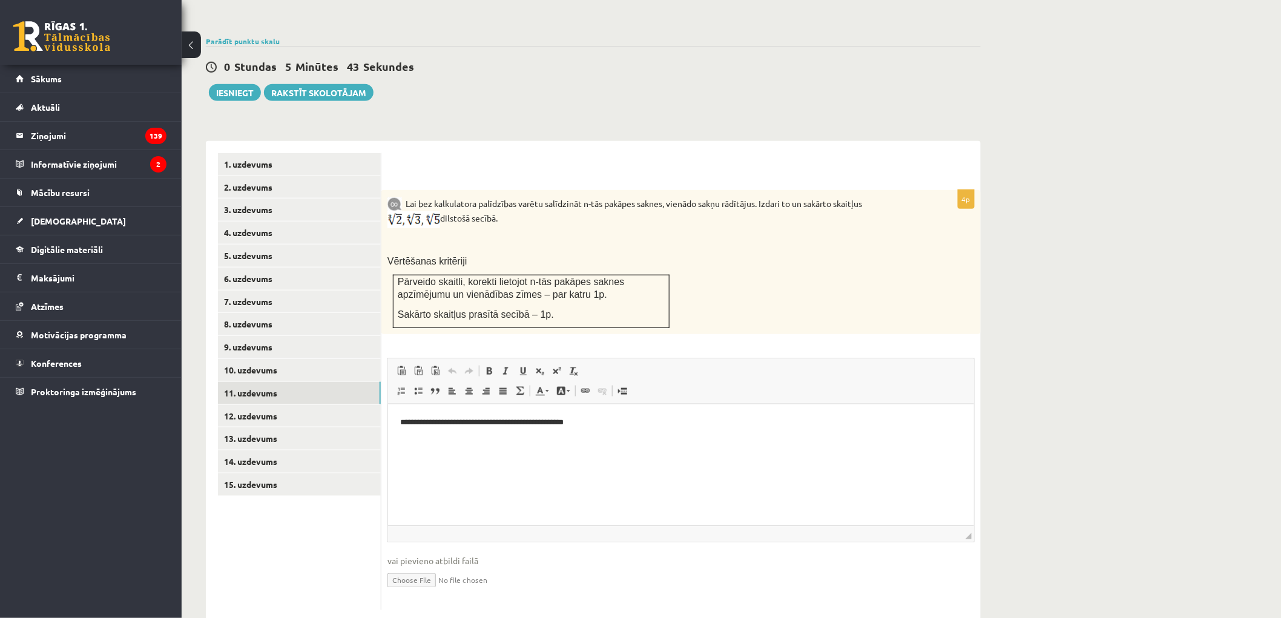
click at [441, 567] on input "file" at bounding box center [680, 579] width 587 height 25
type input "**********"
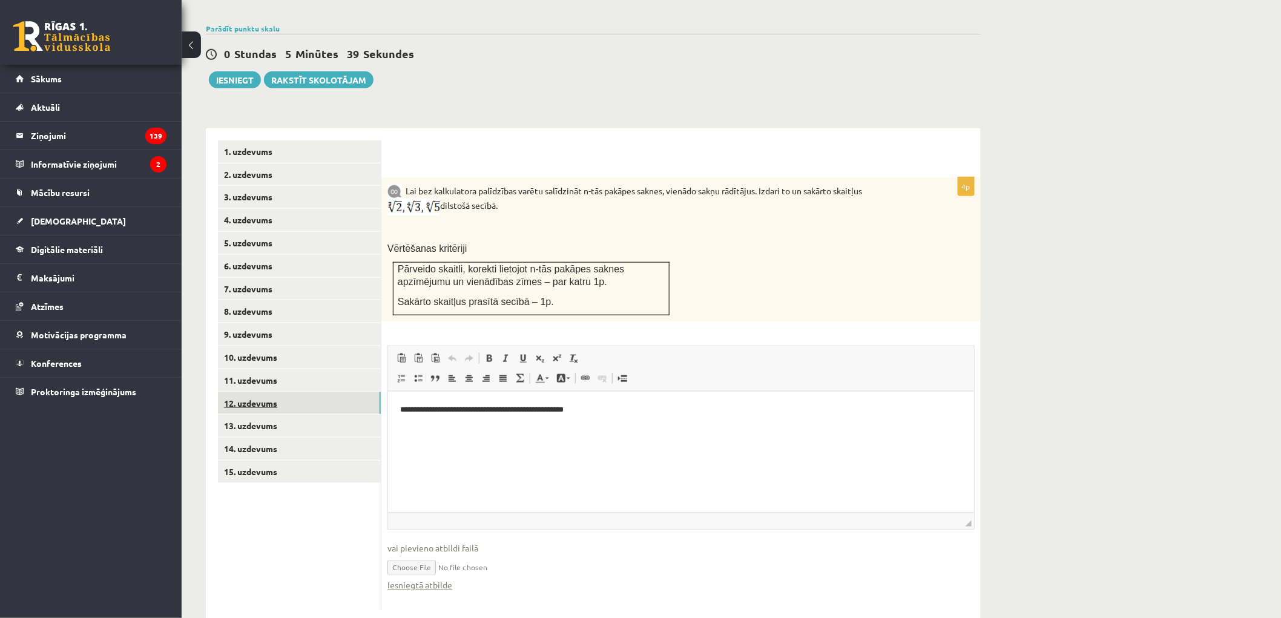
click at [245, 392] on link "12. uzdevums" at bounding box center [299, 403] width 163 height 22
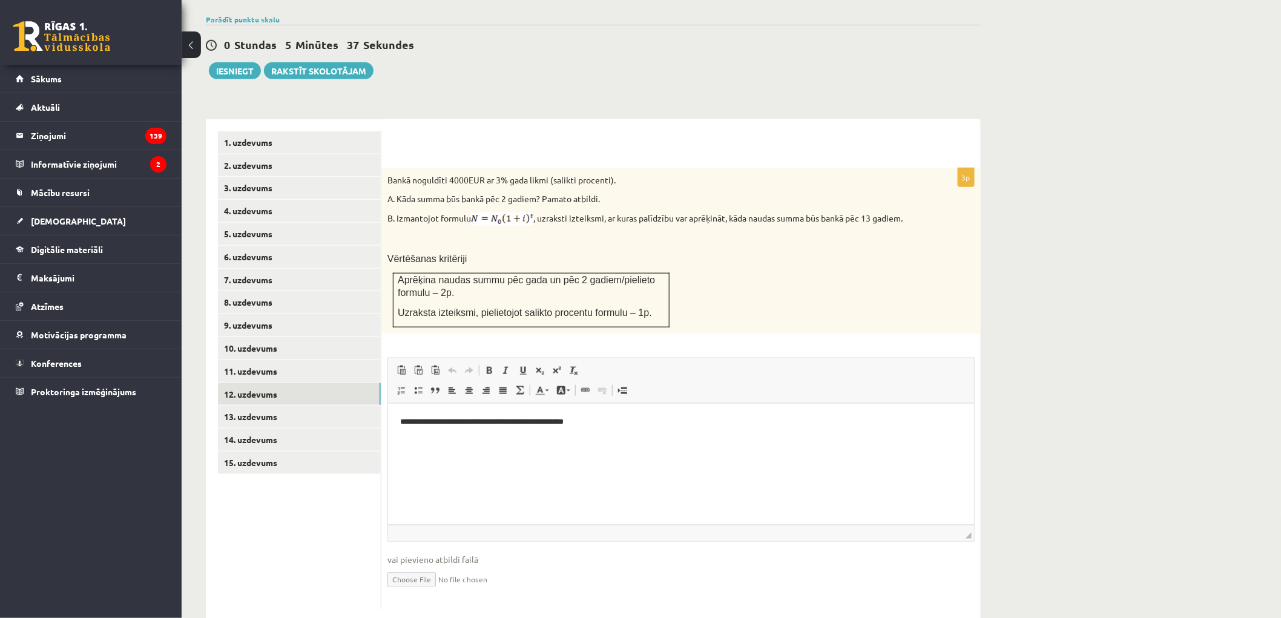
scroll to position [0, 0]
click at [429, 567] on input "file" at bounding box center [680, 579] width 587 height 25
type input "**********"
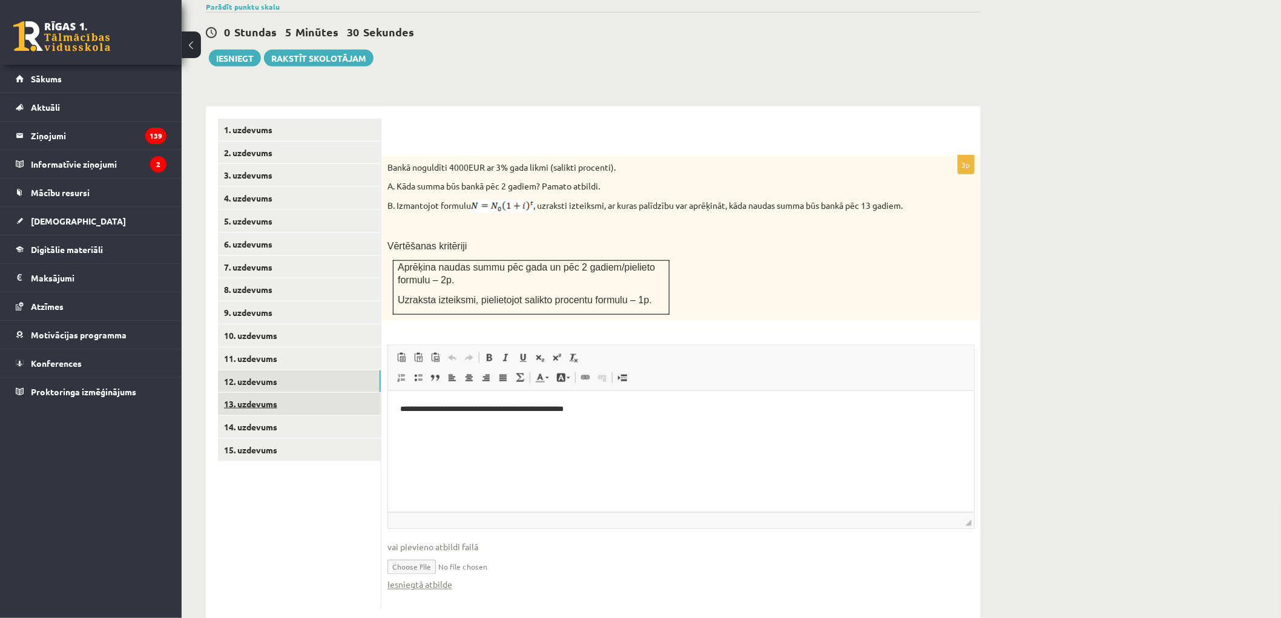
click at [254, 393] on link "13. uzdevums" at bounding box center [299, 404] width 163 height 22
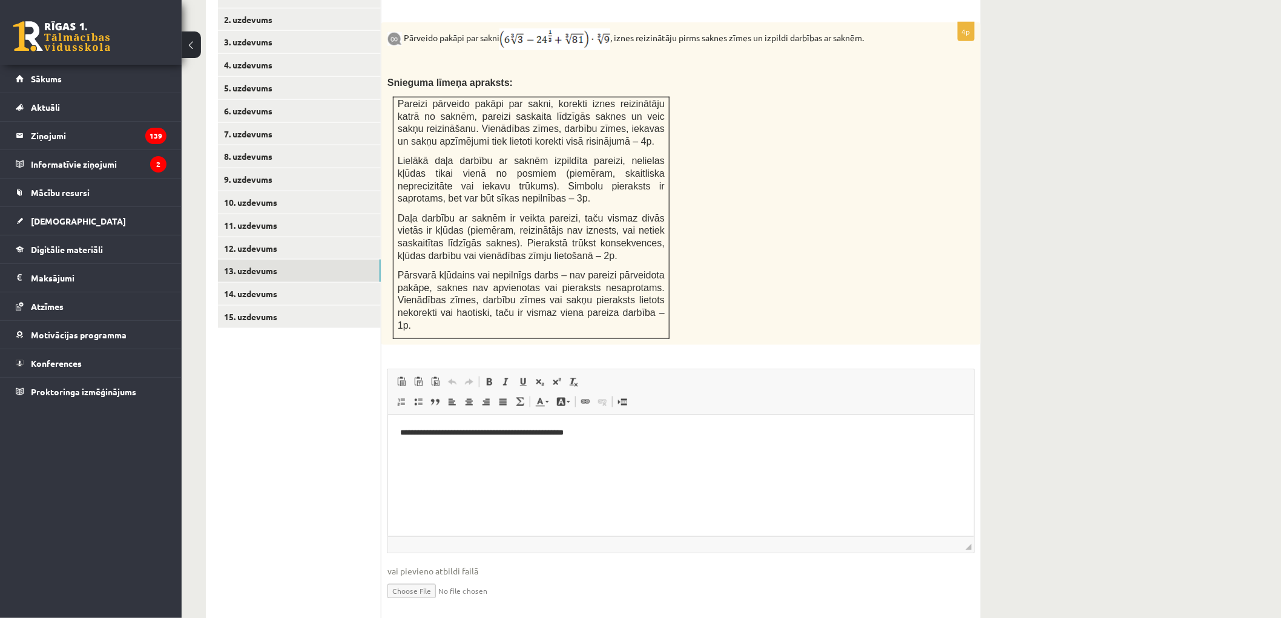
scroll to position [0, 0]
click at [416, 578] on input "file" at bounding box center [680, 590] width 587 height 25
type input "**********"
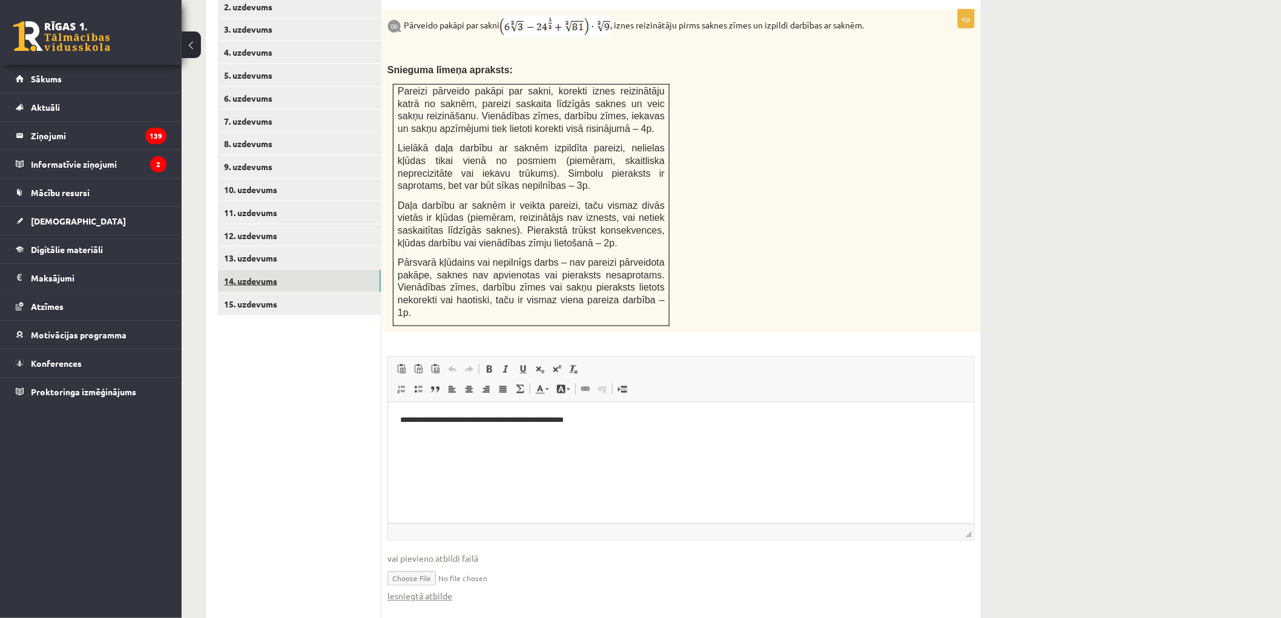
click at [257, 270] on link "14. uzdevums" at bounding box center [299, 281] width 163 height 22
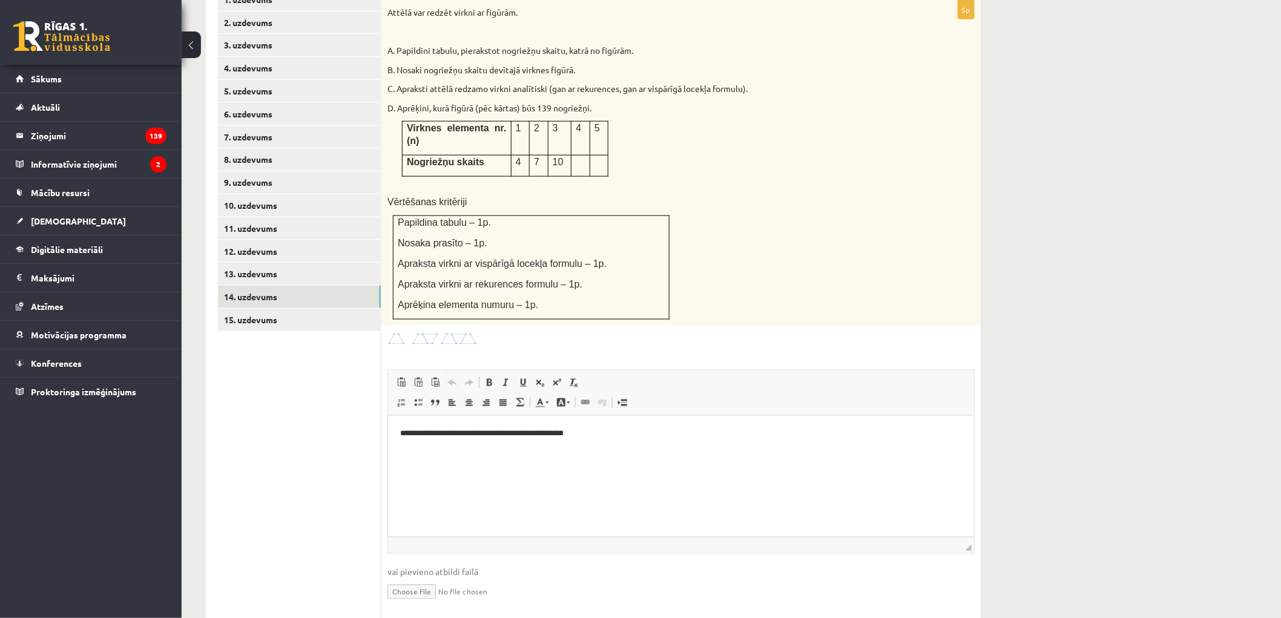
scroll to position [0, 0]
click at [436, 579] on input "file" at bounding box center [680, 591] width 587 height 25
type input "**********"
click at [270, 309] on link "15. uzdevums" at bounding box center [299, 320] width 163 height 22
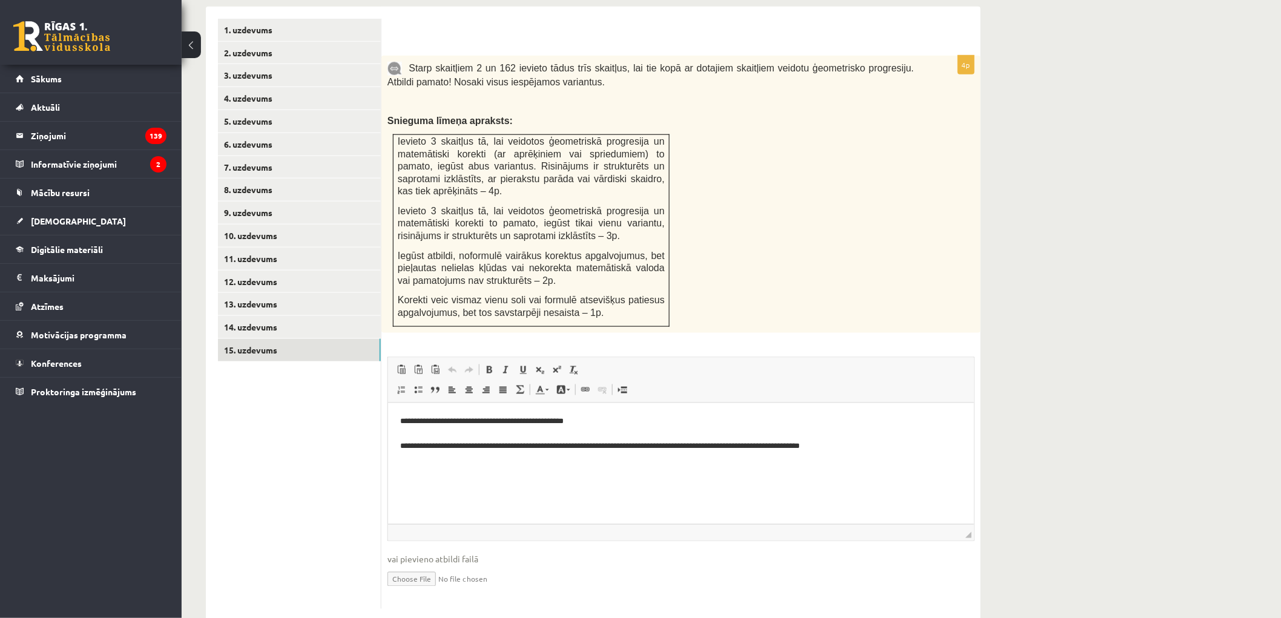
click at [430, 566] on input "file" at bounding box center [680, 578] width 587 height 25
type input "**********"
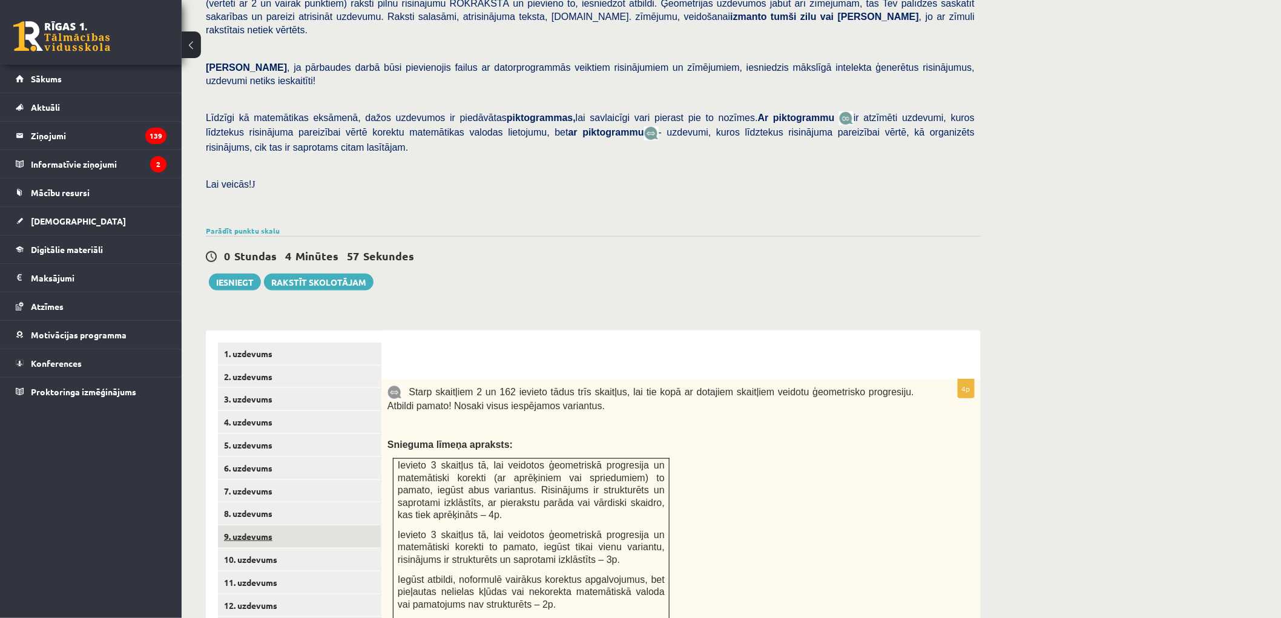
scroll to position [419, 0]
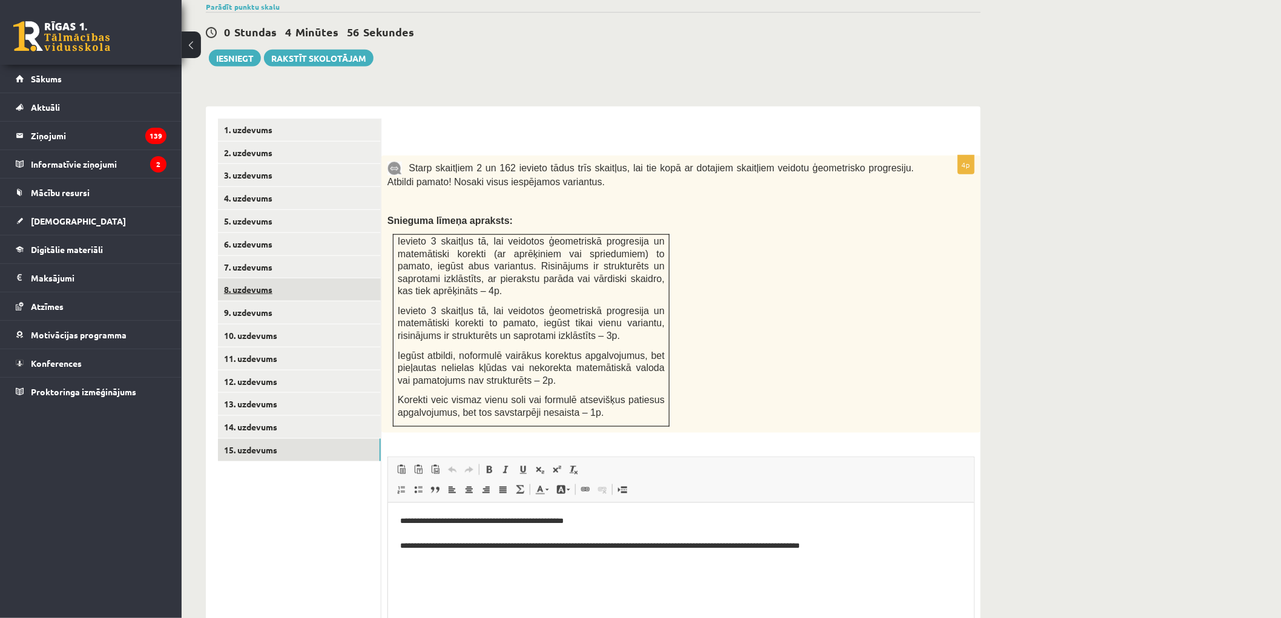
click at [246, 278] on link "8. uzdevums" at bounding box center [299, 289] width 163 height 22
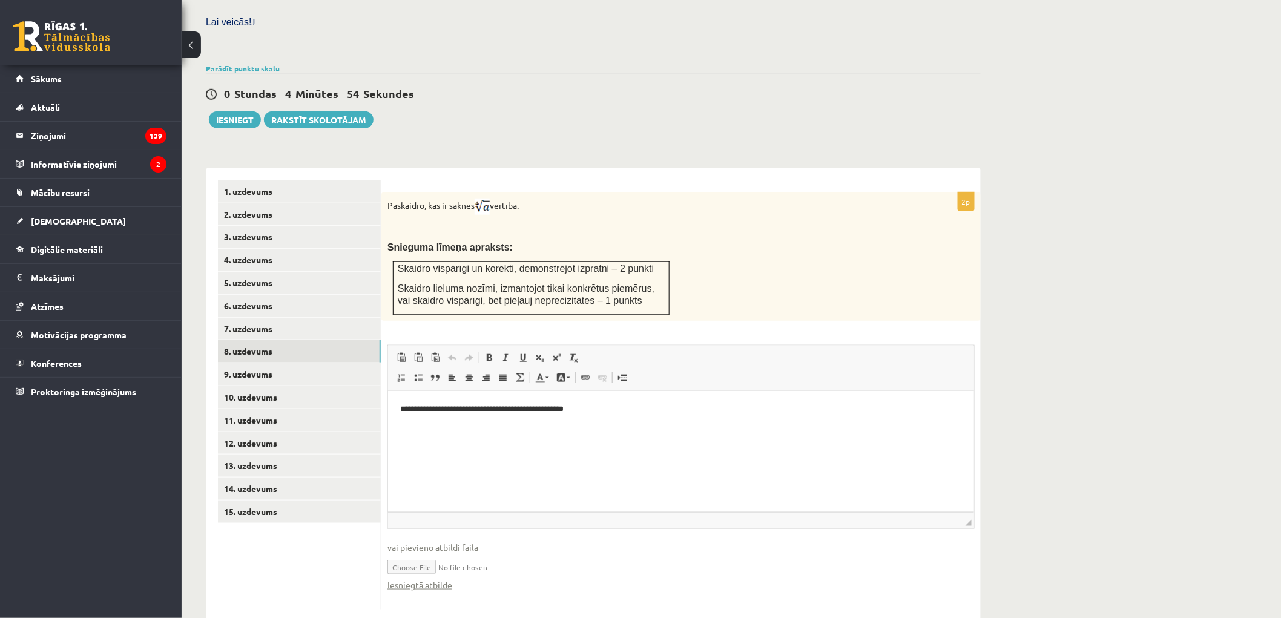
scroll to position [0, 0]
click at [435, 579] on link "Iesniegtā atbilde" at bounding box center [419, 585] width 65 height 13
click at [283, 363] on link "9. uzdevums" at bounding box center [299, 374] width 163 height 22
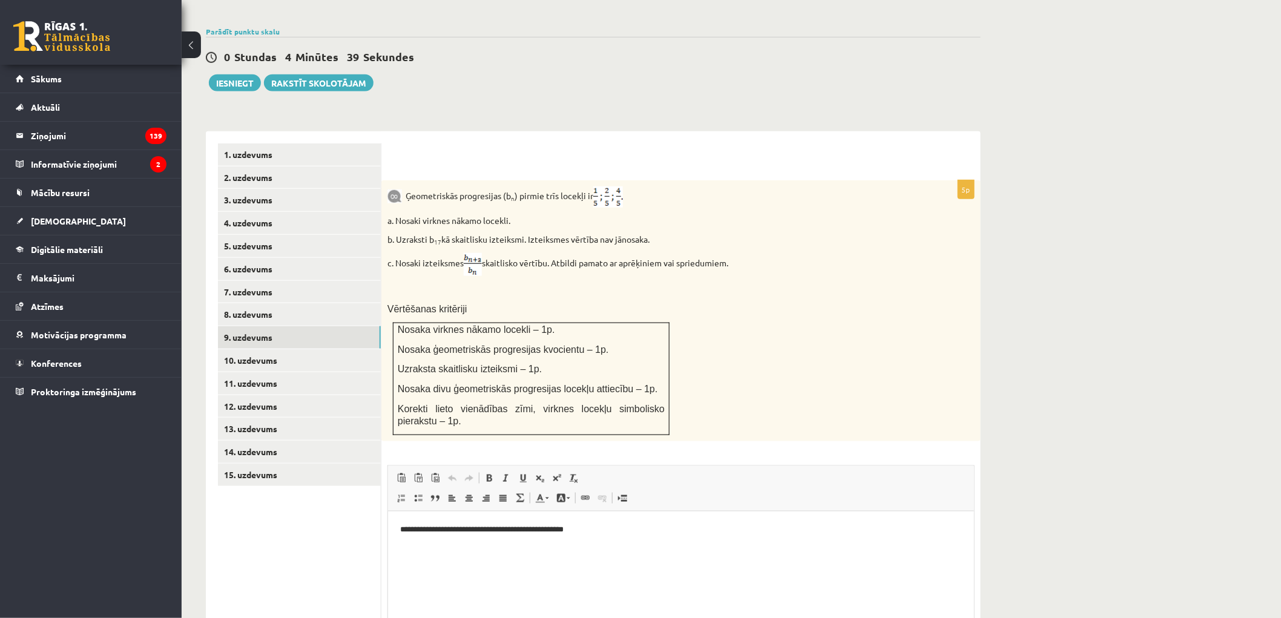
scroll to position [515, 0]
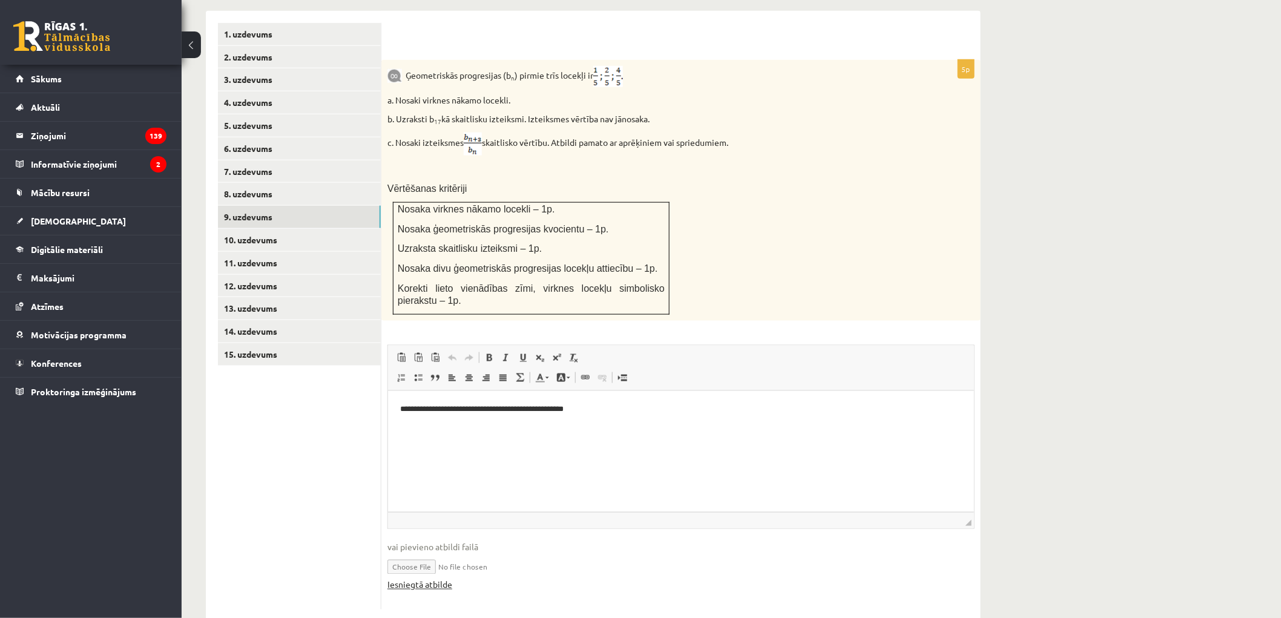
click at [426, 579] on link "Iesniegtā atbilde" at bounding box center [419, 585] width 65 height 13
click at [250, 229] on link "10. uzdevums" at bounding box center [299, 240] width 163 height 22
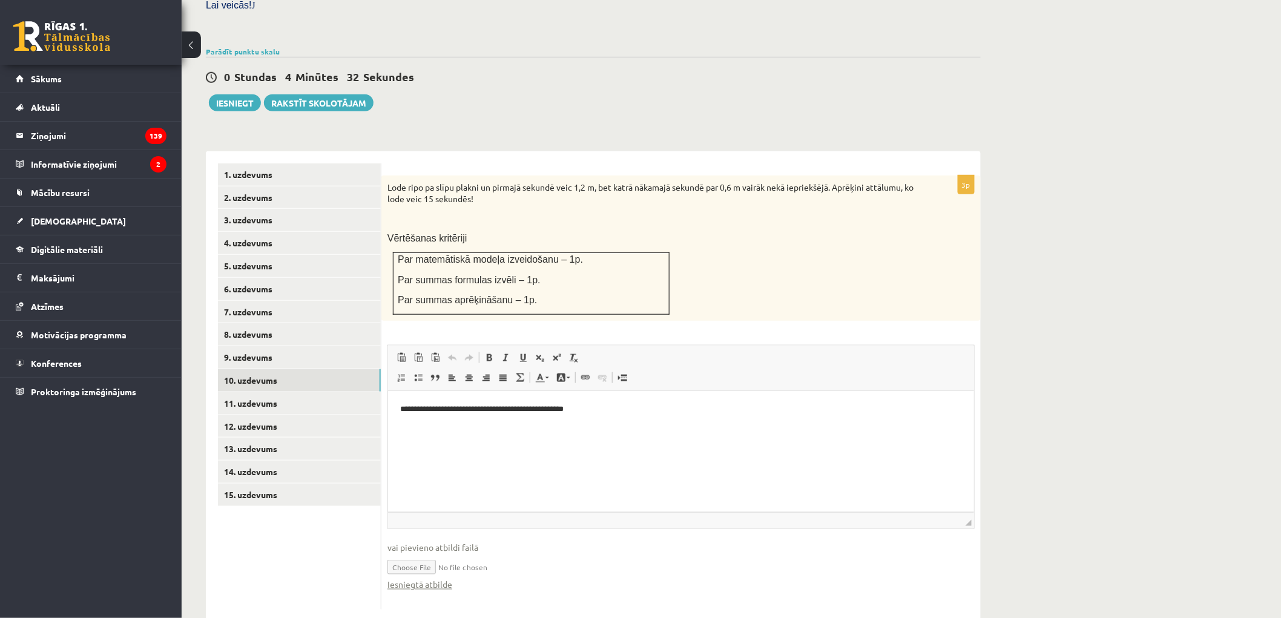
scroll to position [0, 0]
click at [436, 579] on link "Iesniegtā atbilde" at bounding box center [419, 585] width 65 height 13
click at [269, 392] on link "11. uzdevums" at bounding box center [299, 403] width 163 height 22
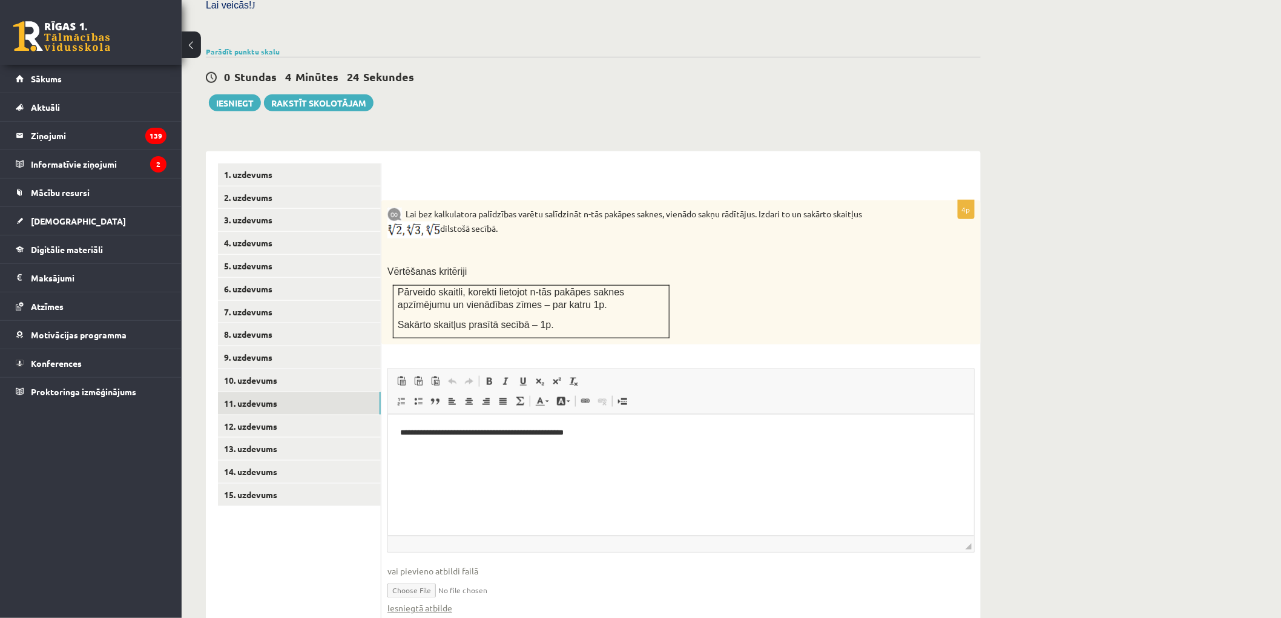
scroll to position [397, 0]
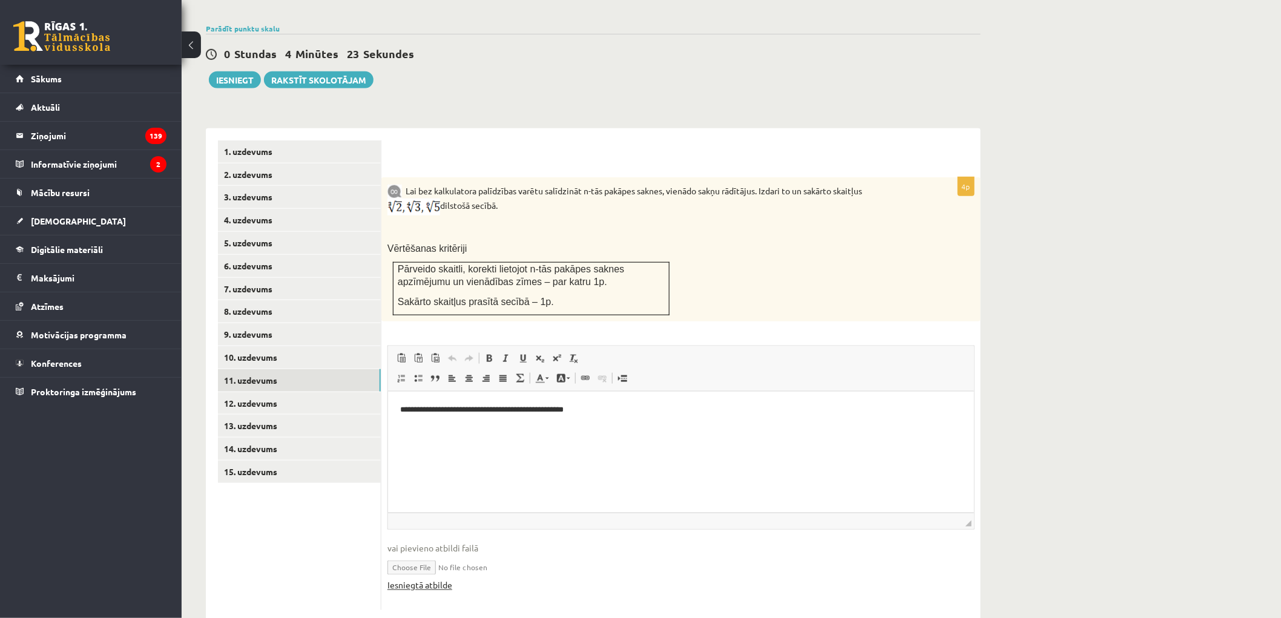
click at [430, 579] on link "Iesniegtā atbilde" at bounding box center [419, 585] width 65 height 13
click at [272, 392] on link "12. uzdevums" at bounding box center [299, 403] width 163 height 22
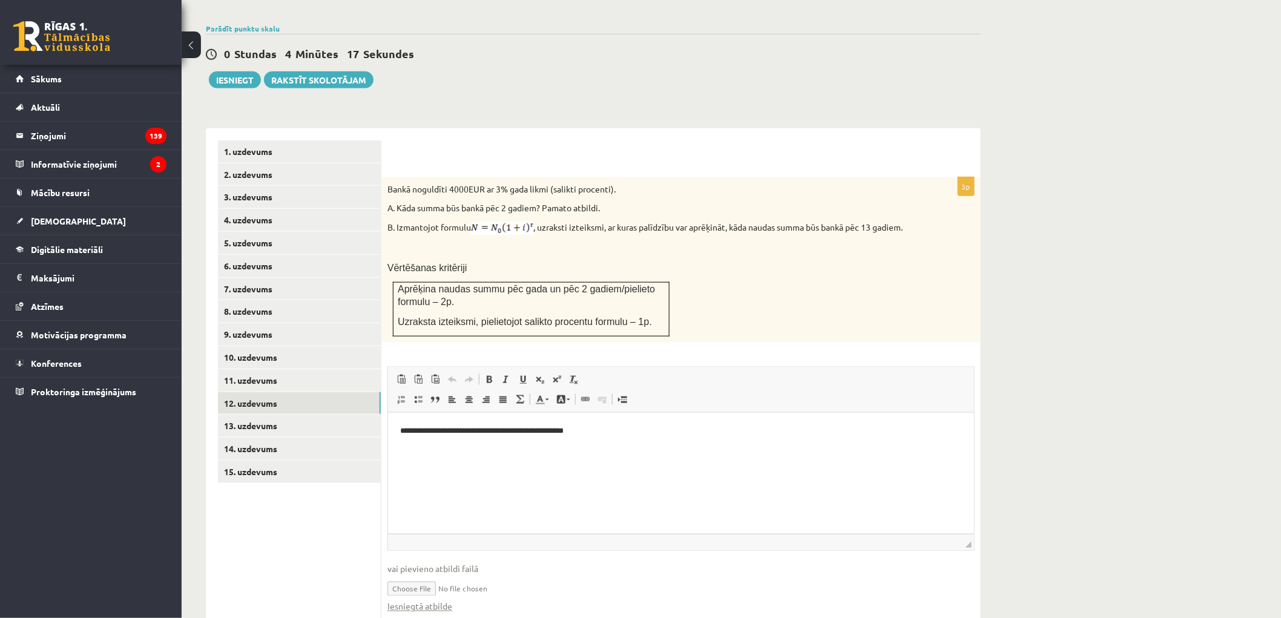
scroll to position [419, 0]
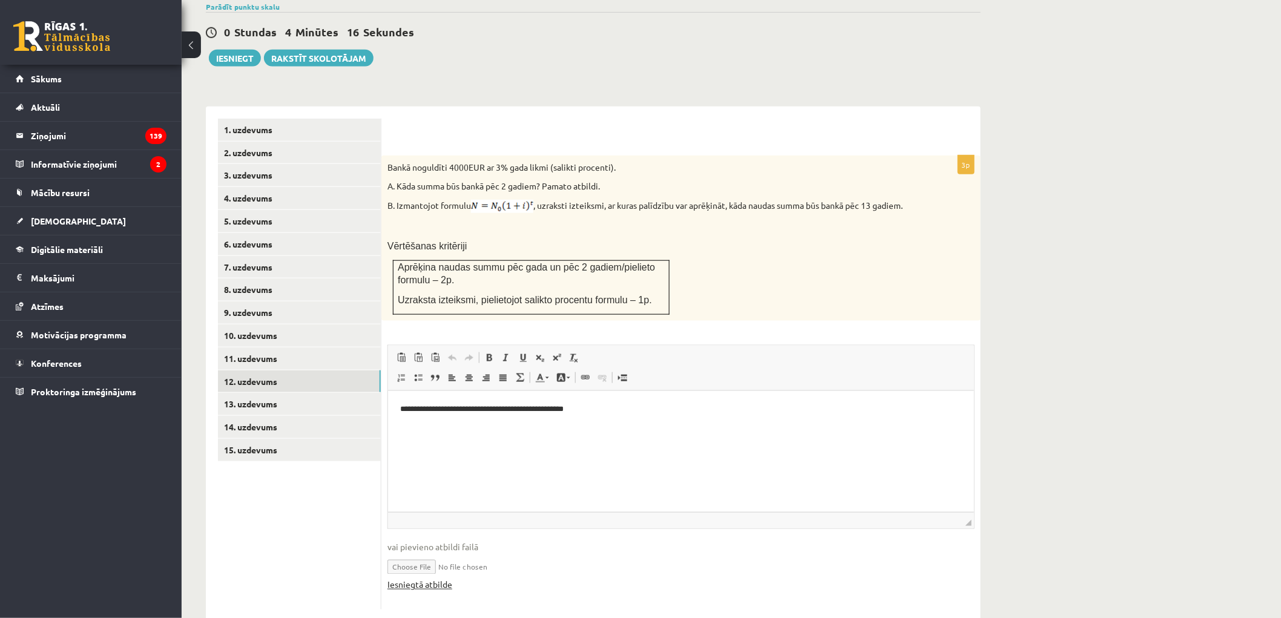
click at [435, 579] on link "Iesniegtā atbilde" at bounding box center [419, 585] width 65 height 13
click at [267, 393] on link "13. uzdevums" at bounding box center [299, 404] width 163 height 22
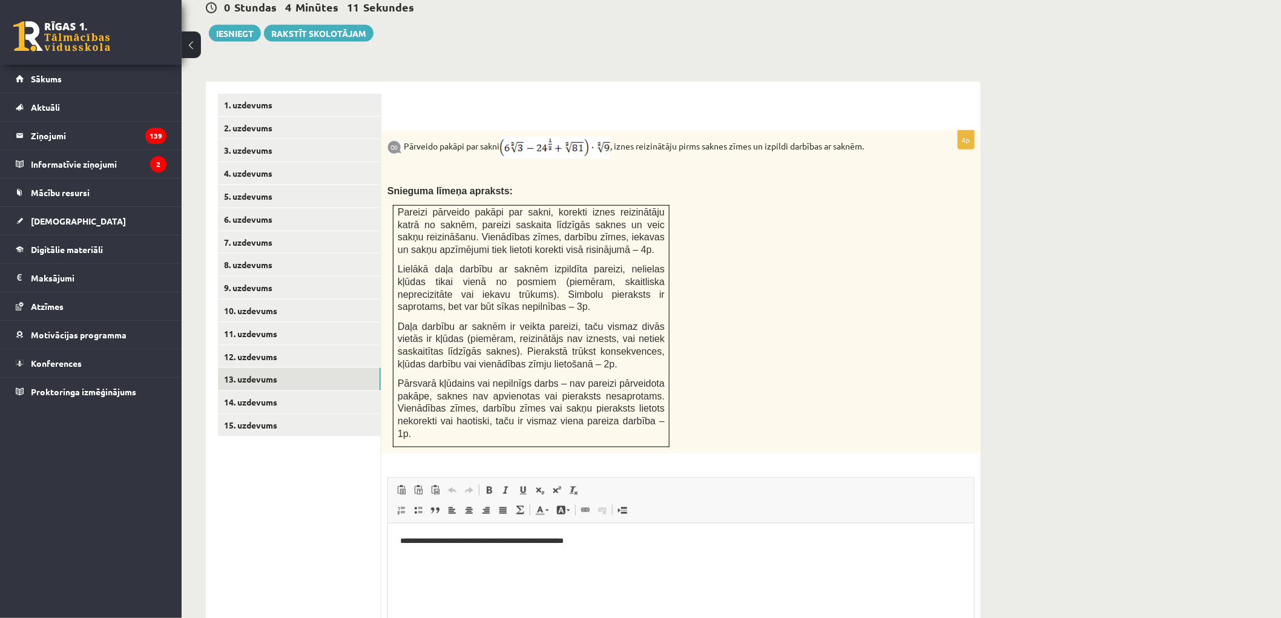
scroll to position [565, 0]
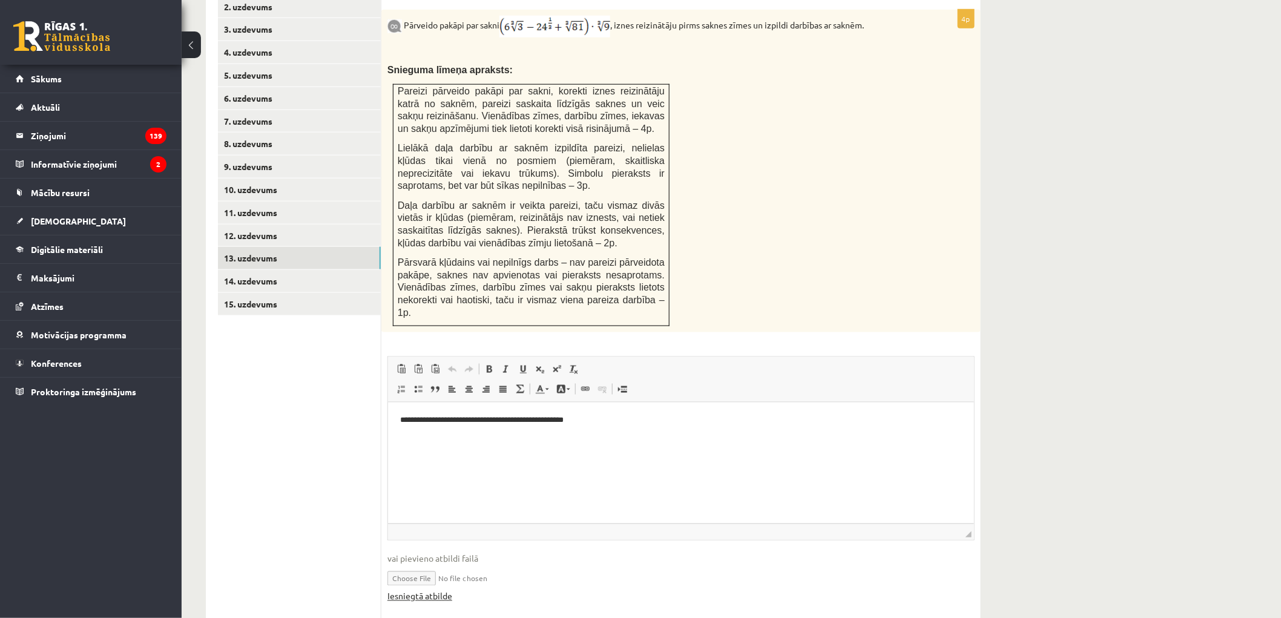
click at [435, 590] on link "Iesniegtā atbilde" at bounding box center [419, 596] width 65 height 13
click at [283, 270] on link "14. uzdevums" at bounding box center [299, 281] width 163 height 22
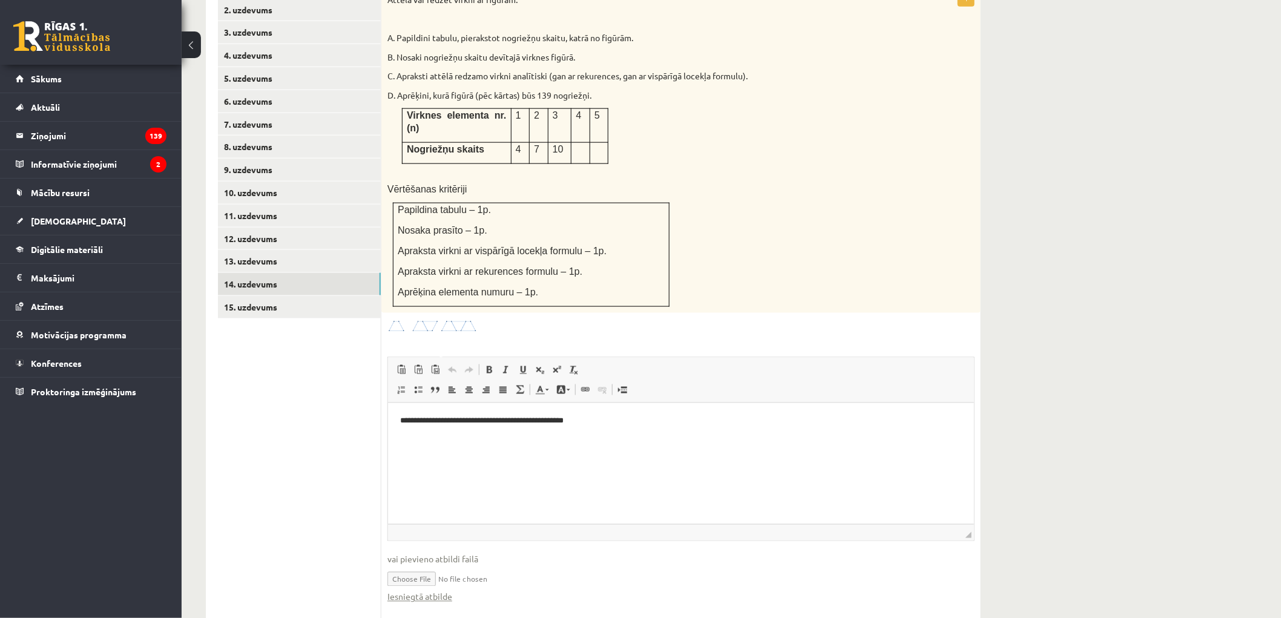
scroll to position [0, 0]
click at [424, 591] on link "Iesniegtā atbilde" at bounding box center [419, 597] width 65 height 13
click at [319, 296] on link "15. uzdevums" at bounding box center [299, 307] width 163 height 22
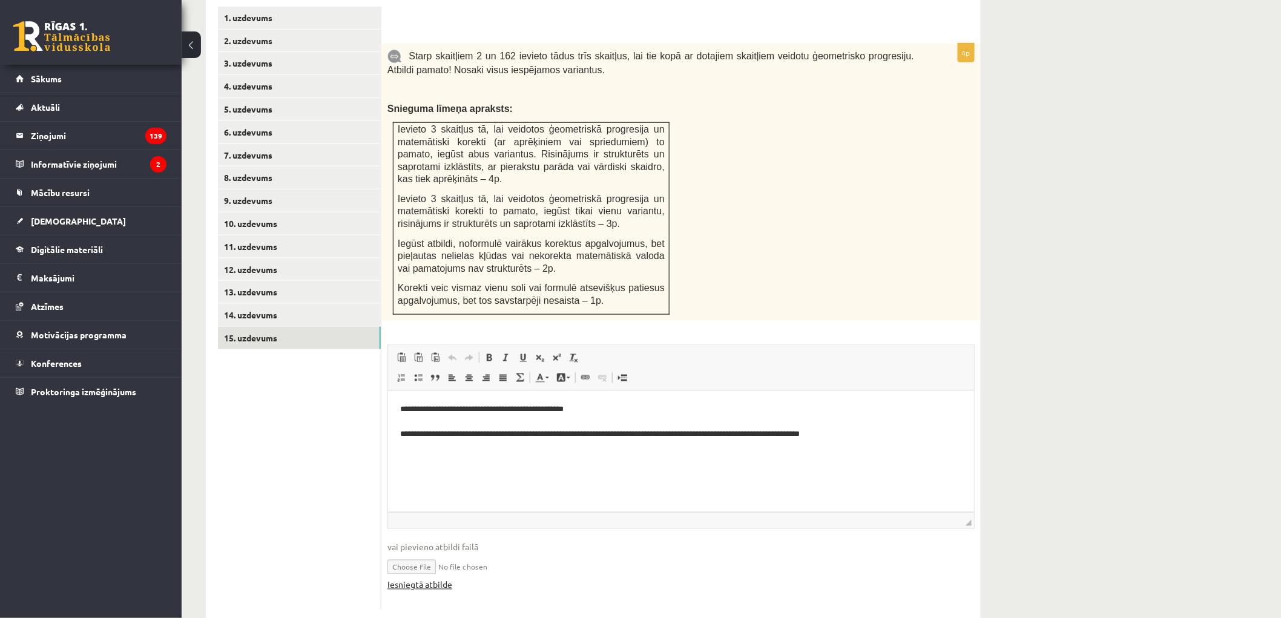
click at [437, 579] on link "Iesniegtā atbilde" at bounding box center [419, 585] width 65 height 13
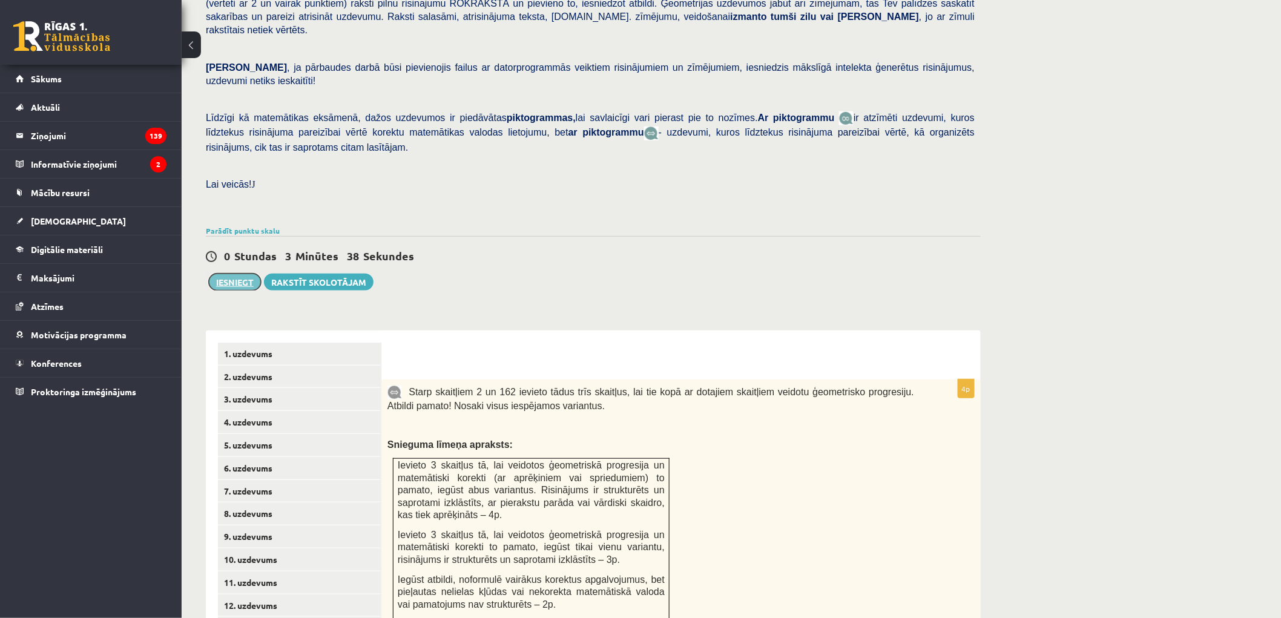
click at [230, 274] on button "Iesniegt" at bounding box center [235, 282] width 52 height 17
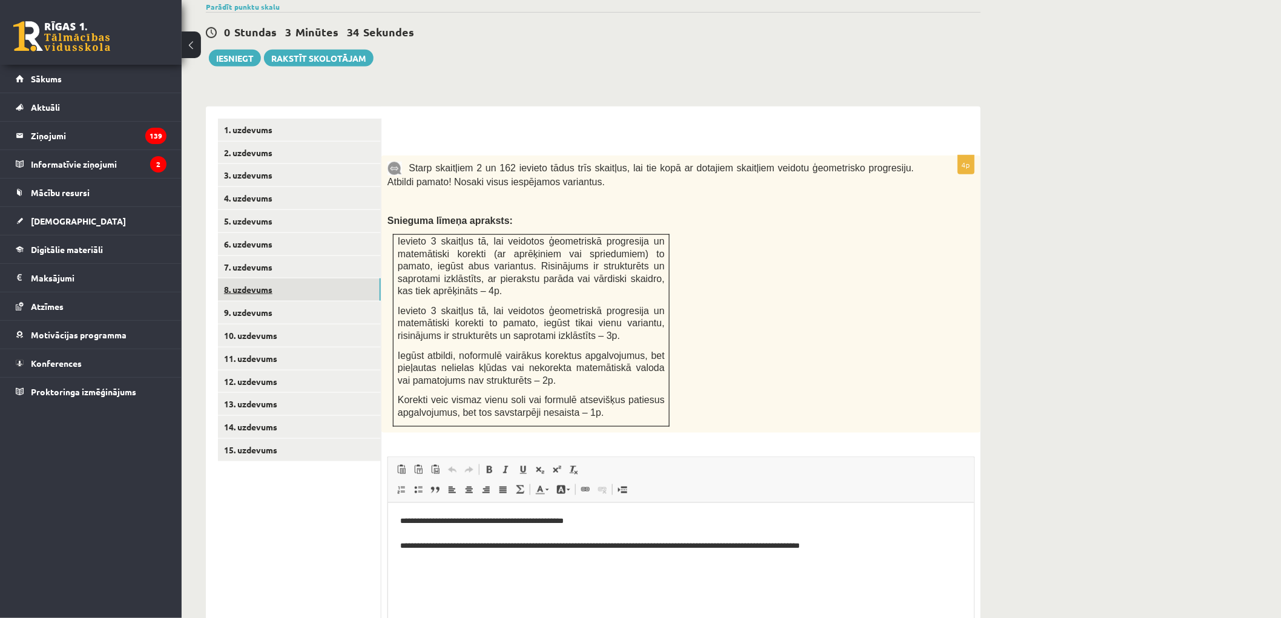
click at [285, 278] on link "8. uzdevums" at bounding box center [299, 289] width 163 height 22
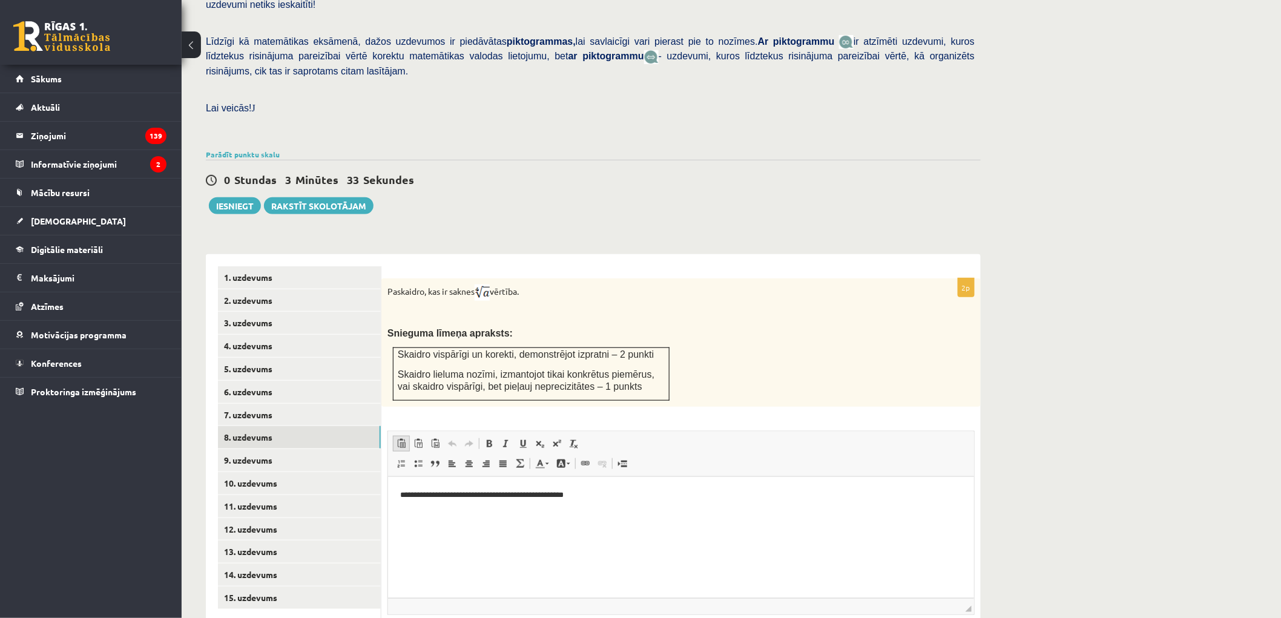
scroll to position [357, 0]
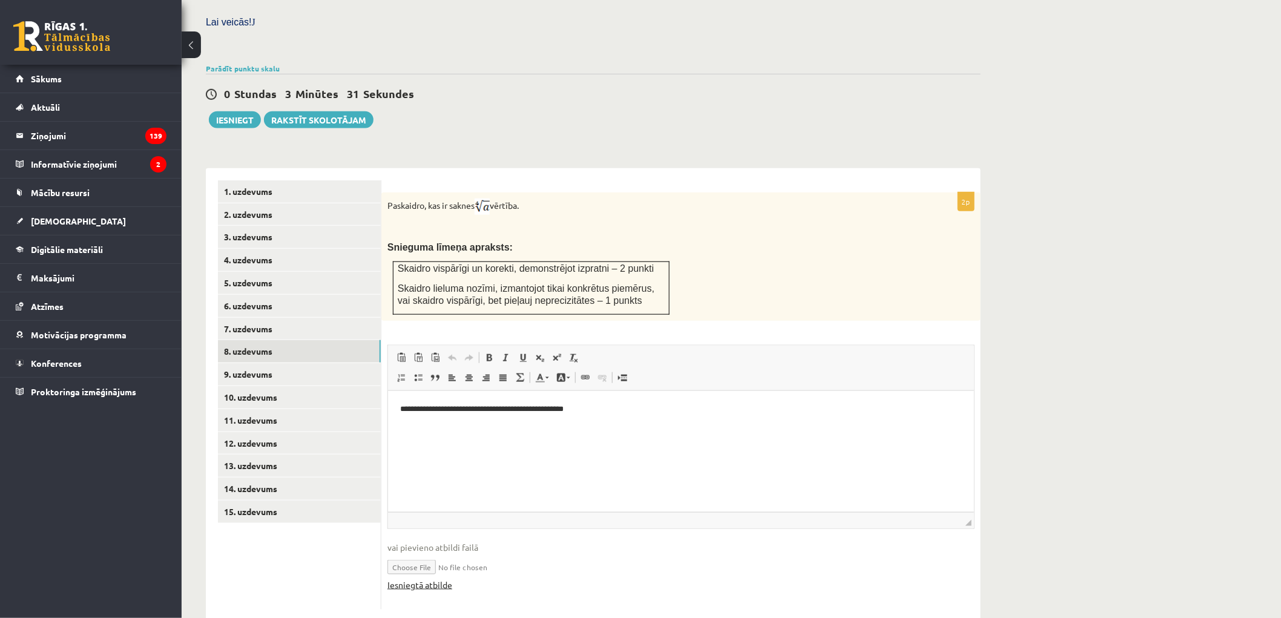
click at [432, 579] on link "Iesniegtā atbilde" at bounding box center [419, 585] width 65 height 13
click at [284, 432] on link "12. uzdevums" at bounding box center [299, 443] width 163 height 22
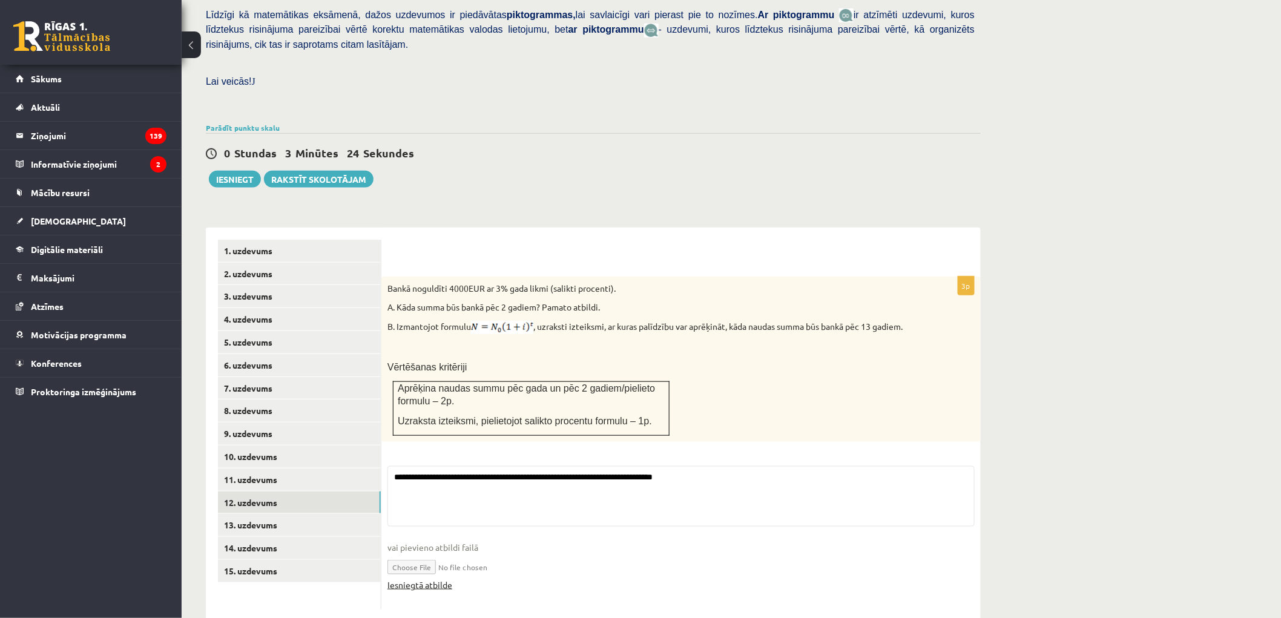
click at [420, 579] on link "Iesniegtā atbilde" at bounding box center [419, 585] width 65 height 13
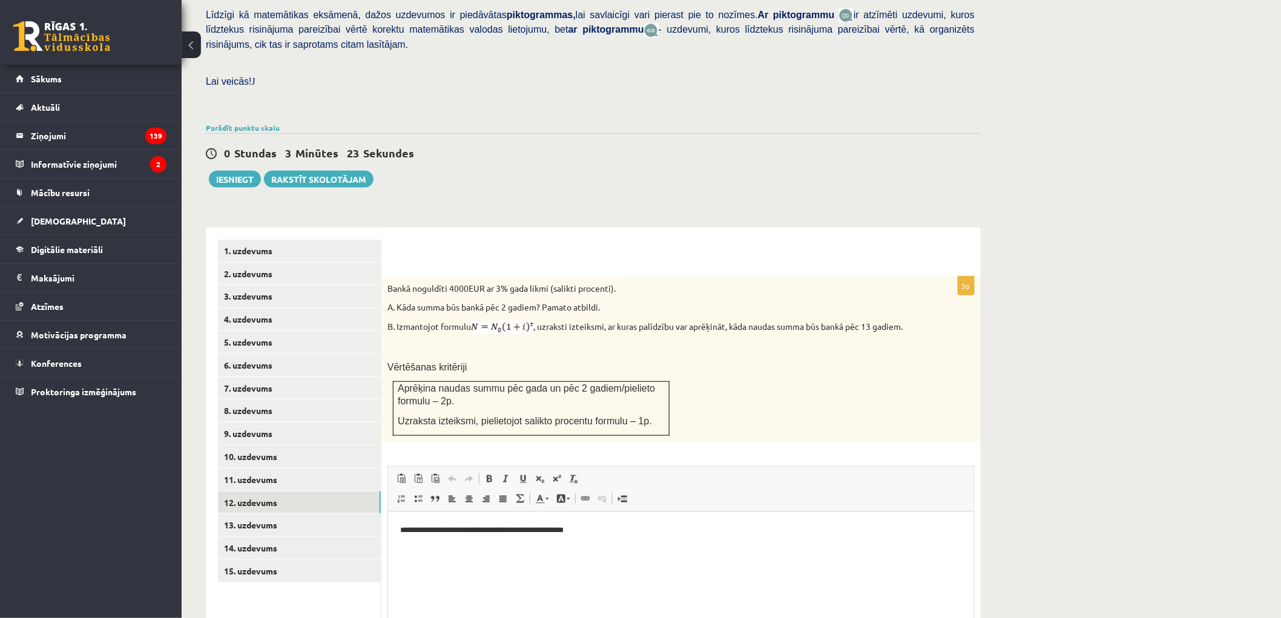
scroll to position [0, 0]
click at [258, 285] on link "3. uzdevums" at bounding box center [299, 296] width 163 height 22
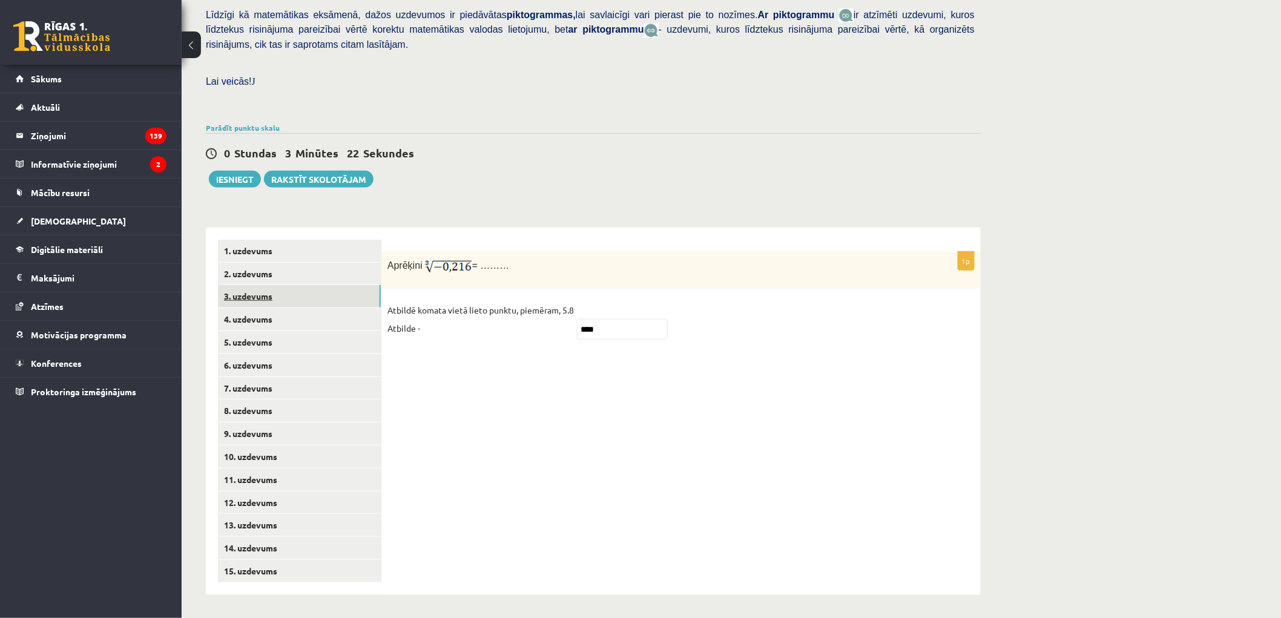
scroll to position [271, 0]
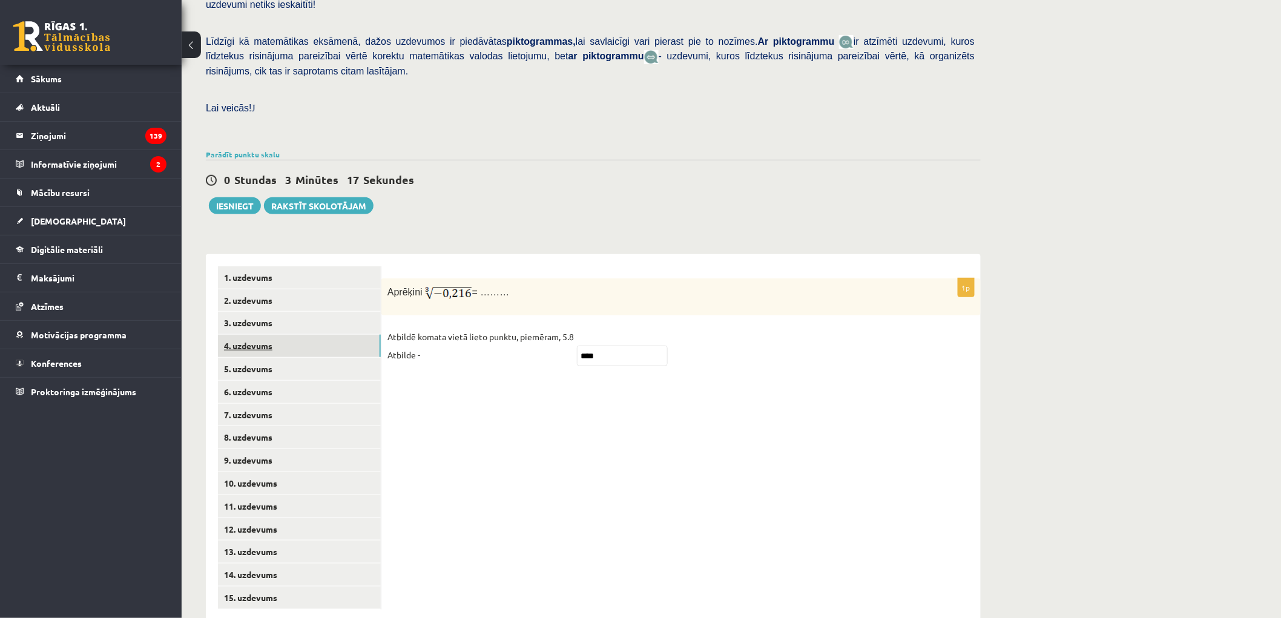
click at [267, 335] on link "4. uzdevums" at bounding box center [299, 346] width 163 height 22
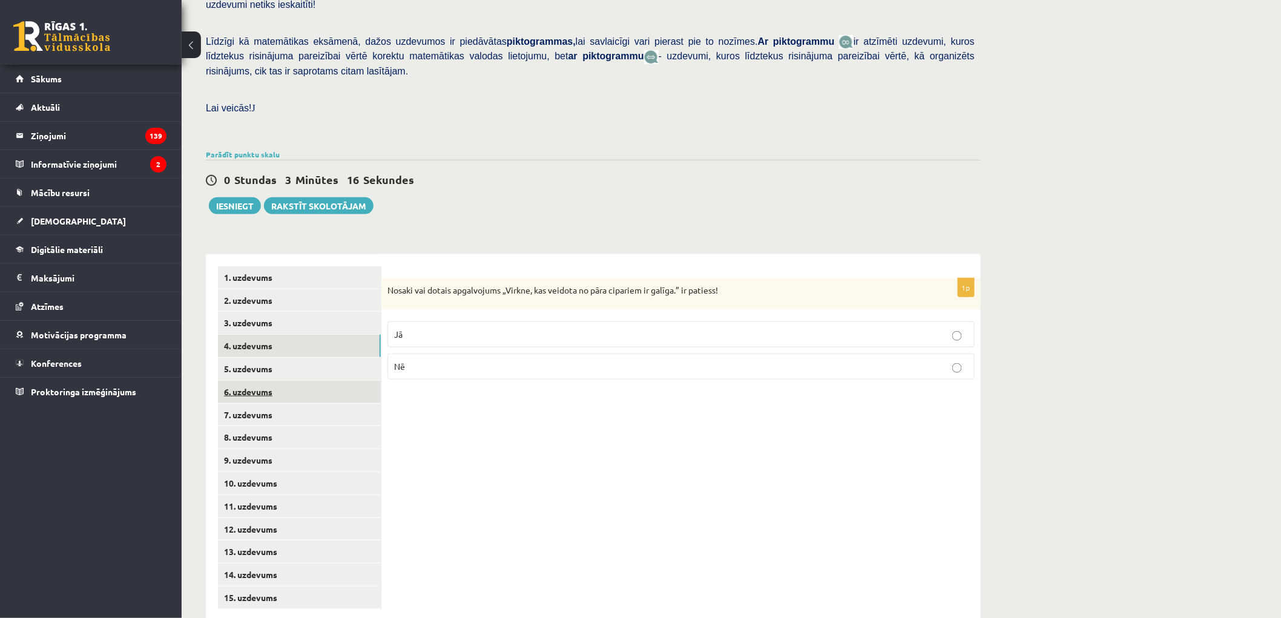
click at [282, 381] on link "6. uzdevums" at bounding box center [299, 392] width 163 height 22
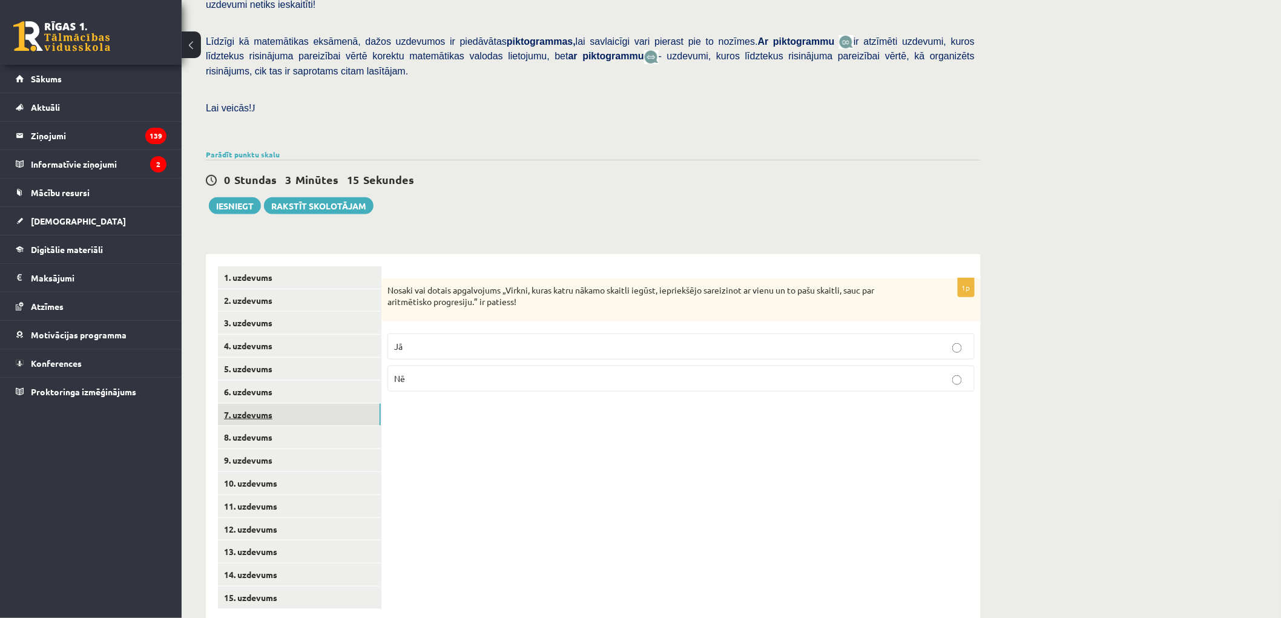
click at [287, 404] on link "7. uzdevums" at bounding box center [299, 415] width 163 height 22
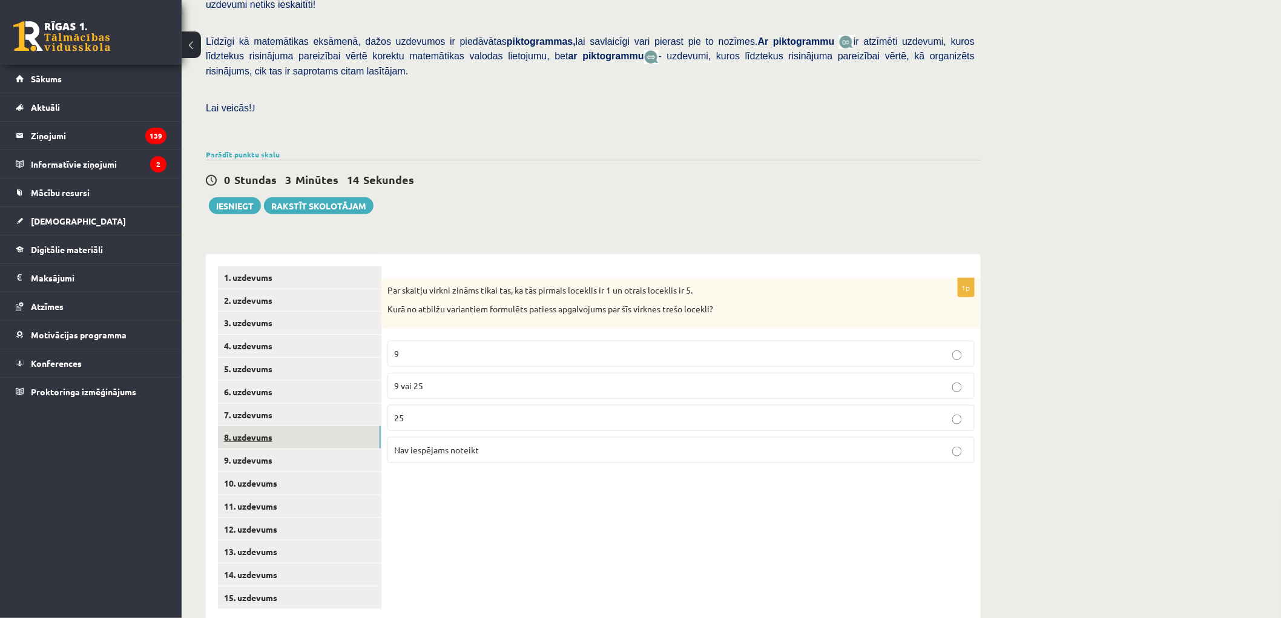
click at [292, 426] on link "8. uzdevums" at bounding box center [299, 437] width 163 height 22
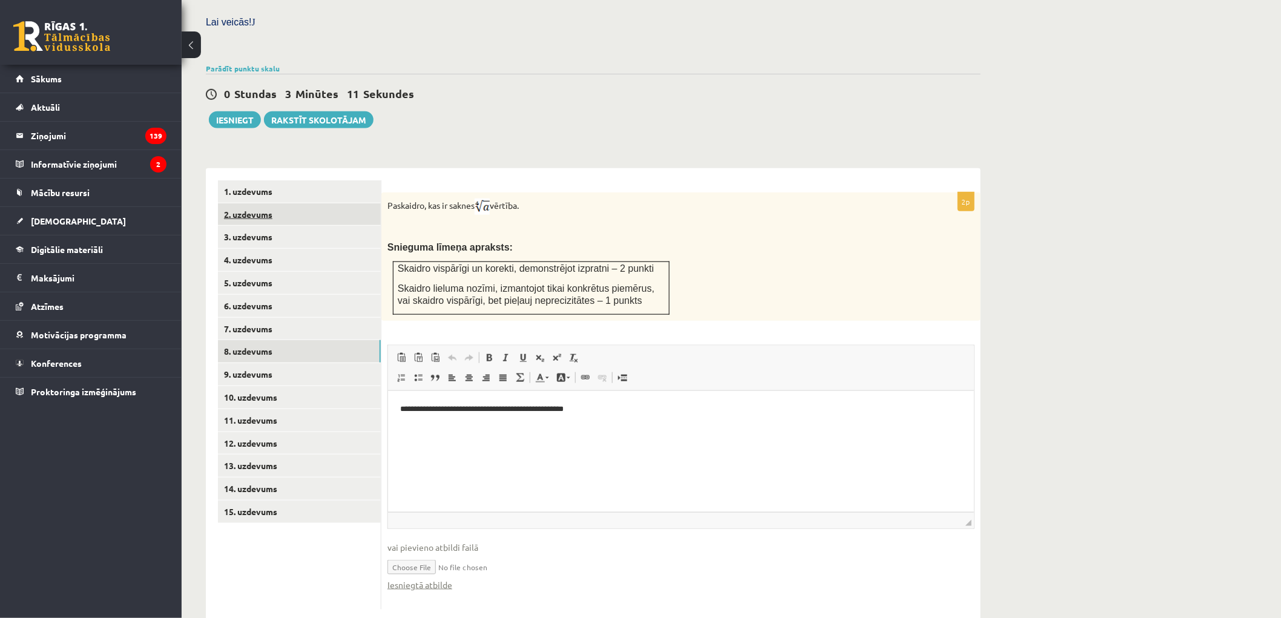
scroll to position [133, 0]
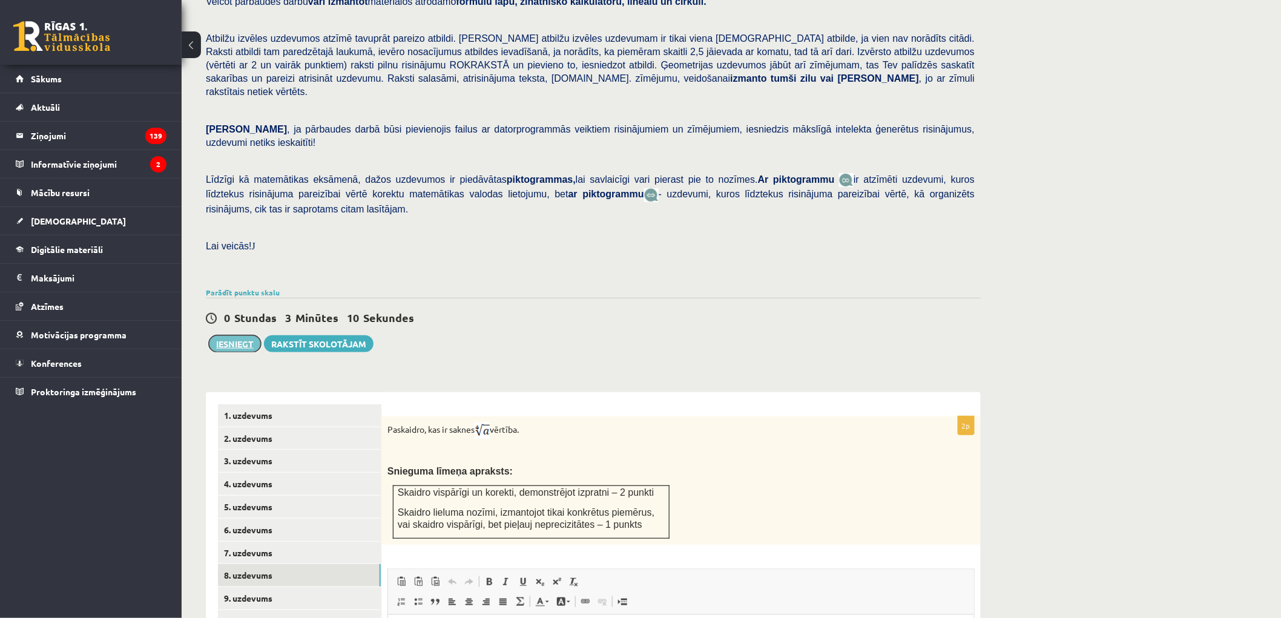
click at [240, 335] on button "Iesniegt" at bounding box center [235, 343] width 52 height 17
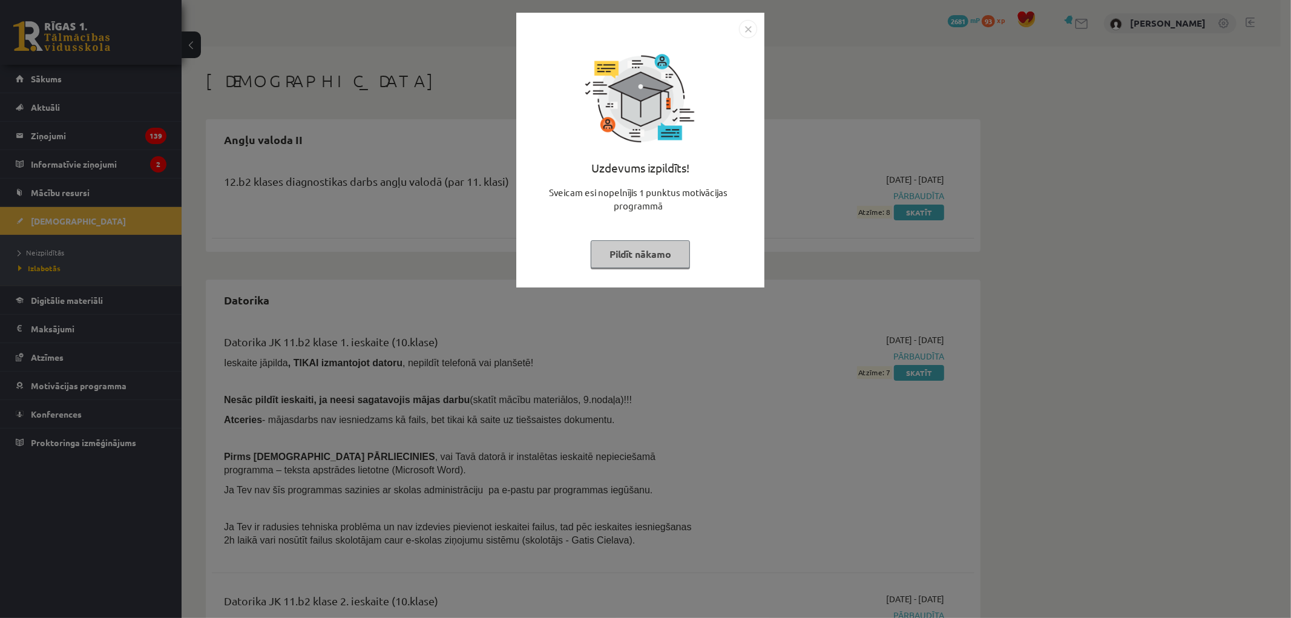
click at [650, 251] on button "Pildīt nākamo" at bounding box center [640, 254] width 99 height 28
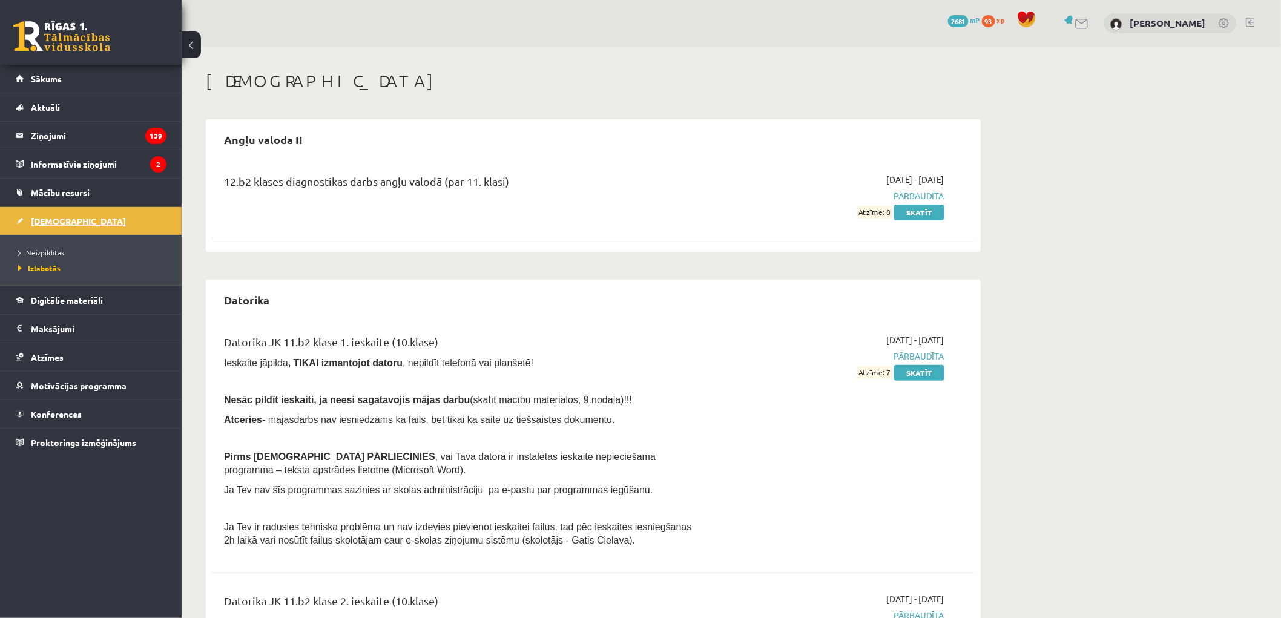
click at [53, 222] on span "[DEMOGRAPHIC_DATA]" at bounding box center [78, 220] width 95 height 11
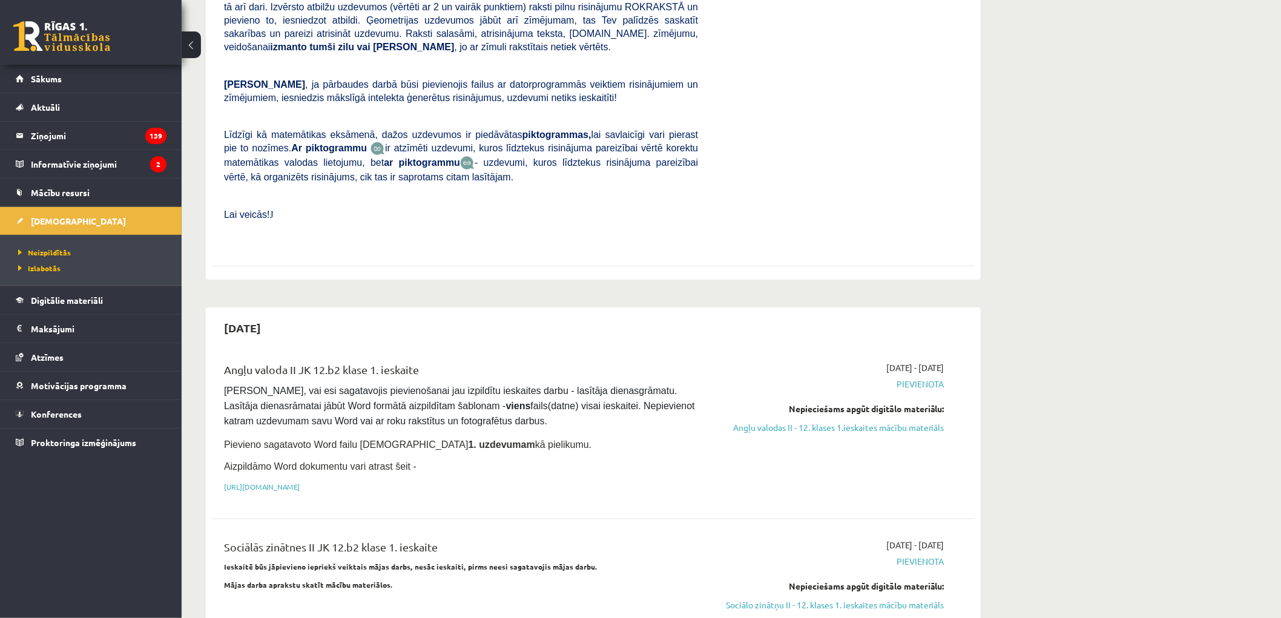
scroll to position [449, 0]
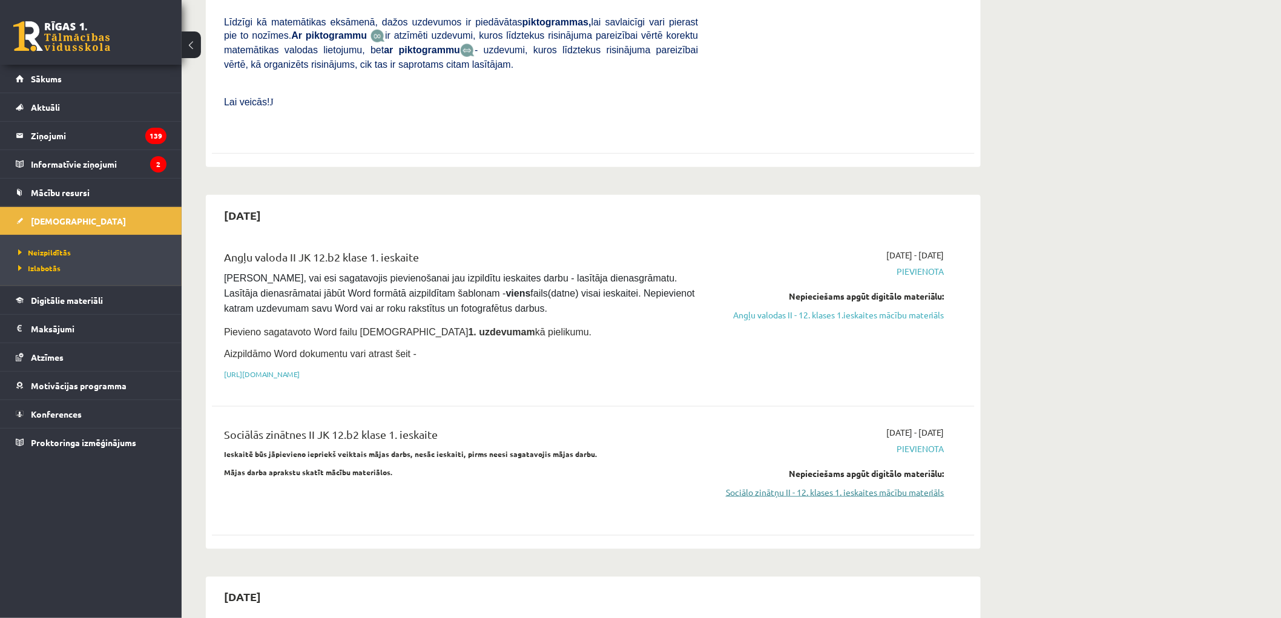
click at [780, 486] on link "Sociālo zinātņu II - 12. klases 1. ieskaites mācību materiāls" at bounding box center [830, 492] width 228 height 13
click at [57, 142] on legend "Ziņojumi 139" at bounding box center [99, 136] width 136 height 28
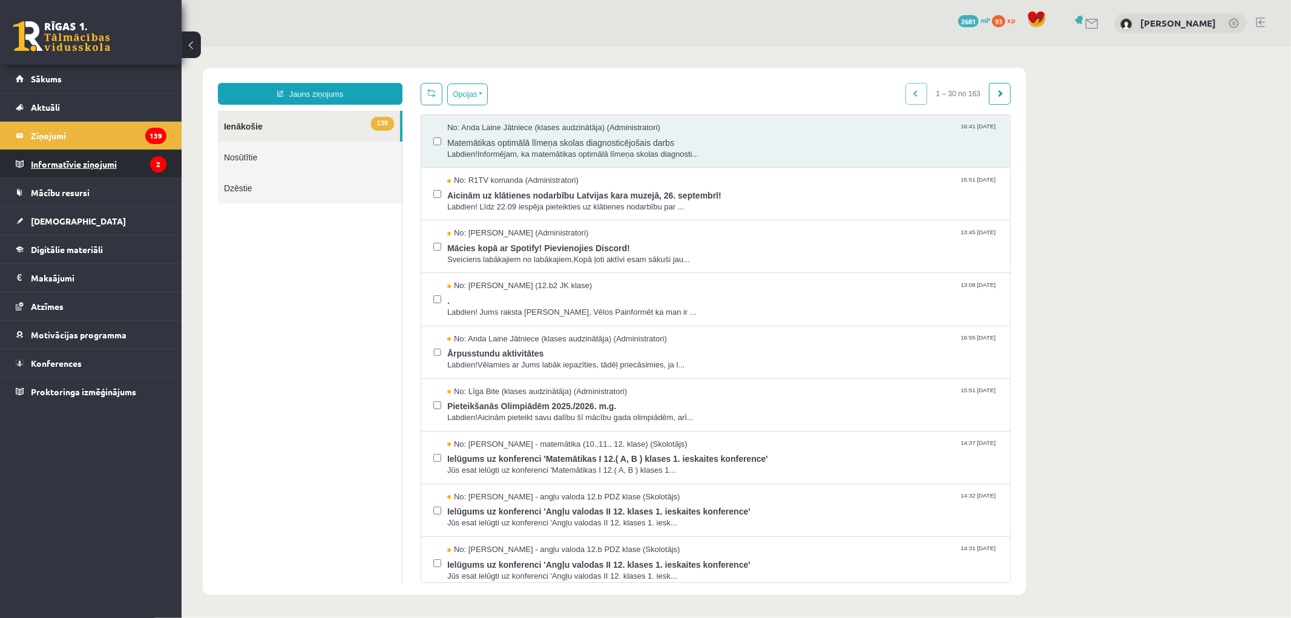
click at [59, 165] on legend "Informatīvie ziņojumi 2" at bounding box center [99, 164] width 136 height 28
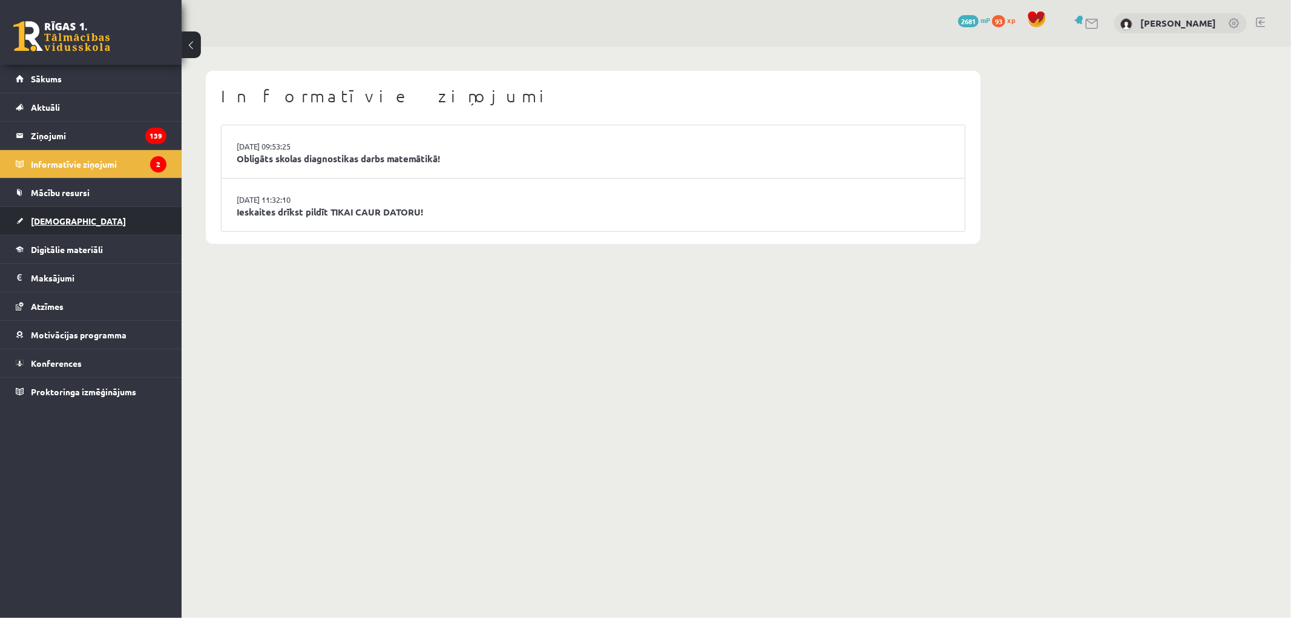
click at [75, 210] on link "[DEMOGRAPHIC_DATA]" at bounding box center [91, 221] width 151 height 28
